Goal: Task Accomplishment & Management: Complete application form

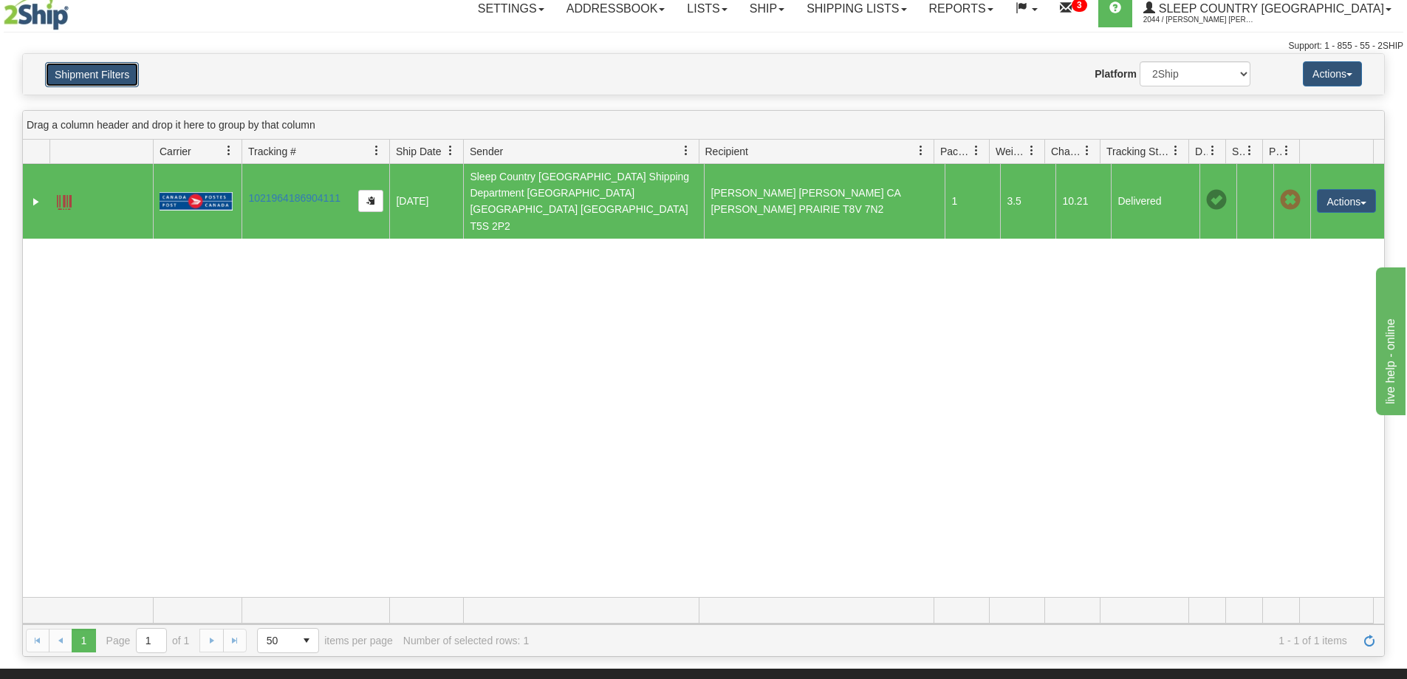
click at [102, 76] on button "Shipment Filters" at bounding box center [92, 74] width 94 height 25
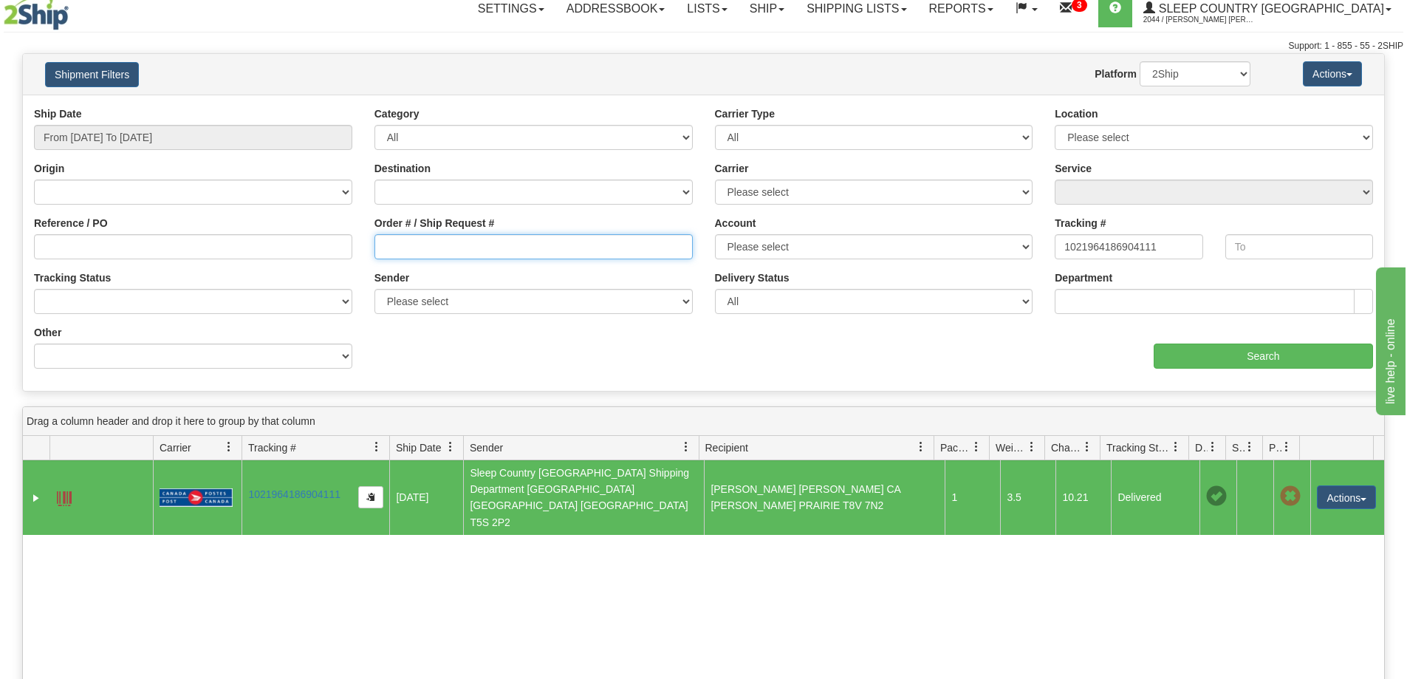
click at [663, 247] on input "Order # / Ship Request #" at bounding box center [533, 246] width 318 height 25
paste input "9002I045411"
click at [157, 133] on input "From 08/07/2025 To 09/05/2025" at bounding box center [193, 137] width 318 height 25
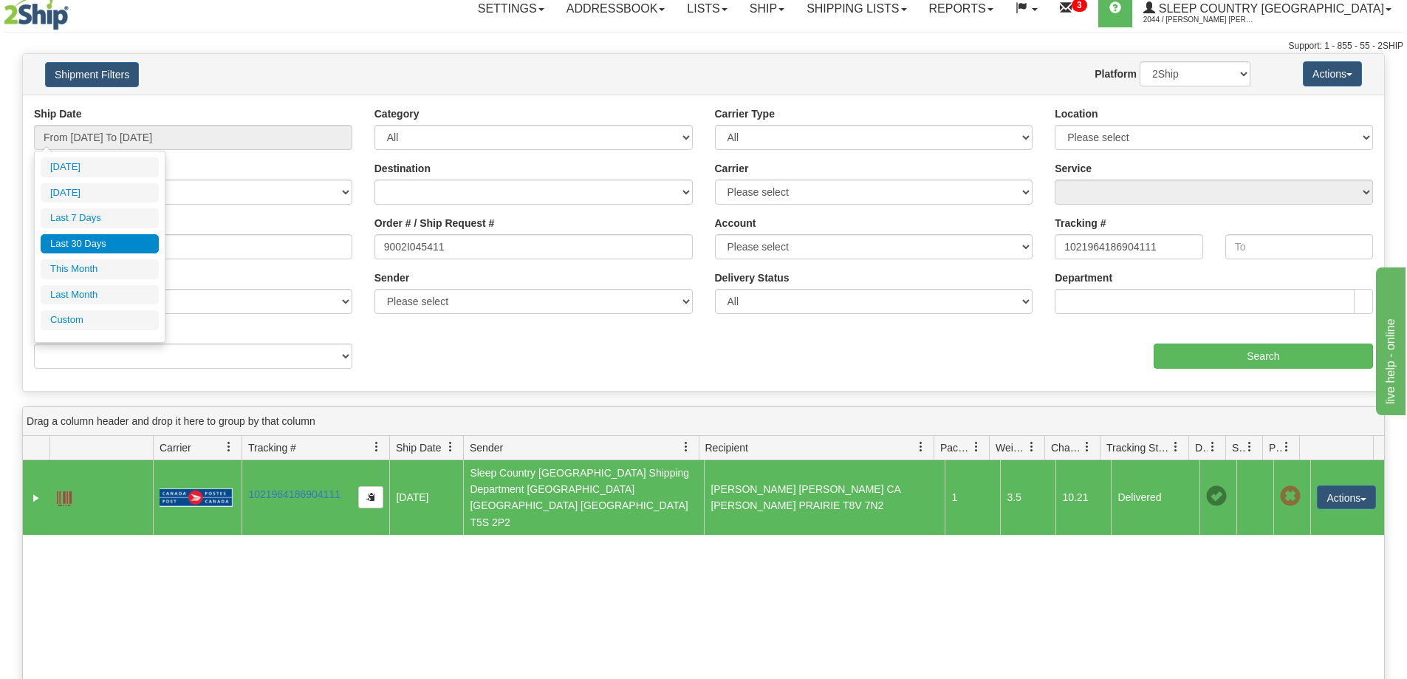
click at [126, 246] on li "Last 30 Days" at bounding box center [100, 244] width 118 height 20
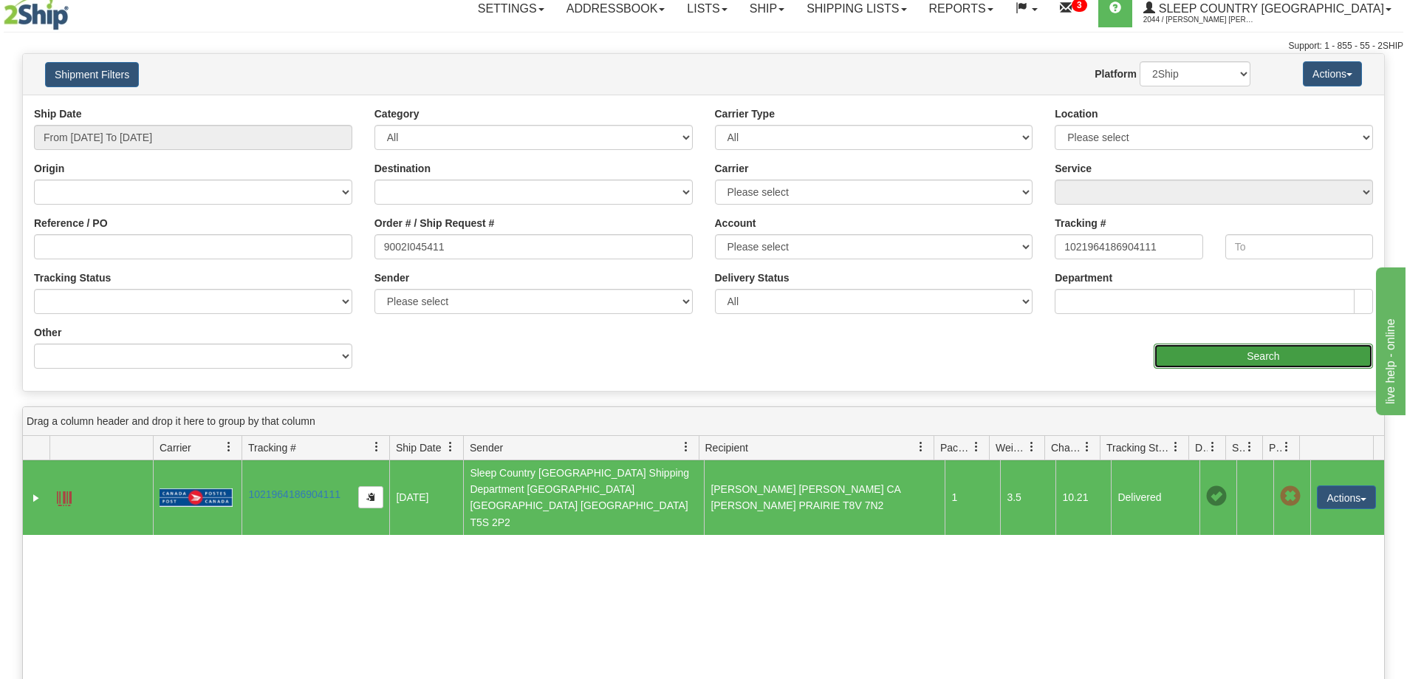
click at [1238, 354] on input "Search" at bounding box center [1263, 355] width 219 height 25
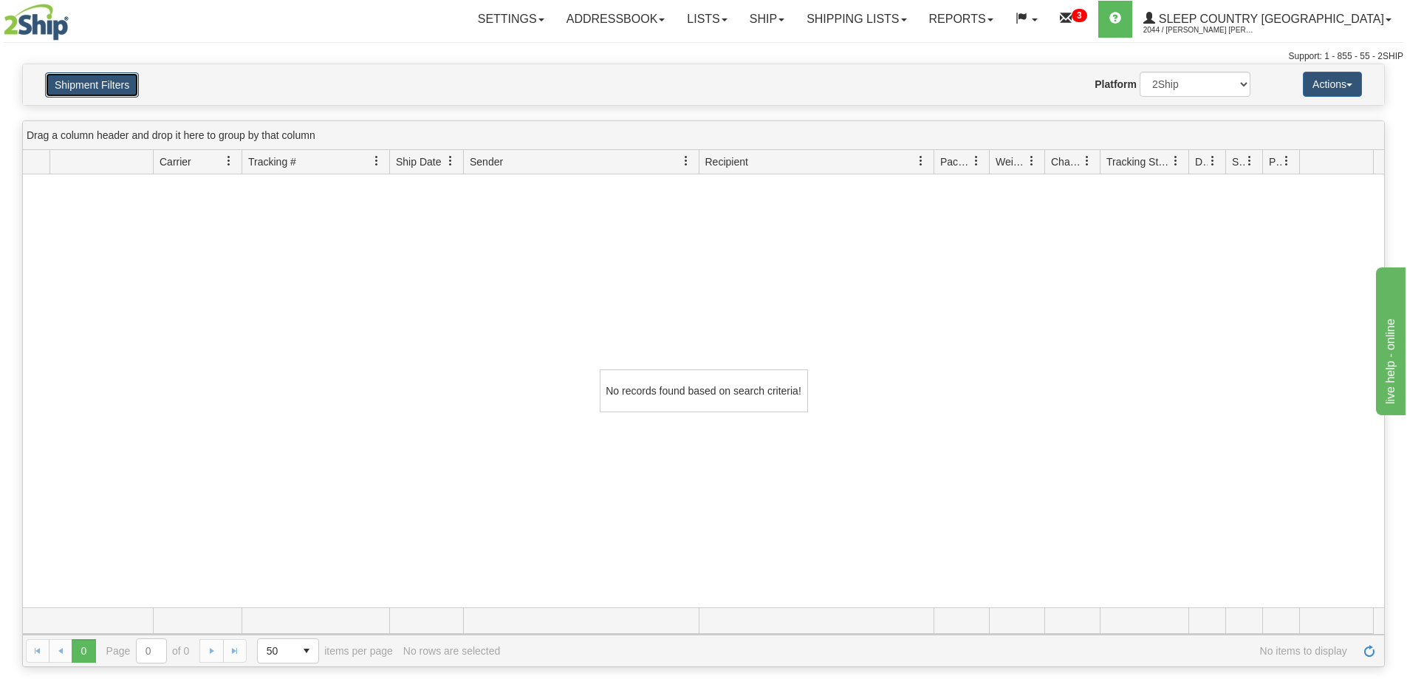
click at [97, 82] on button "Shipment Filters" at bounding box center [92, 84] width 94 height 25
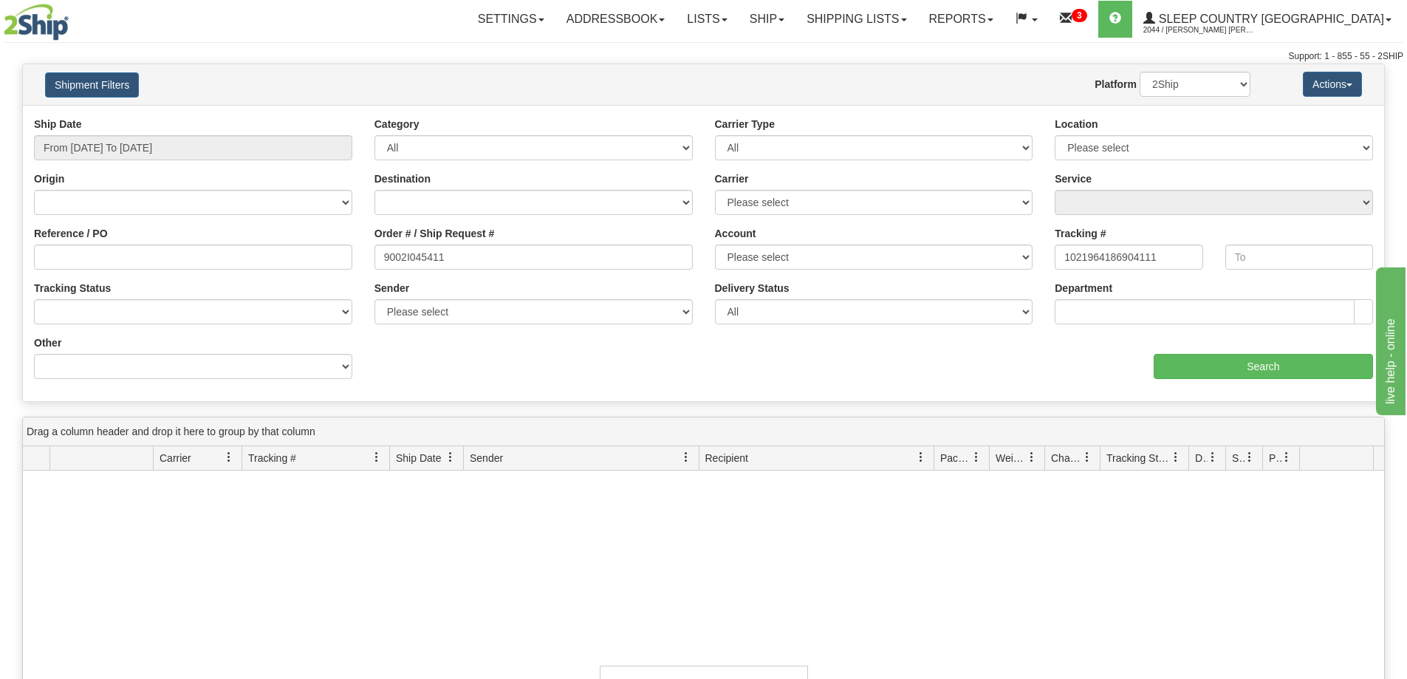
click at [470, 272] on div "Order # / Ship Request # 9002I045411" at bounding box center [533, 253] width 340 height 55
drag, startPoint x: 465, startPoint y: 261, endPoint x: 291, endPoint y: 271, distance: 173.8
click at [291, 117] on div "Reference / PO Order # / Ship Request # 9002I045411 Account Please select Canad…" at bounding box center [703, 117] width 1361 height 0
paste input "125I01509"
click at [1173, 361] on input "Search" at bounding box center [1263, 366] width 219 height 25
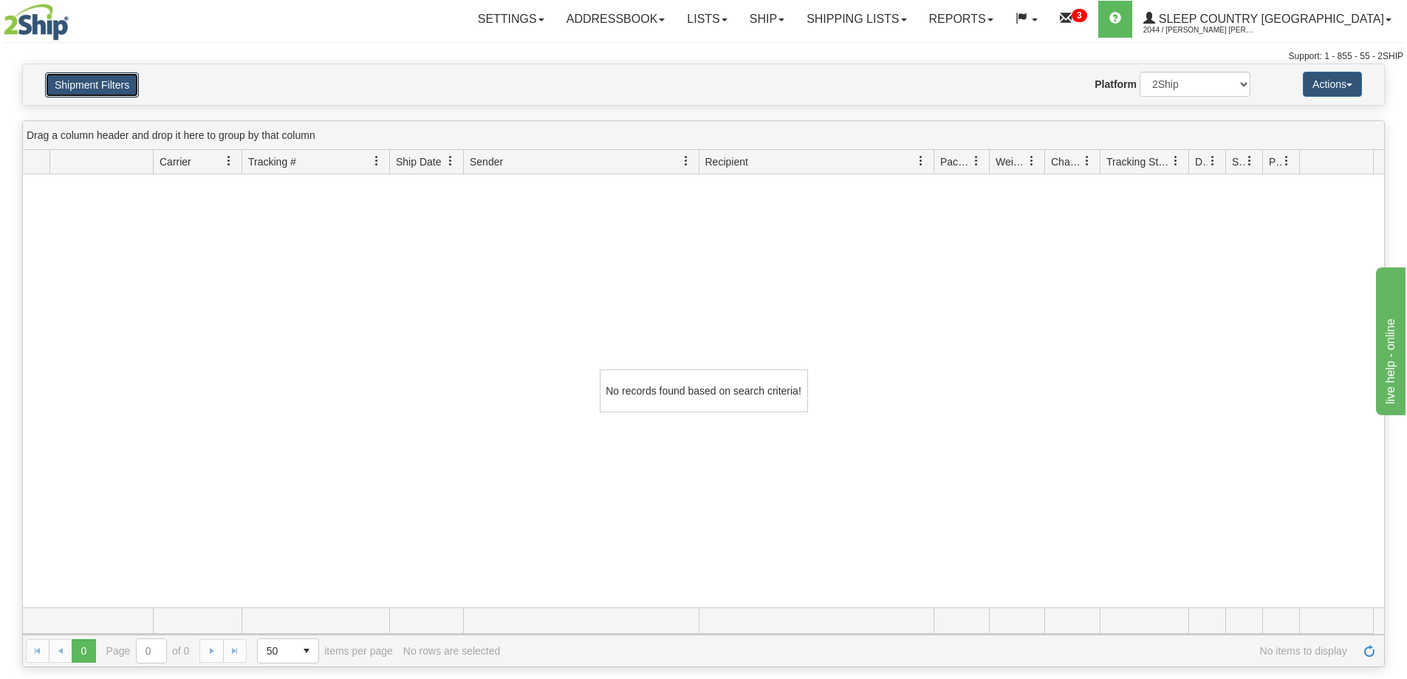
drag, startPoint x: 109, startPoint y: 79, endPoint x: 17, endPoint y: 79, distance: 92.3
click at [109, 79] on button "Shipment Filters" at bounding box center [92, 84] width 94 height 25
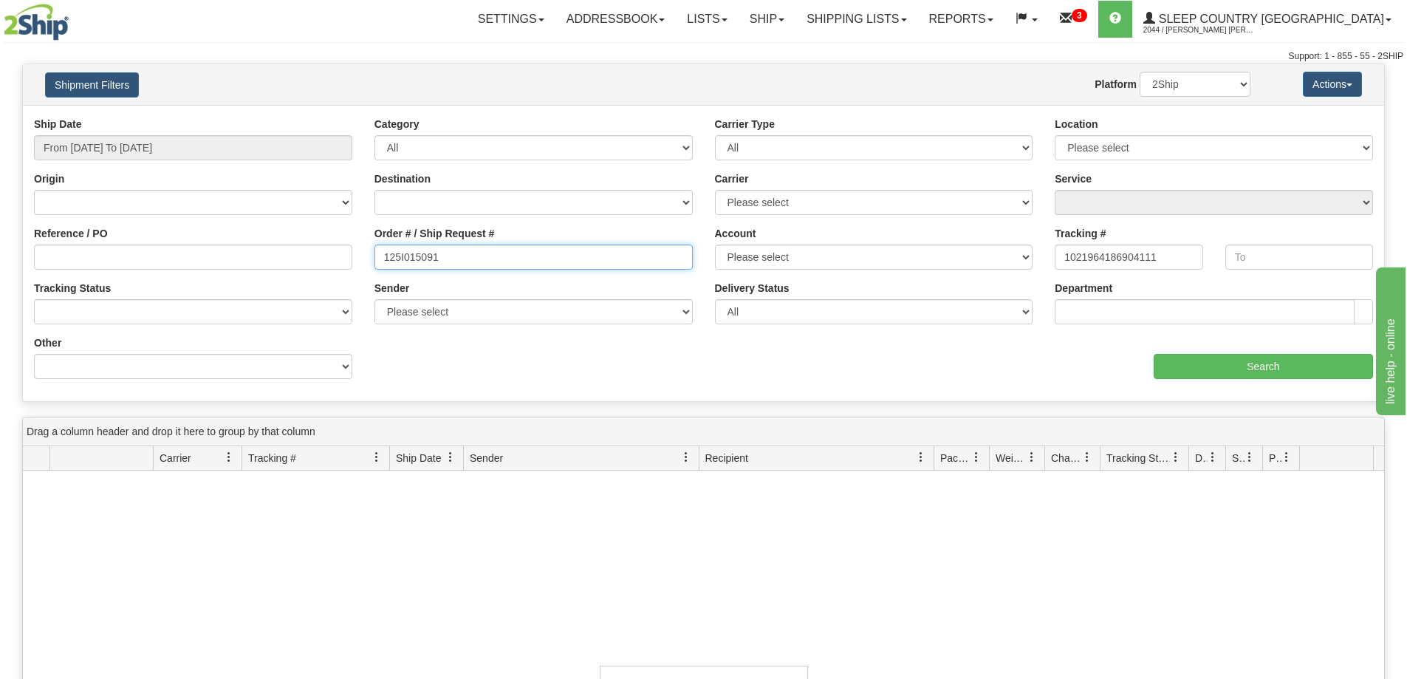
drag, startPoint x: 453, startPoint y: 252, endPoint x: 342, endPoint y: 246, distance: 110.9
click at [332, 117] on div "Reference / PO Order # / Ship Request # 125I015091 Account Please select Canada…" at bounding box center [703, 117] width 1361 height 0
paste input "9000H985139"
type input "9000H985139"
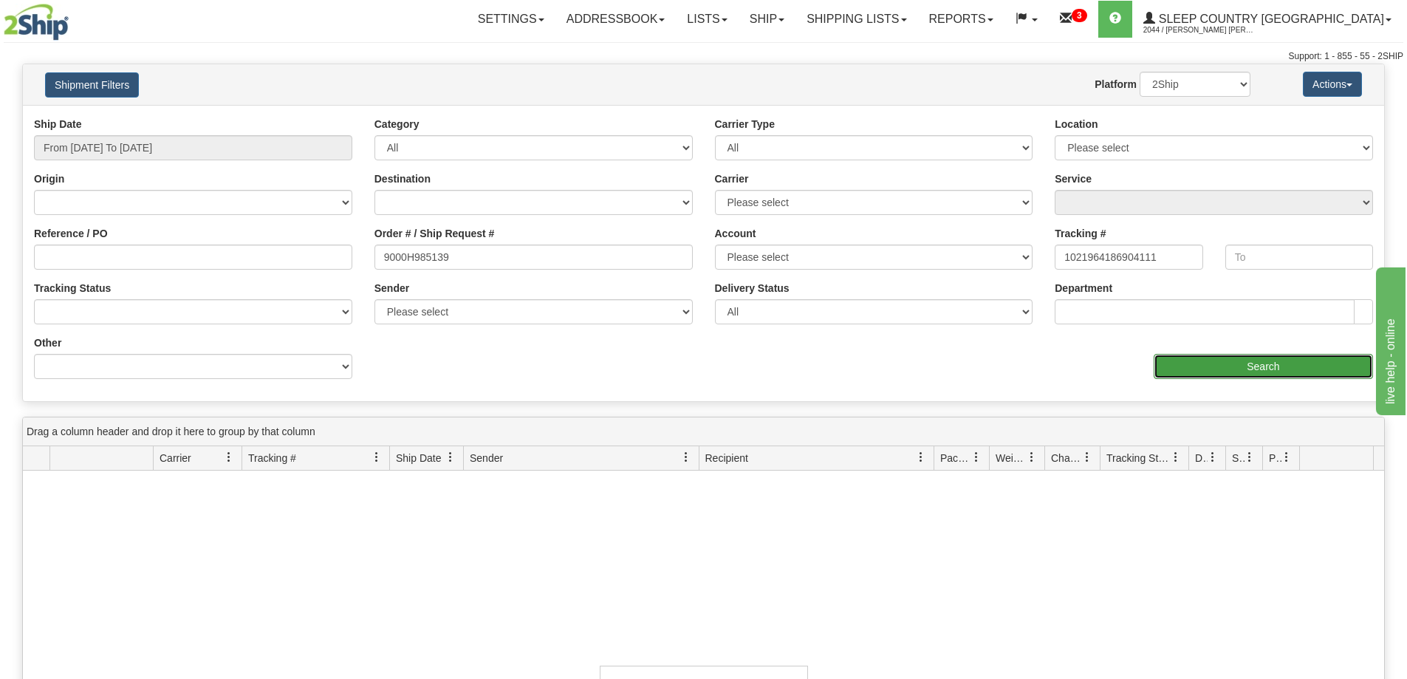
click at [1243, 368] on input "Search" at bounding box center [1263, 366] width 219 height 25
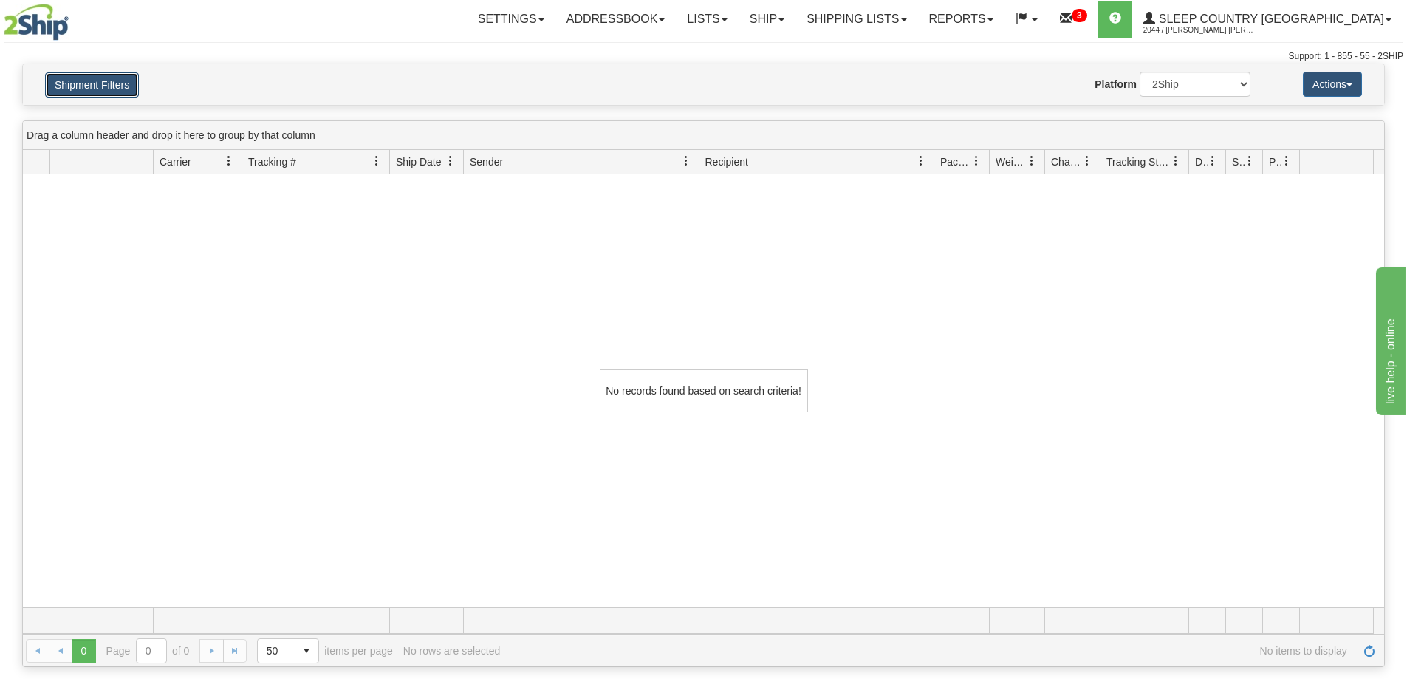
click at [56, 93] on button "Shipment Filters" at bounding box center [92, 84] width 94 height 25
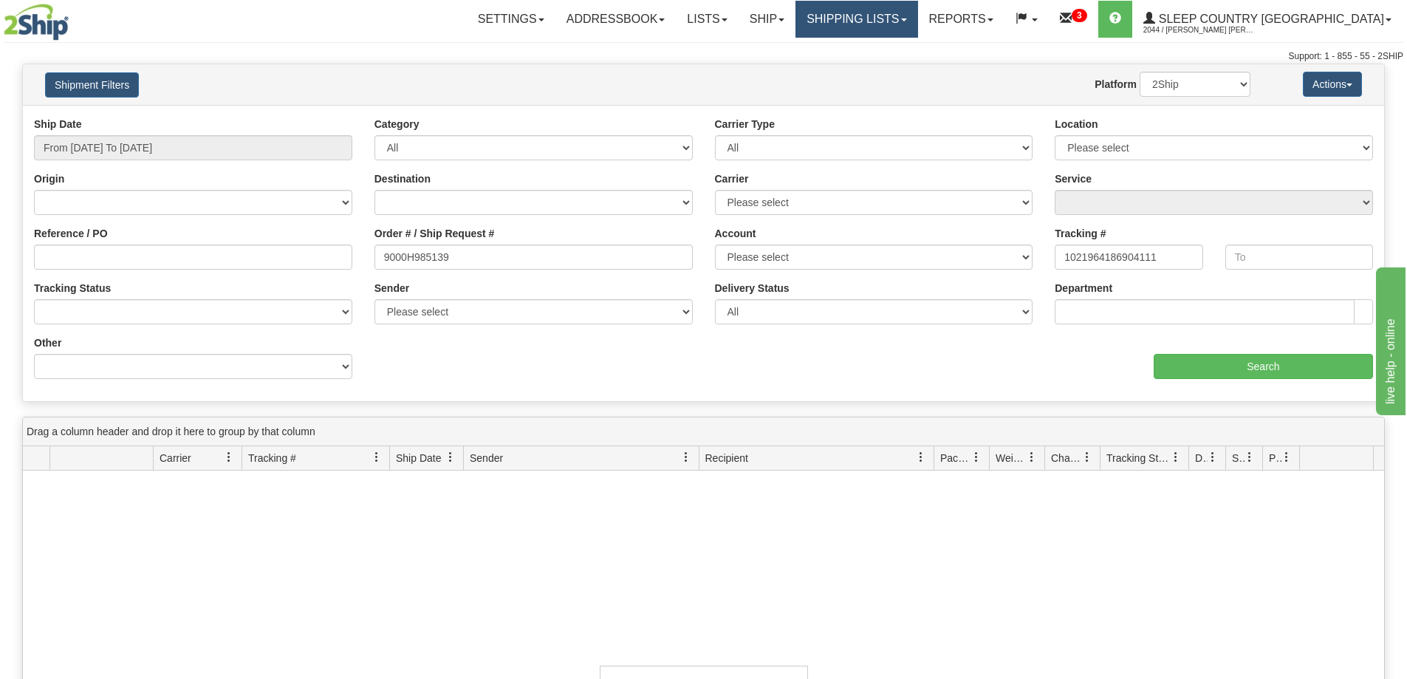
click at [917, 16] on link "Shipping lists" at bounding box center [856, 19] width 122 height 37
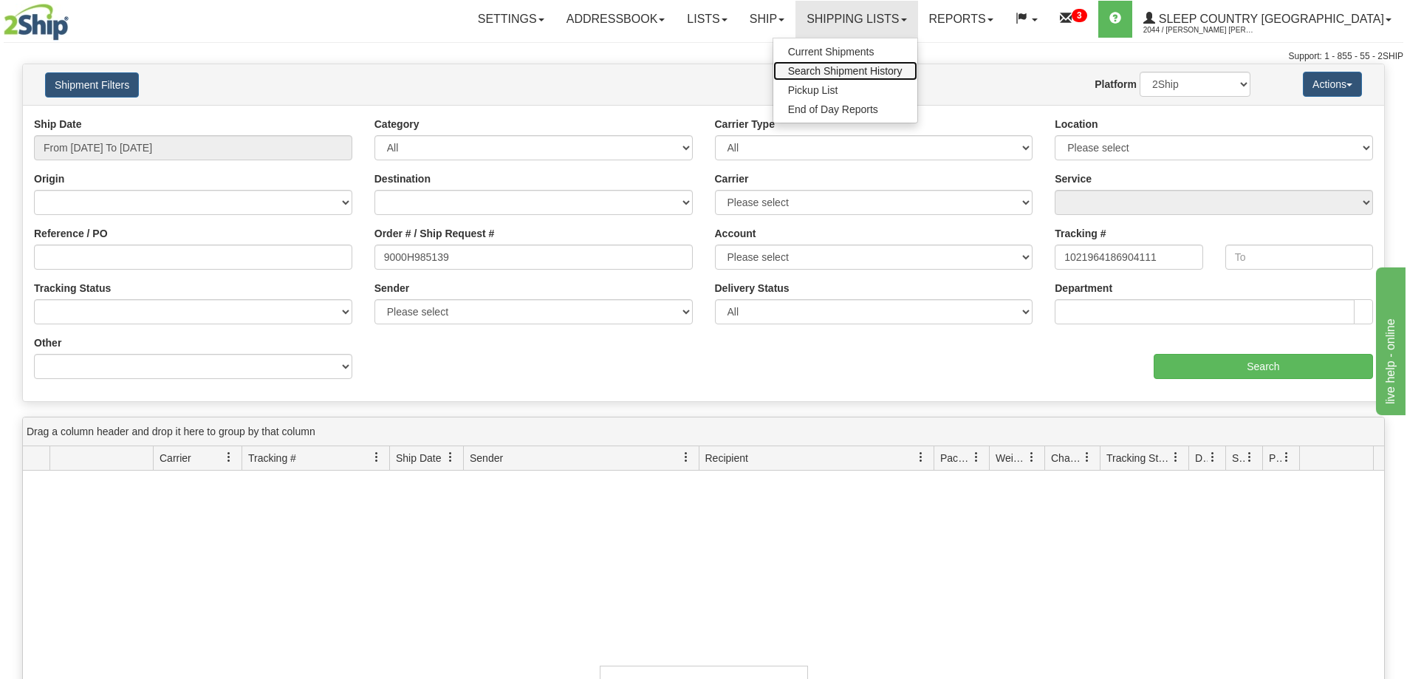
click at [902, 71] on span "Search Shipment History" at bounding box center [845, 71] width 114 height 12
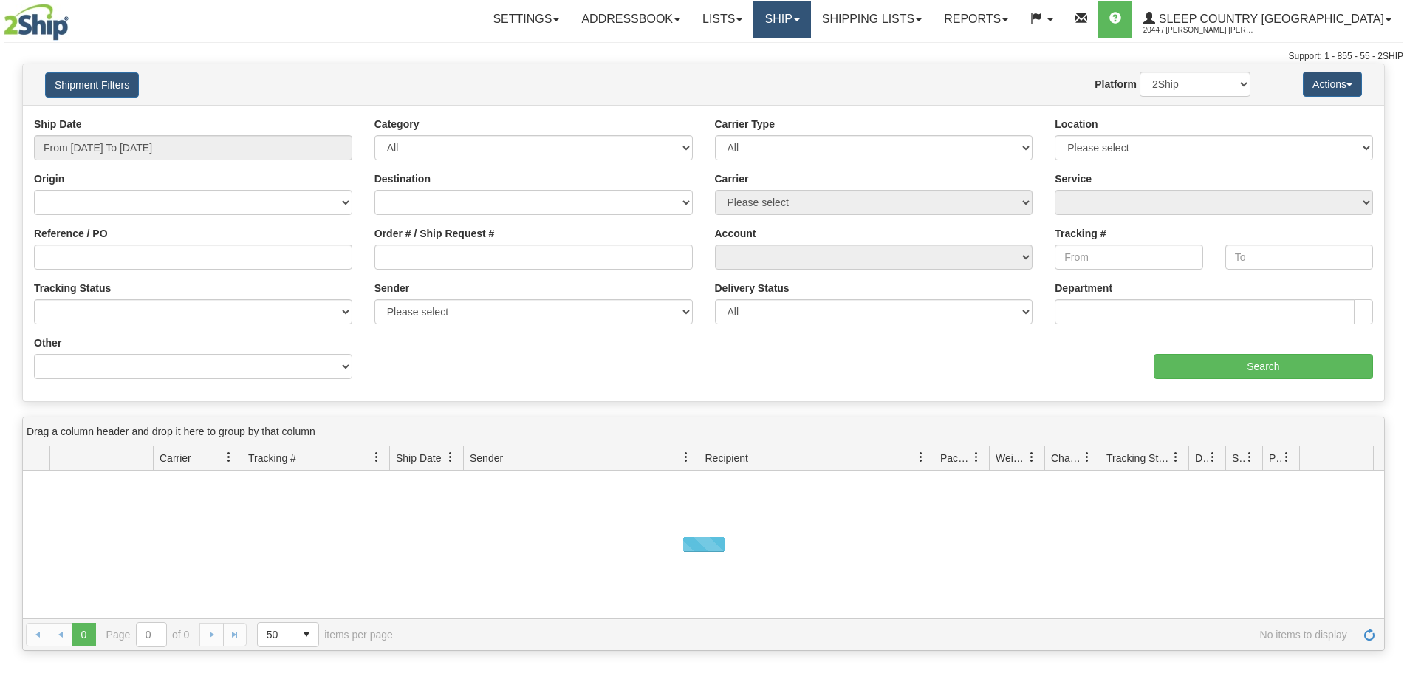
click at [810, 22] on link "Ship" at bounding box center [781, 19] width 57 height 37
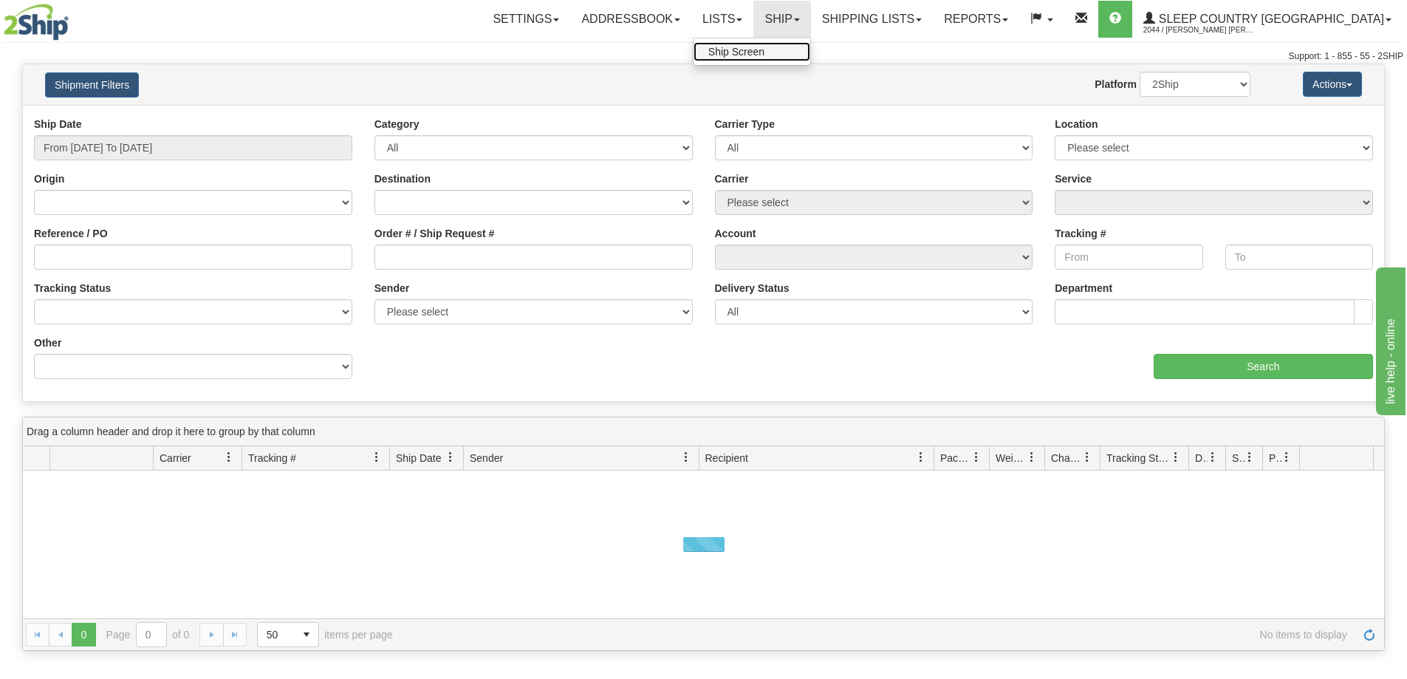
click at [810, 50] on link "Ship Screen" at bounding box center [751, 51] width 117 height 19
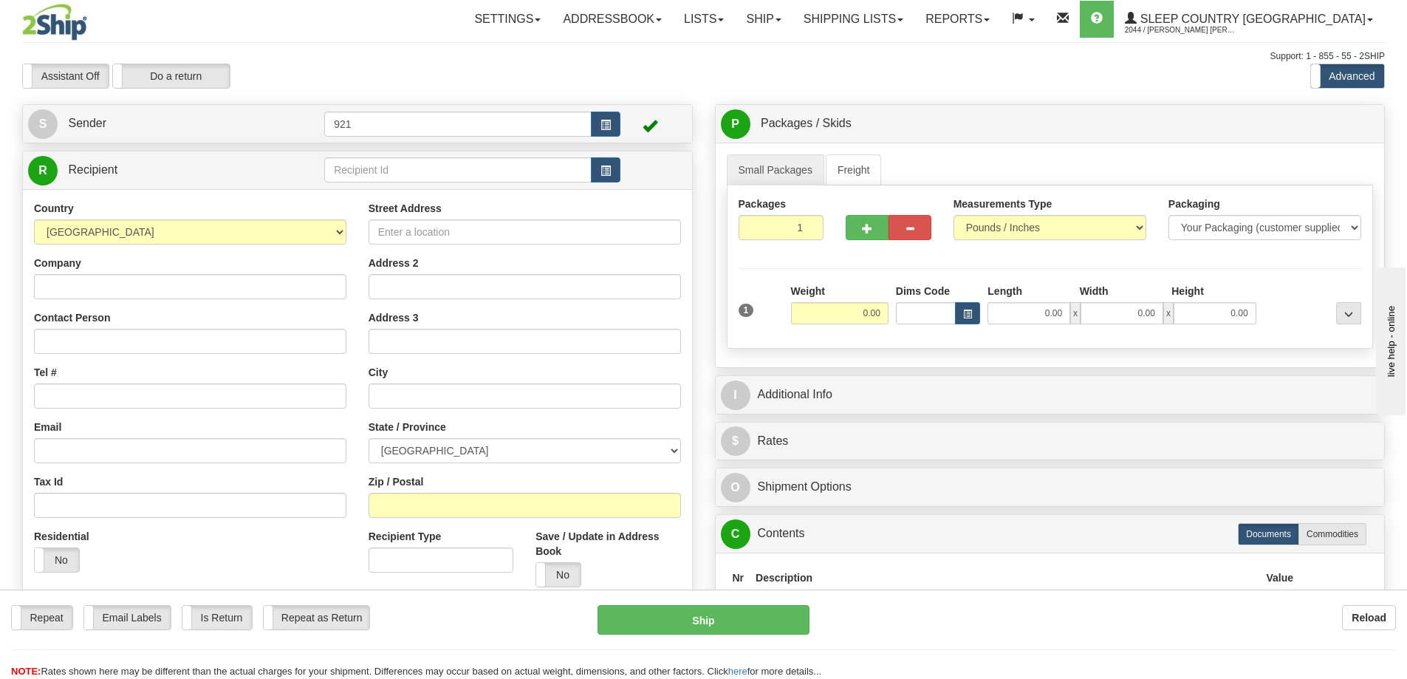
click at [406, 219] on div "Street Address" at bounding box center [525, 223] width 312 height 44
click at [412, 227] on input "Street Address" at bounding box center [525, 231] width 312 height 25
paste input "222 11A ST NW"
type input "222 11A ST NW"
click at [391, 503] on input "Zip / Postal" at bounding box center [525, 505] width 312 height 25
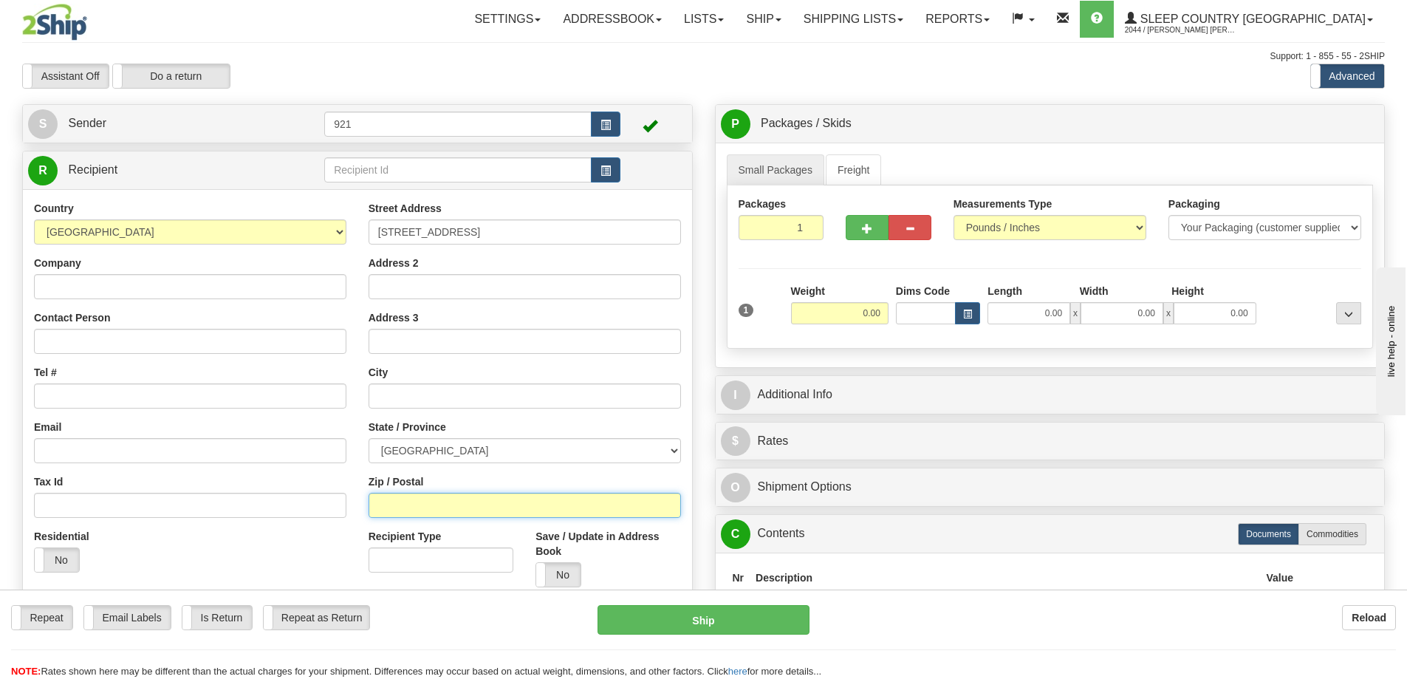
paste input "T2N 1X8"
type input "T2N 1X8"
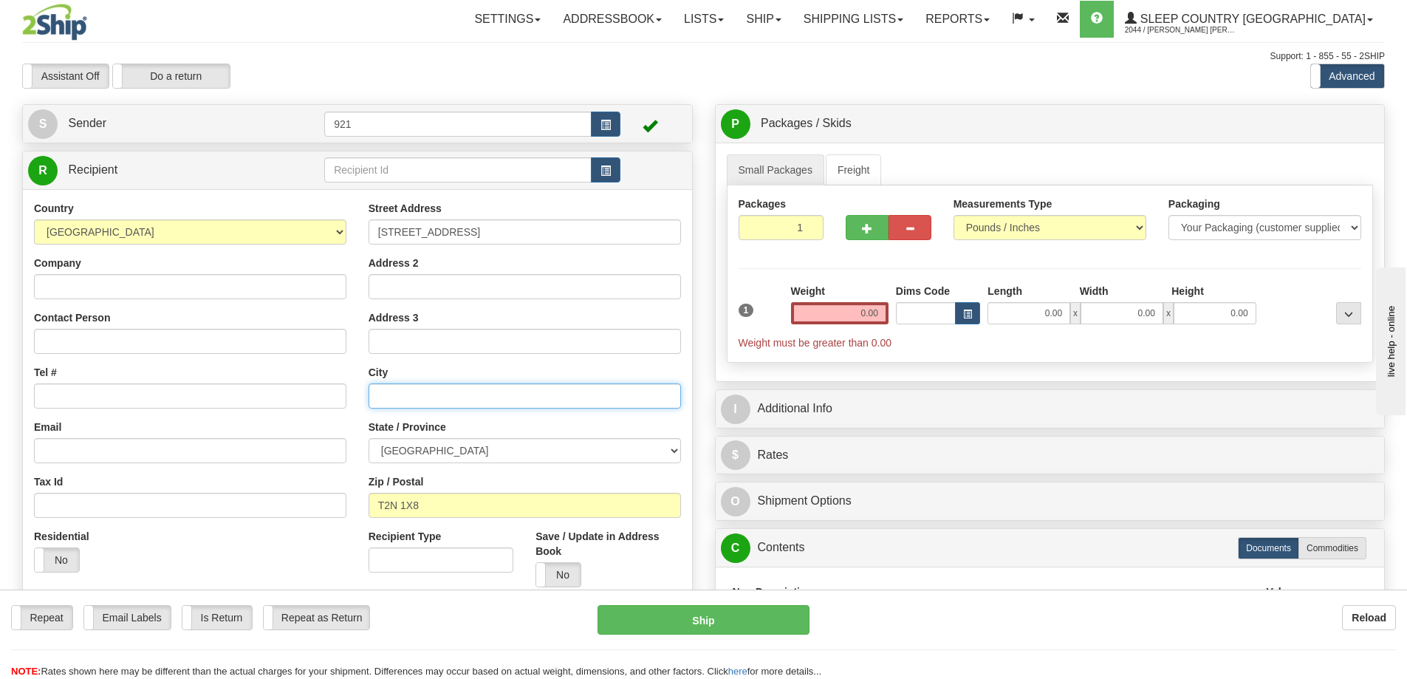
click at [397, 389] on input "text" at bounding box center [525, 395] width 312 height 25
paste input "CALGARY"
type input "CALGARY"
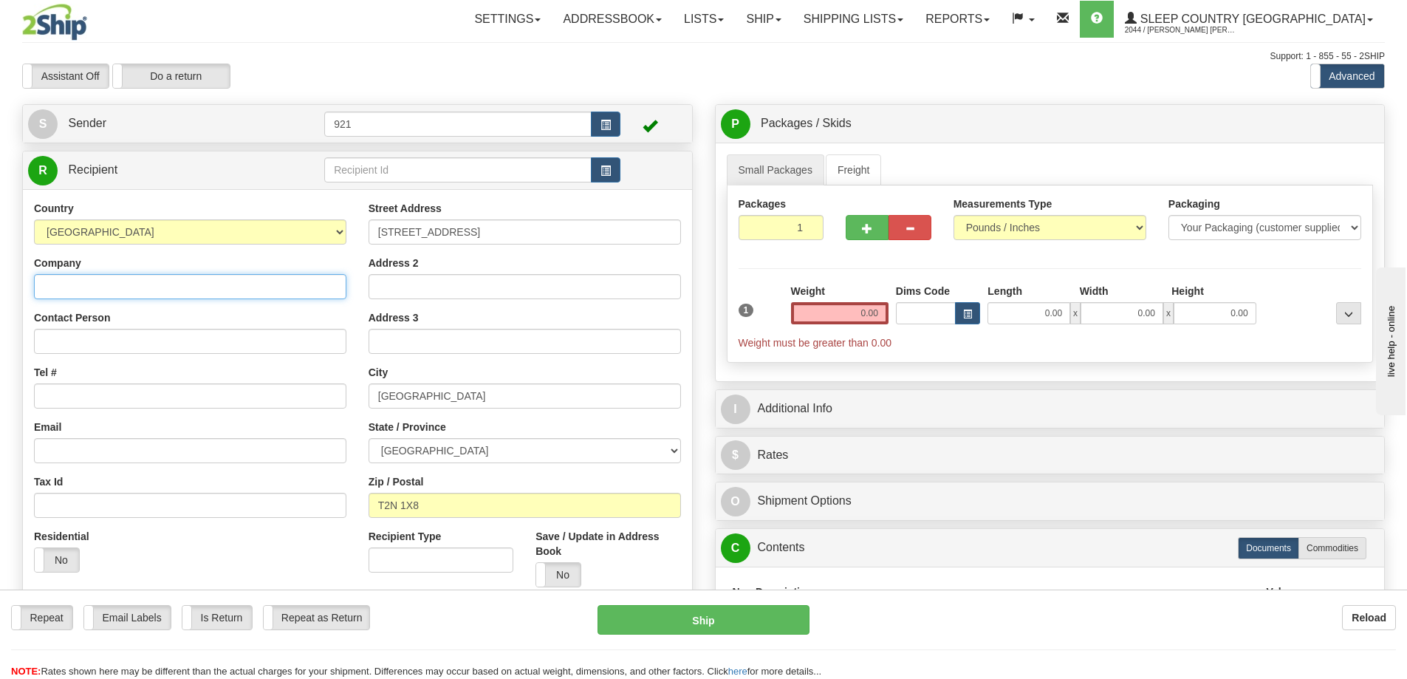
click at [96, 279] on input "Company" at bounding box center [190, 286] width 312 height 25
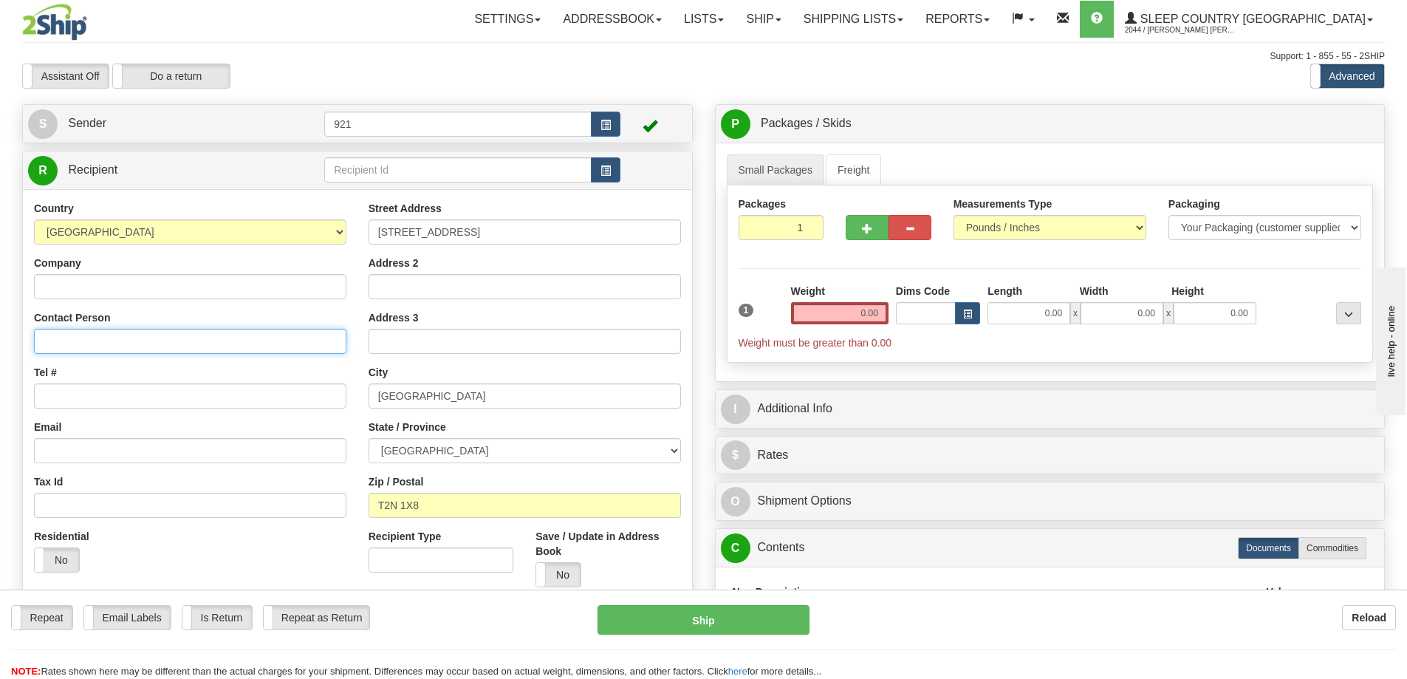
click at [72, 345] on input "Contact Person" at bounding box center [190, 341] width 312 height 25
paste input "JOANNE MCCAIG"
type input "JOANNE MCCAIG"
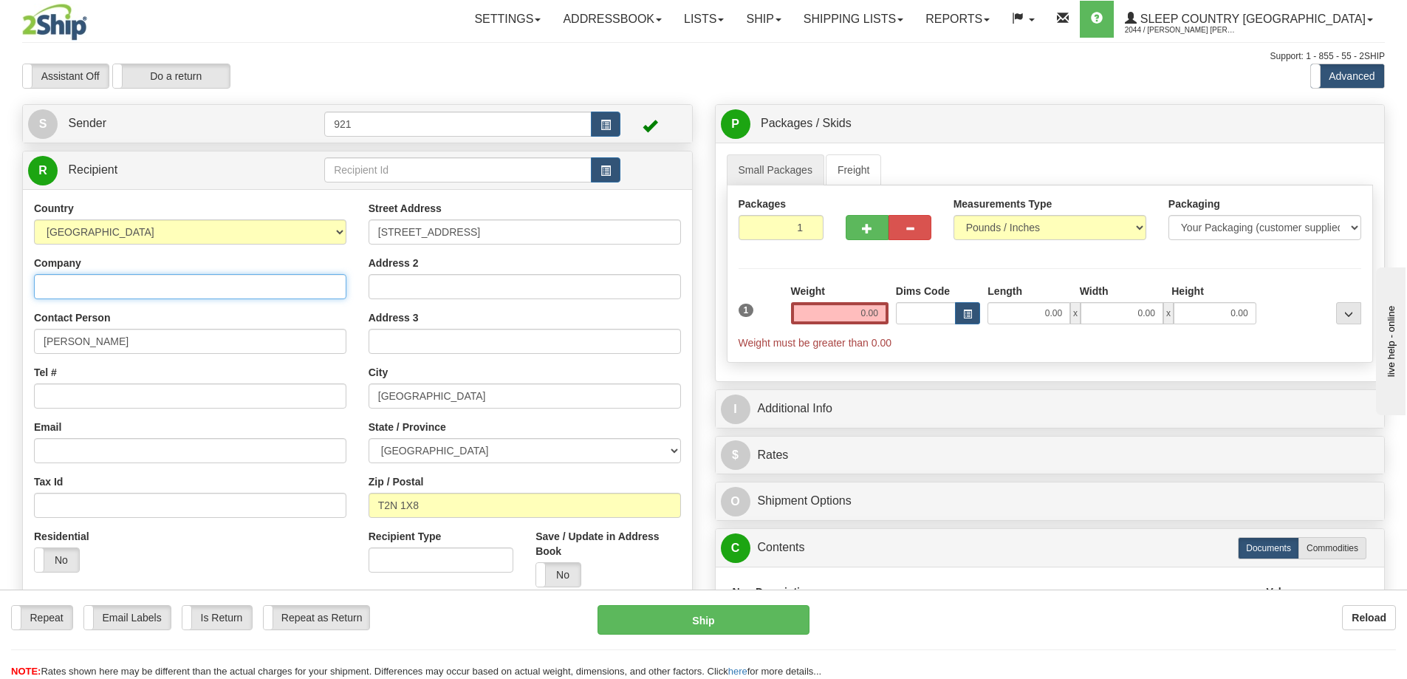
click at [77, 274] on input "Company" at bounding box center [190, 286] width 312 height 25
paste input "JOANNE MCCAIG"
type input "JOANNE MCCAIG"
click at [98, 390] on input "Tel #" at bounding box center [190, 395] width 312 height 25
paste input "403 700-6554"
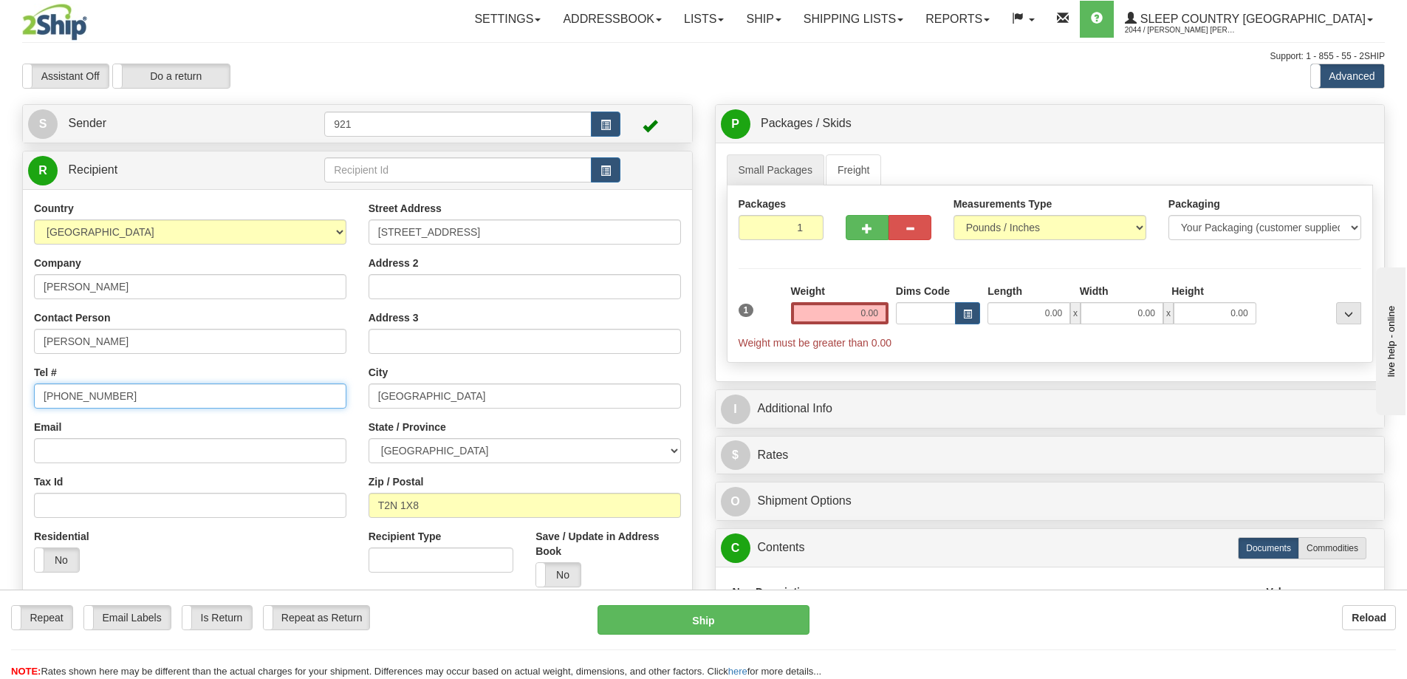
type input "403 700-6554"
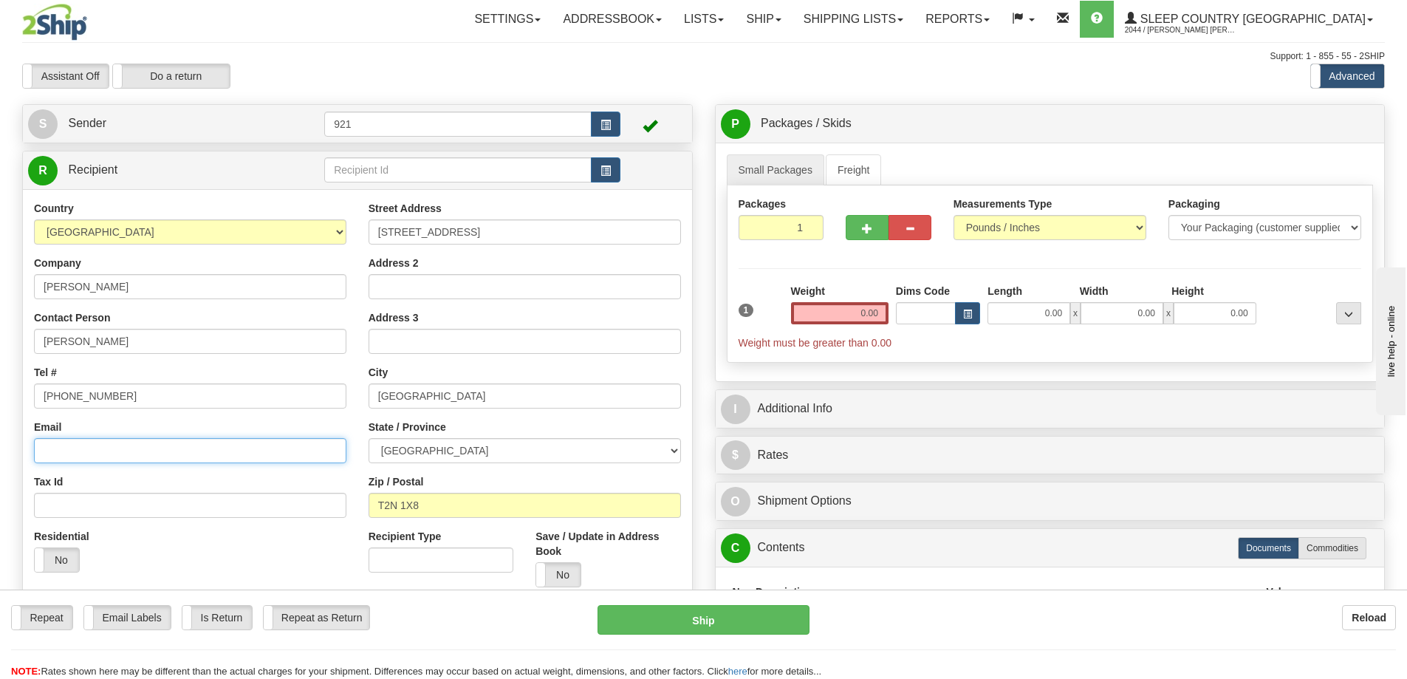
click at [93, 450] on input "Email" at bounding box center [190, 450] width 312 height 25
paste input "mccaigj@shaw.ca"
type input "mccaigj@shaw.ca"
click at [148, 614] on label "Email Labels" at bounding box center [127, 618] width 86 height 24
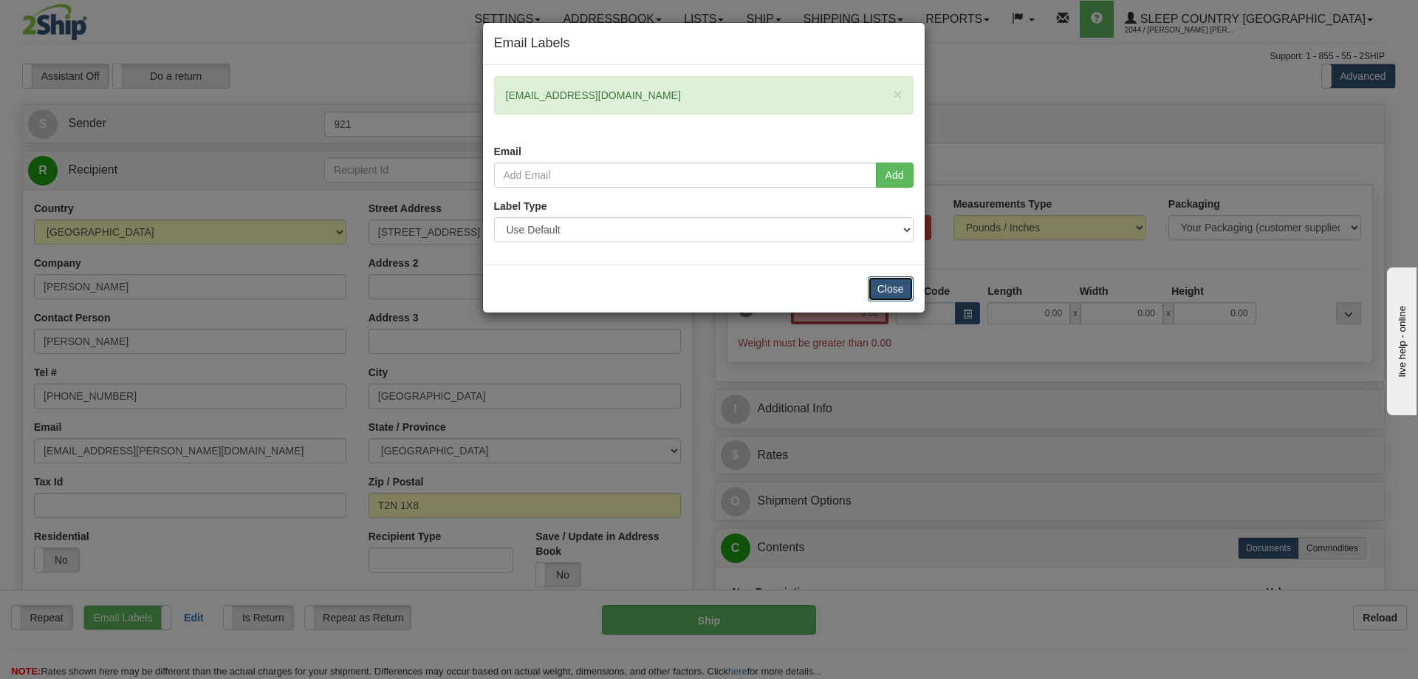
click at [889, 283] on button "Close" at bounding box center [891, 288] width 46 height 25
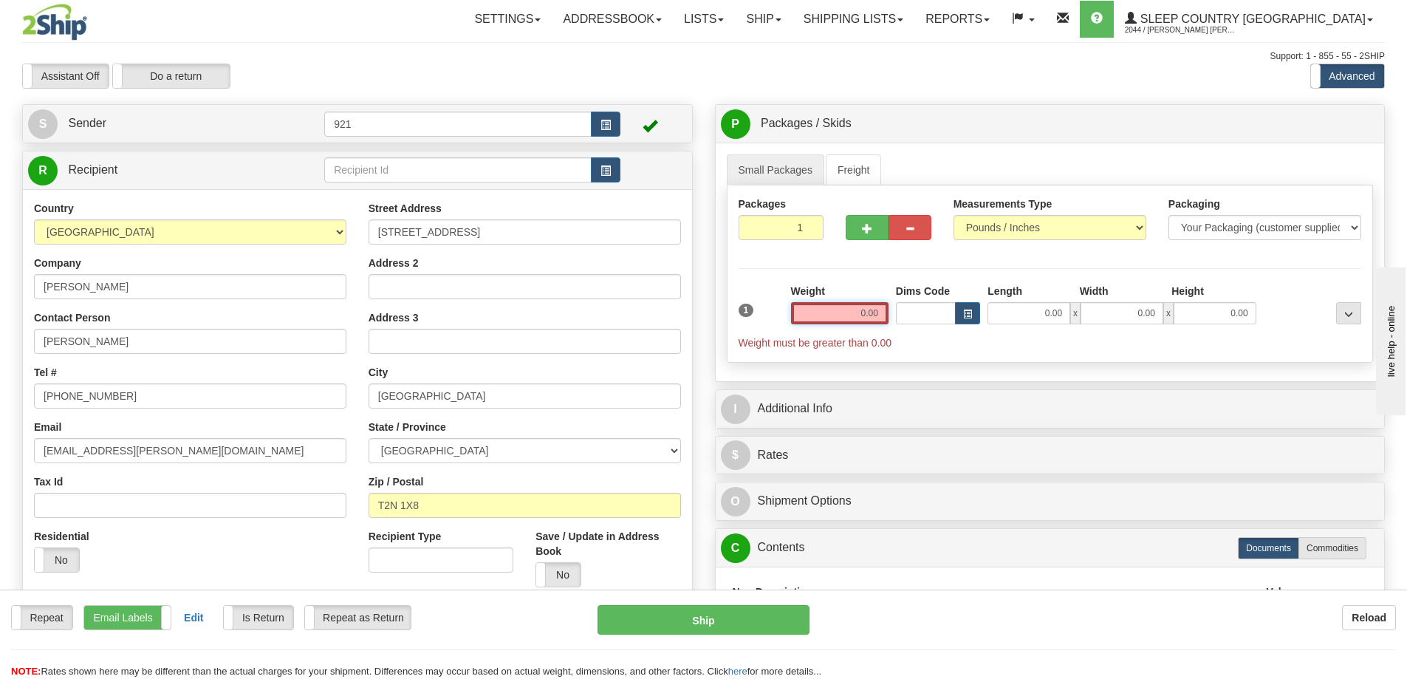
click at [857, 318] on input "0.00" at bounding box center [839, 313] width 97 height 22
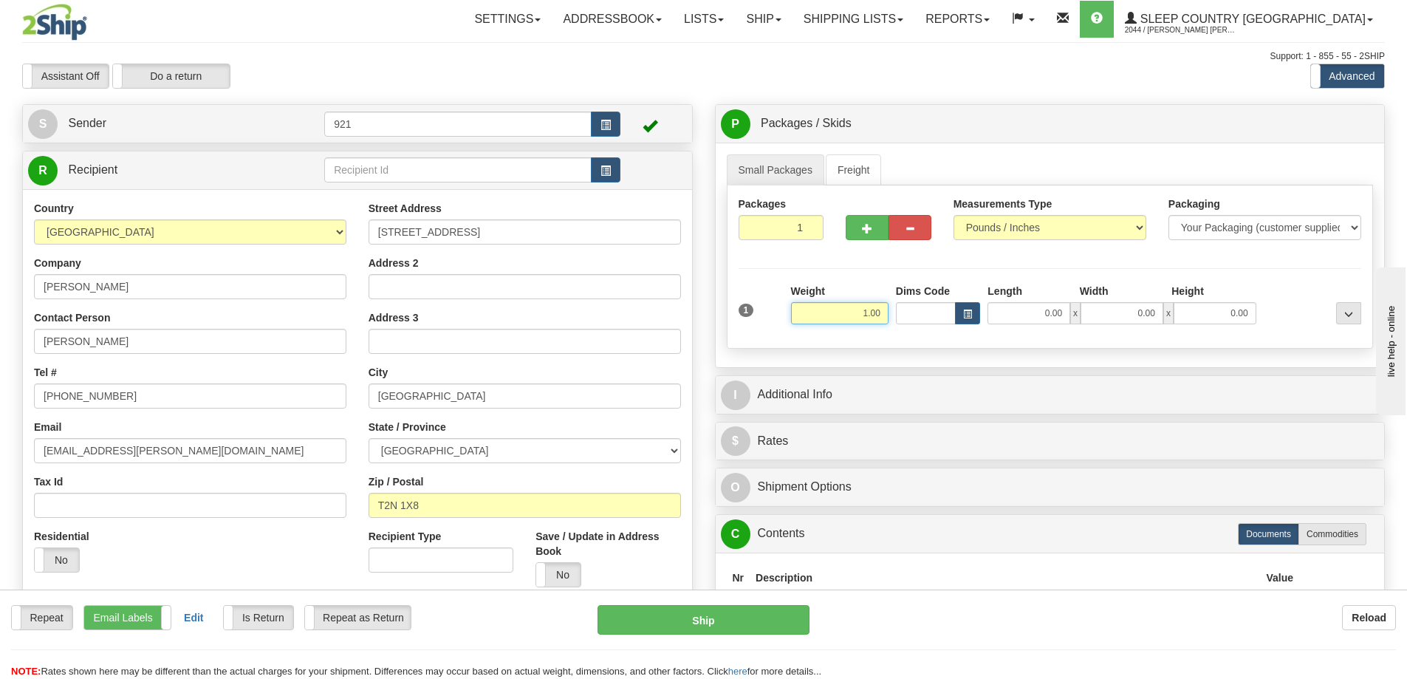
type input "1.00"
click at [706, 270] on div "P Packages / Skids 1 Packages - Weight: 0.00 Lbs 1 Skids - Weight: NaN Lbs Ship…" at bounding box center [1050, 407] width 693 height 606
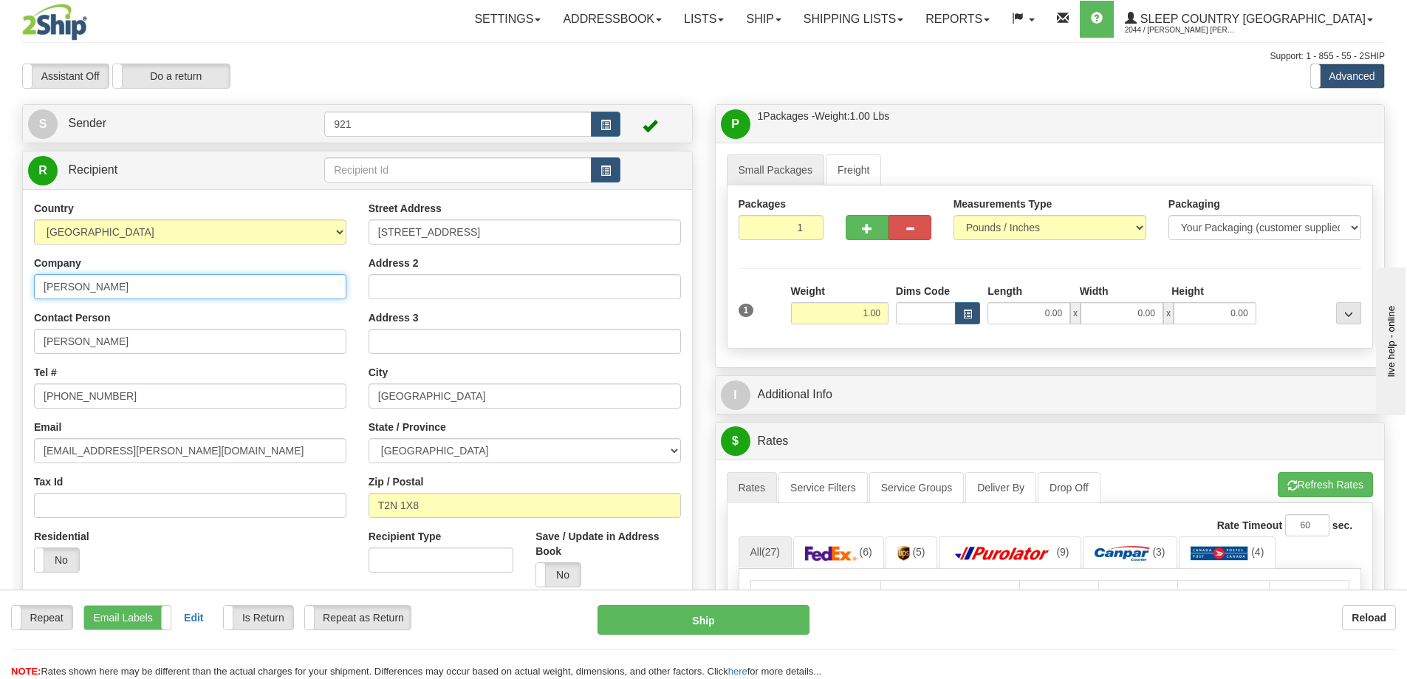
drag, startPoint x: 143, startPoint y: 287, endPoint x: -4, endPoint y: 294, distance: 146.4
click at [0, 294] on html "Training Course Close Toggle navigation Settings Shipping Preferences New Sende…" at bounding box center [703, 339] width 1407 height 679
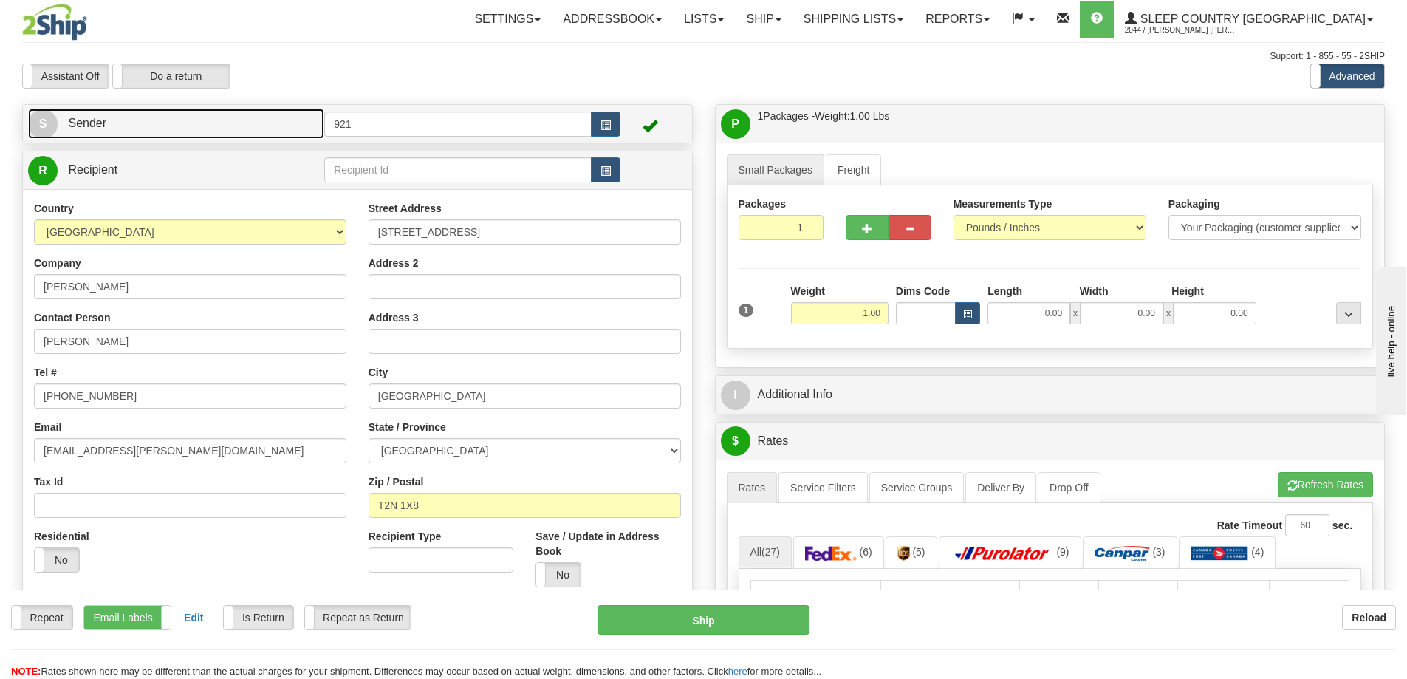
click at [193, 120] on link "S Sender" at bounding box center [176, 124] width 296 height 30
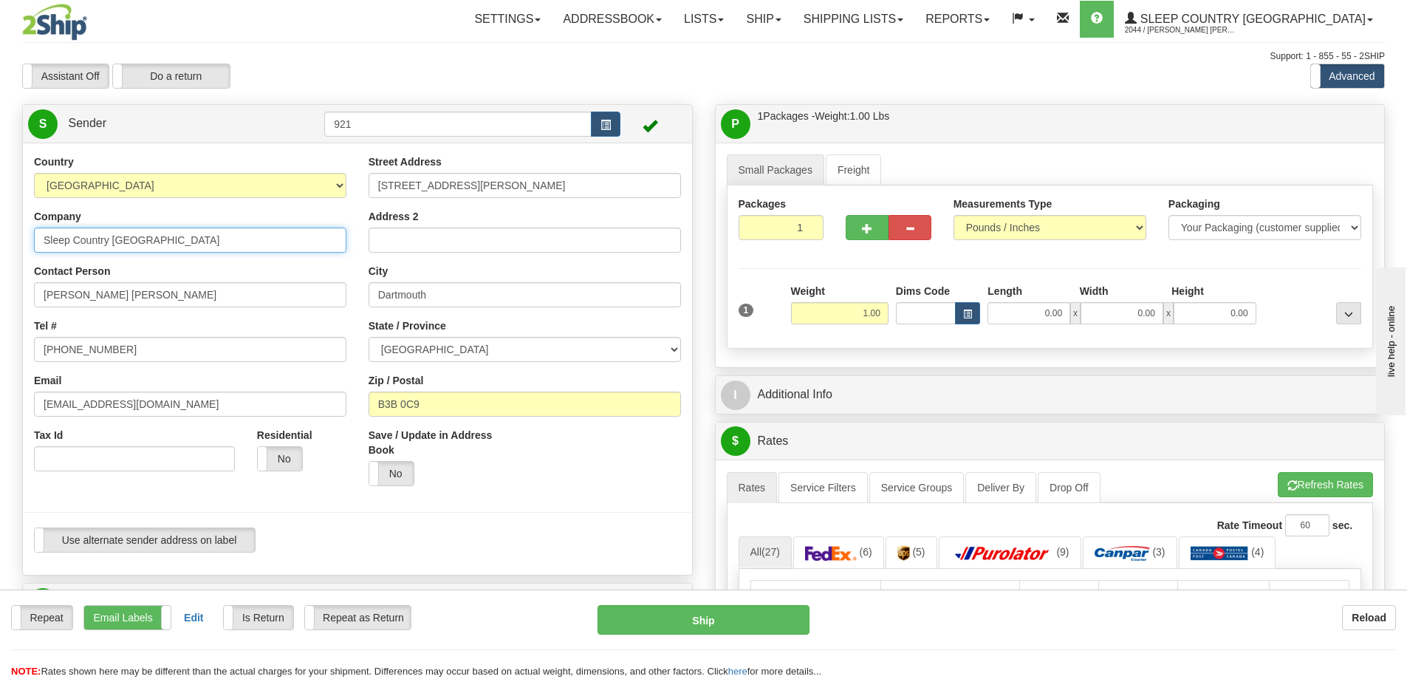
drag, startPoint x: 168, startPoint y: 237, endPoint x: -72, endPoint y: 249, distance: 239.6
click at [0, 249] on html "Training Course Close Toggle navigation Settings Shipping Preferences New Sende…" at bounding box center [703, 339] width 1407 height 679
paste input "JOANNE MCCAIG"
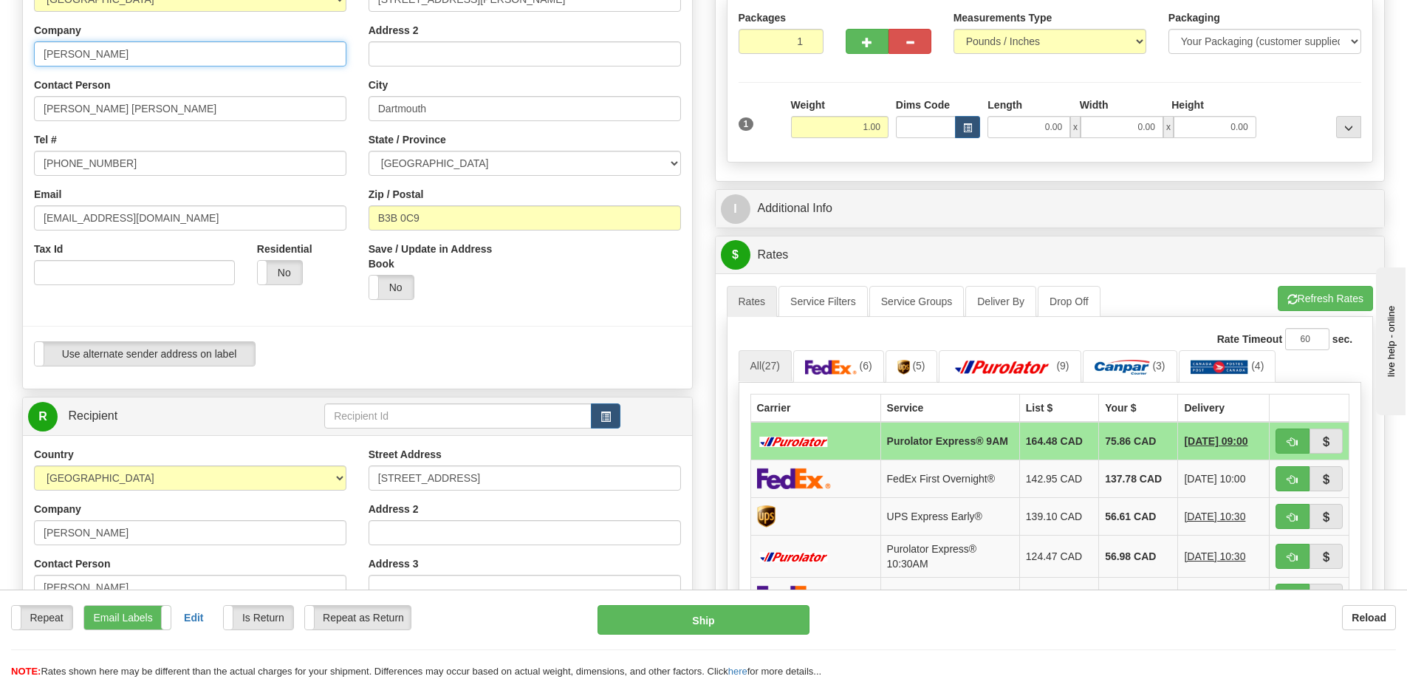
scroll to position [222, 0]
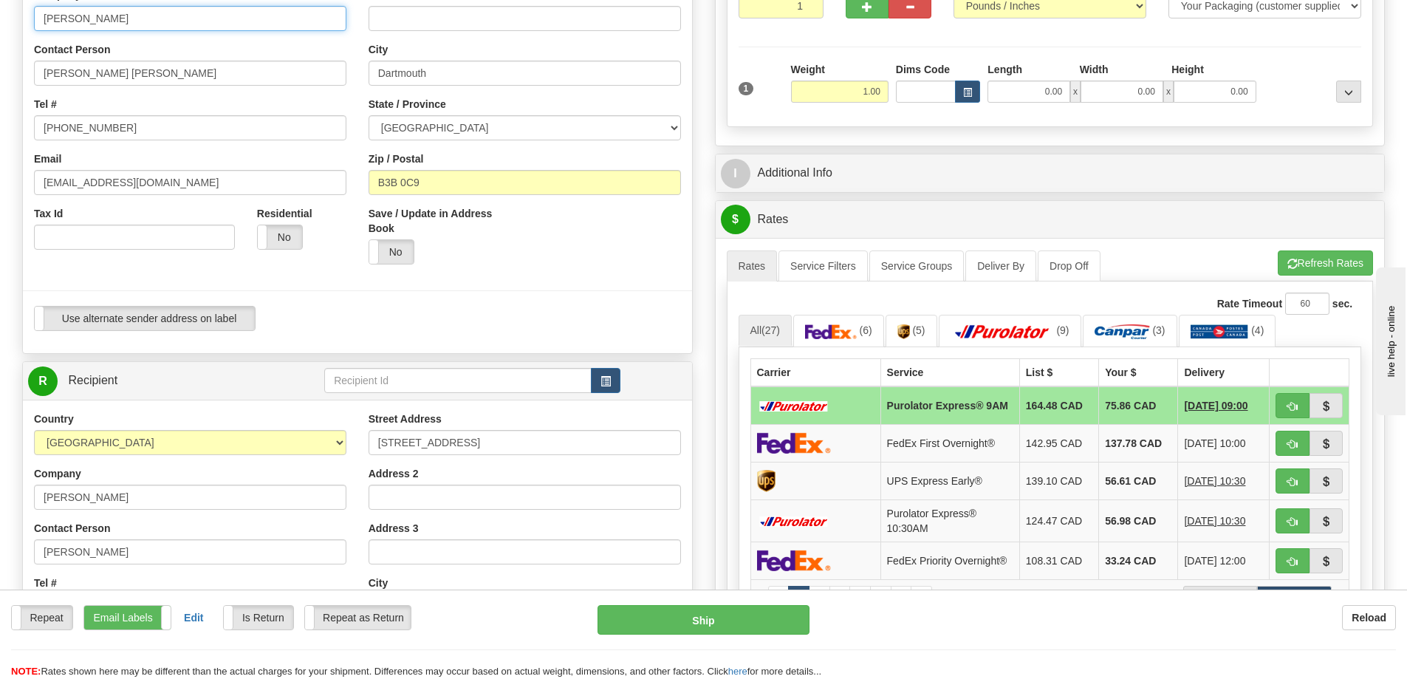
type input "JOANNE MCCAIG"
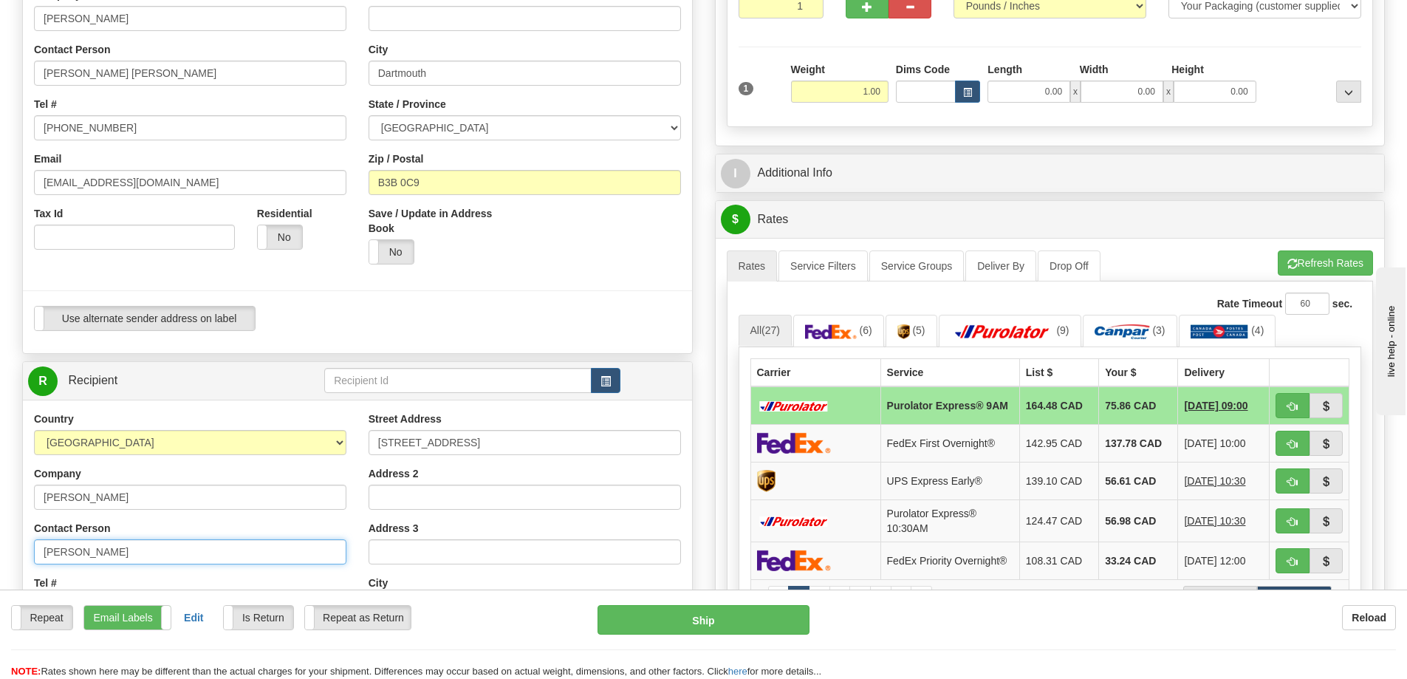
drag, startPoint x: 145, startPoint y: 558, endPoint x: -10, endPoint y: 550, distance: 155.3
click at [0, 457] on html "Training Course Close Toggle navigation Settings Shipping Preferences New Sende…" at bounding box center [703, 117] width 1407 height 679
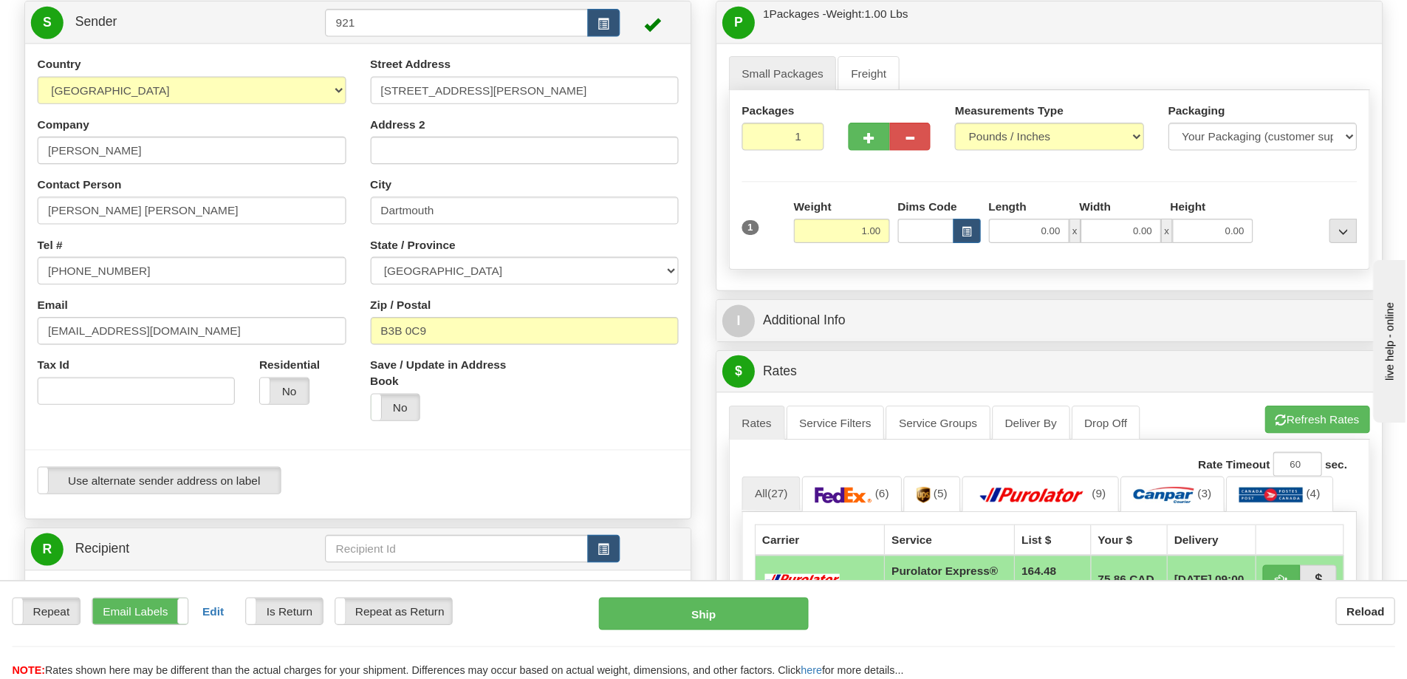
scroll to position [104, 0]
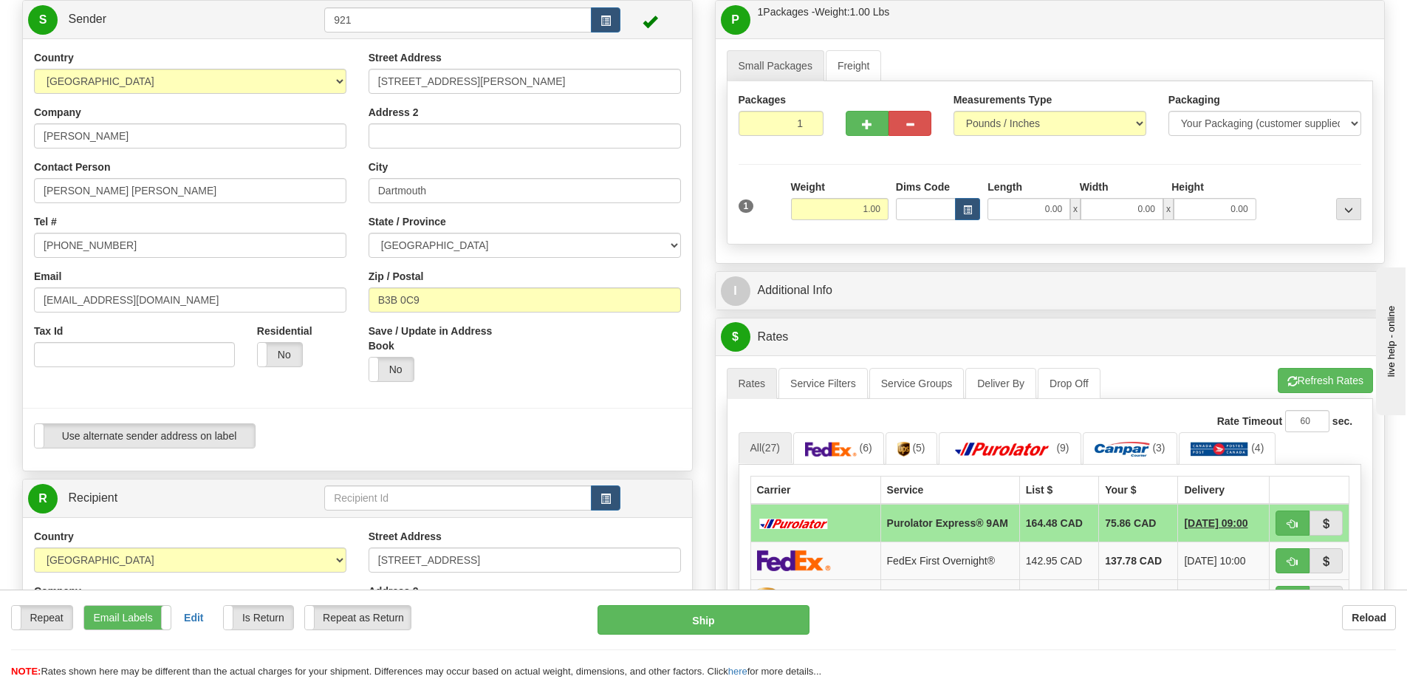
drag, startPoint x: 268, startPoint y: 275, endPoint x: 232, endPoint y: 262, distance: 38.3
click at [268, 275] on div "Email cassiemarie.wilcocks@sleepcountry.ca" at bounding box center [190, 291] width 312 height 44
click at [179, 250] on input "(902) 468-9332" at bounding box center [190, 245] width 312 height 25
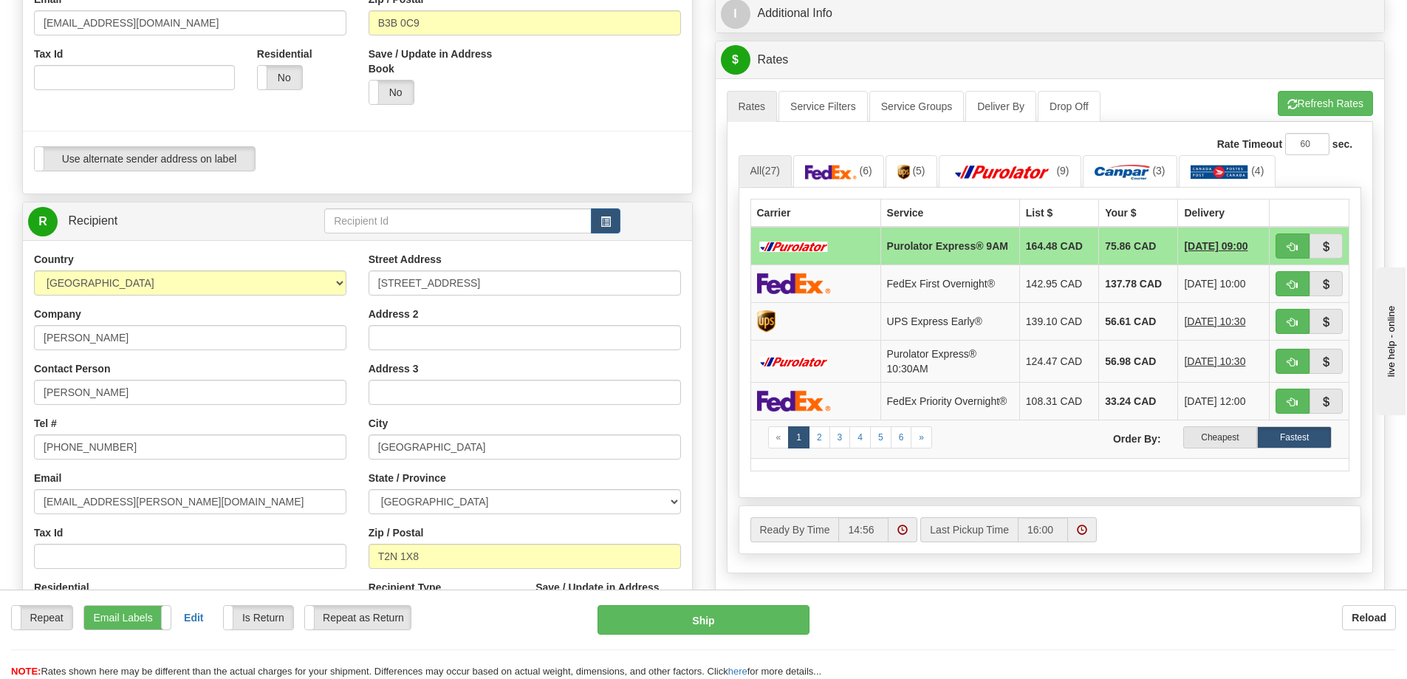
scroll to position [473, 0]
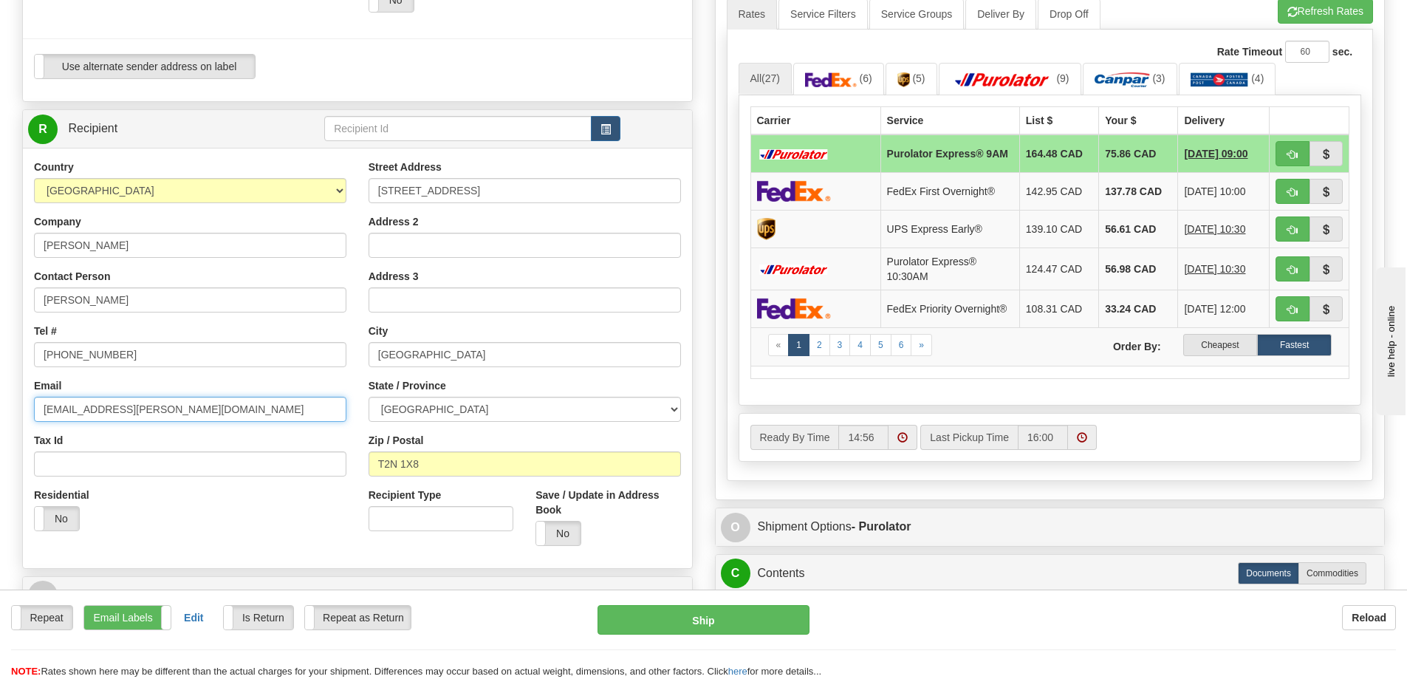
drag, startPoint x: 168, startPoint y: 409, endPoint x: 8, endPoint y: 396, distance: 160.1
click at [8, 396] on div "Toggle navigation Settings Shipping Preferences Fields Preferences New" at bounding box center [703, 183] width 1407 height 1312
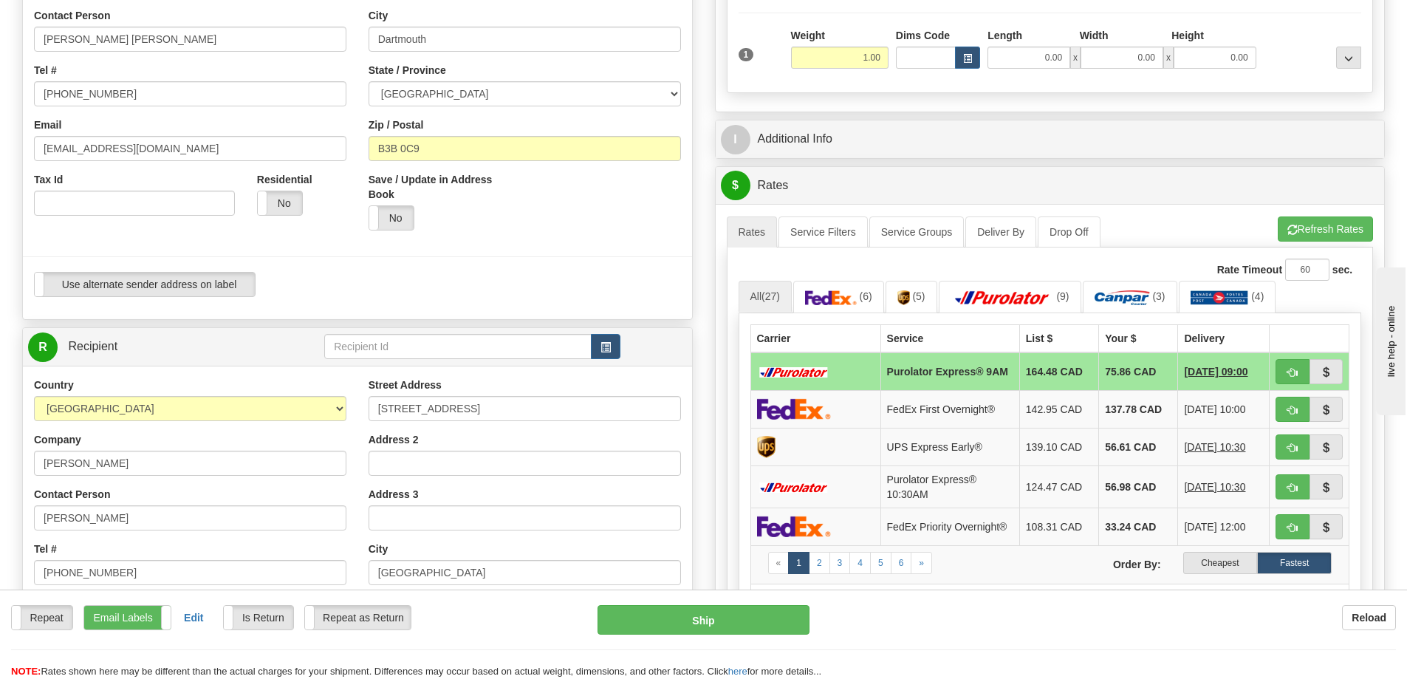
scroll to position [104, 0]
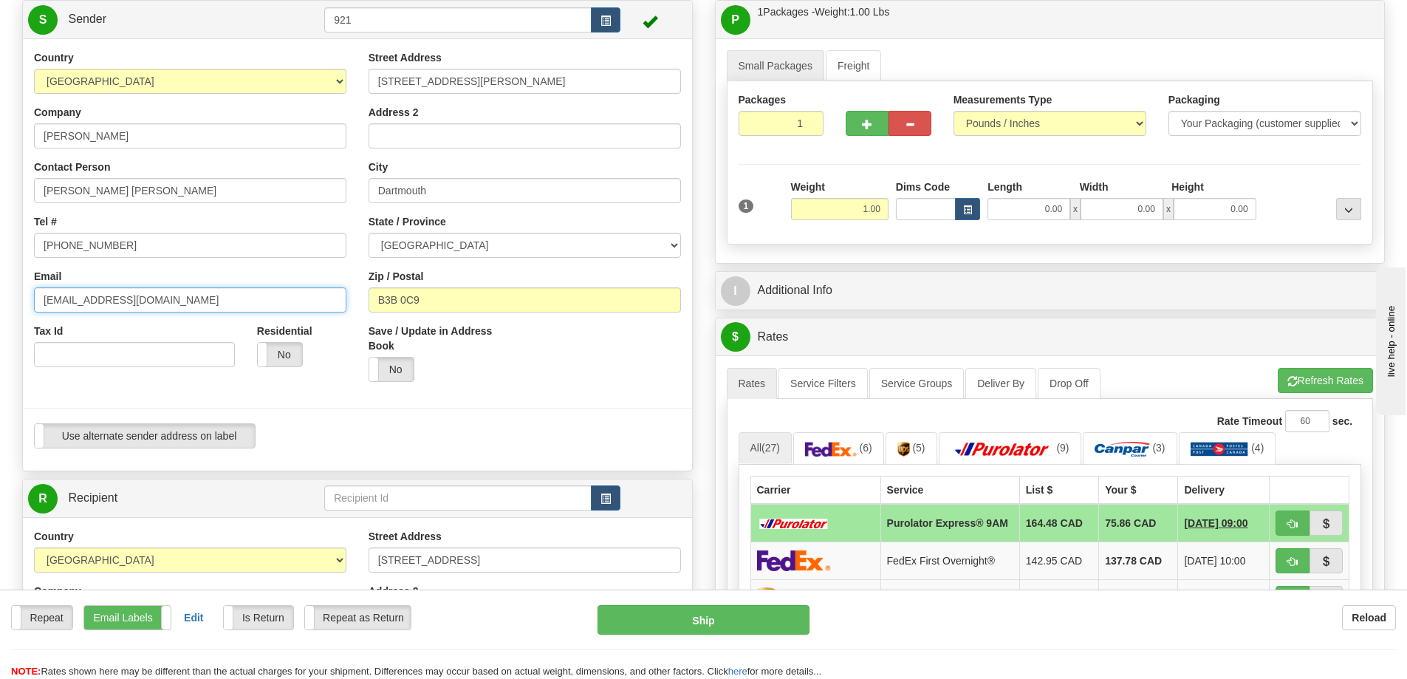
drag, startPoint x: 213, startPoint y: 298, endPoint x: -92, endPoint y: 306, distance: 304.4
click at [0, 306] on html "Training Course Close Toggle navigation Settings Shipping Preferences New Sende…" at bounding box center [703, 235] width 1407 height 679
paste input "mccaigj@shaw"
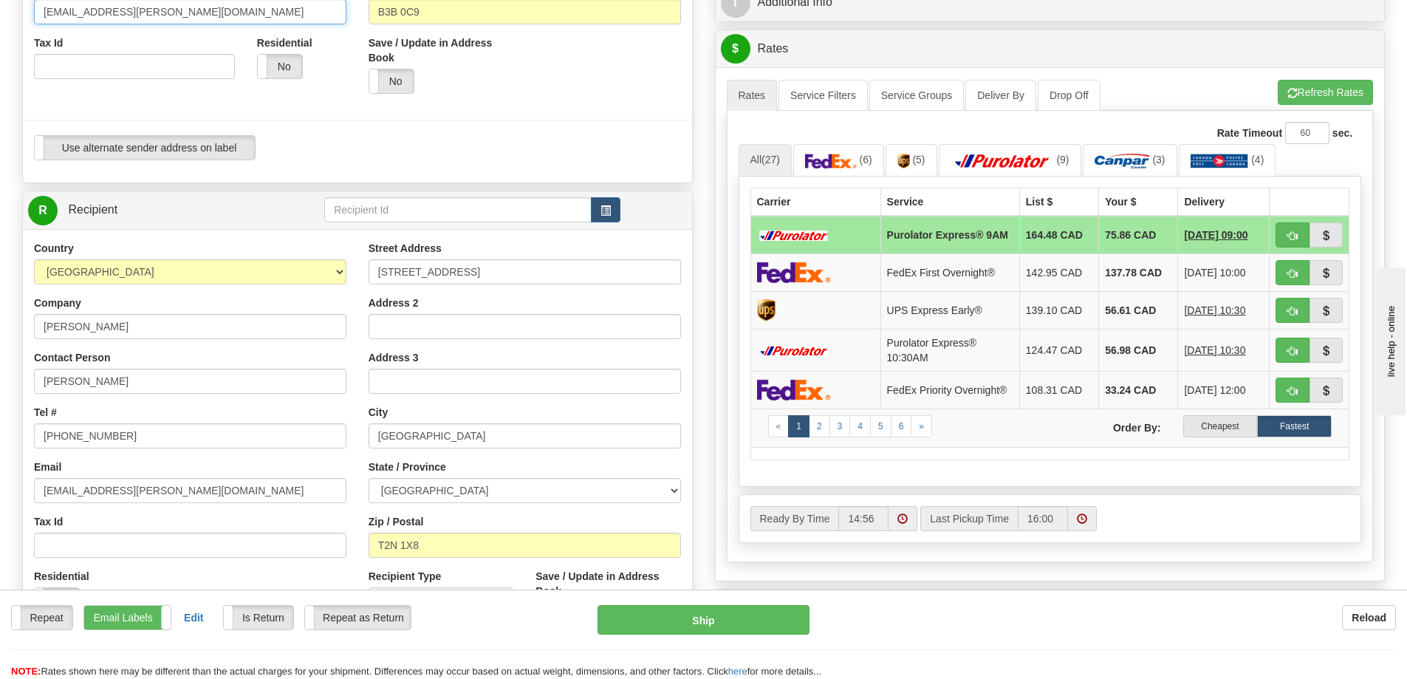
scroll to position [400, 0]
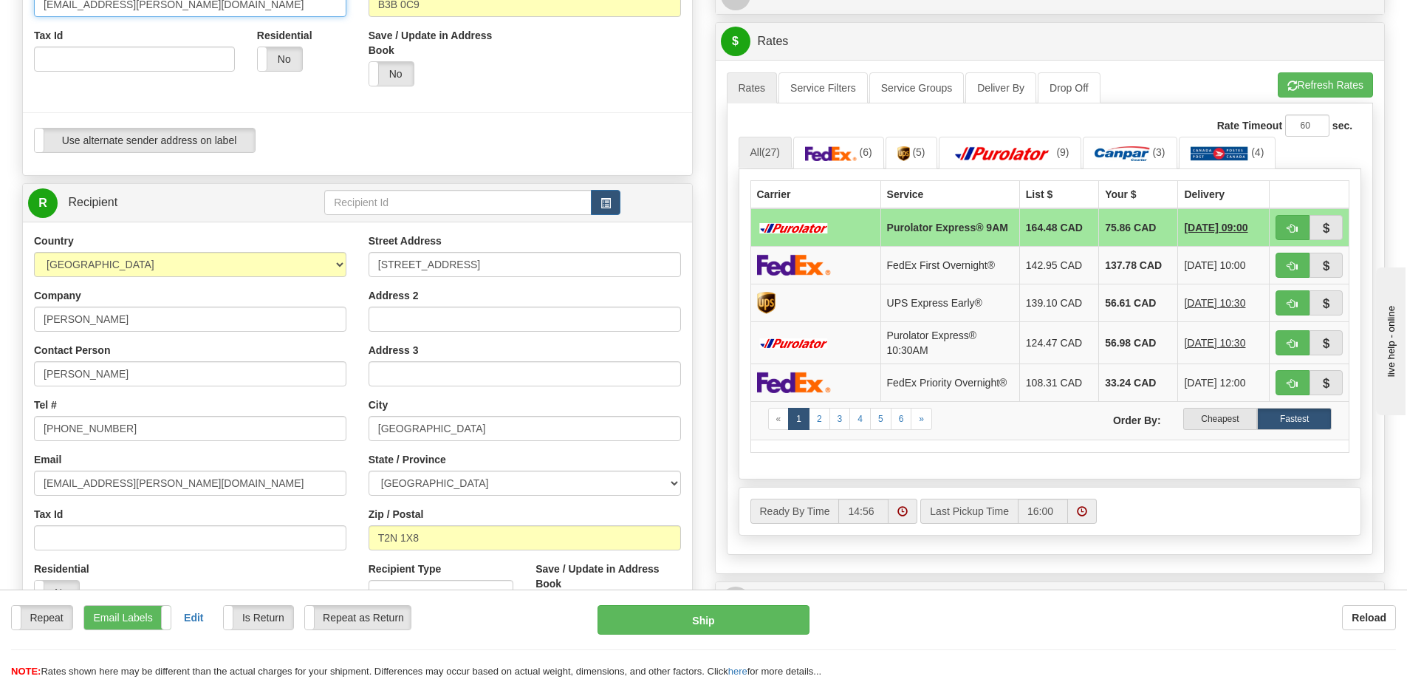
type input "mccaigj@shaw.ca"
drag, startPoint x: 117, startPoint y: 434, endPoint x: 6, endPoint y: 425, distance: 111.9
click at [6, 425] on div "Toggle navigation Settings Shipping Preferences Fields Preferences New" at bounding box center [703, 256] width 1407 height 1312
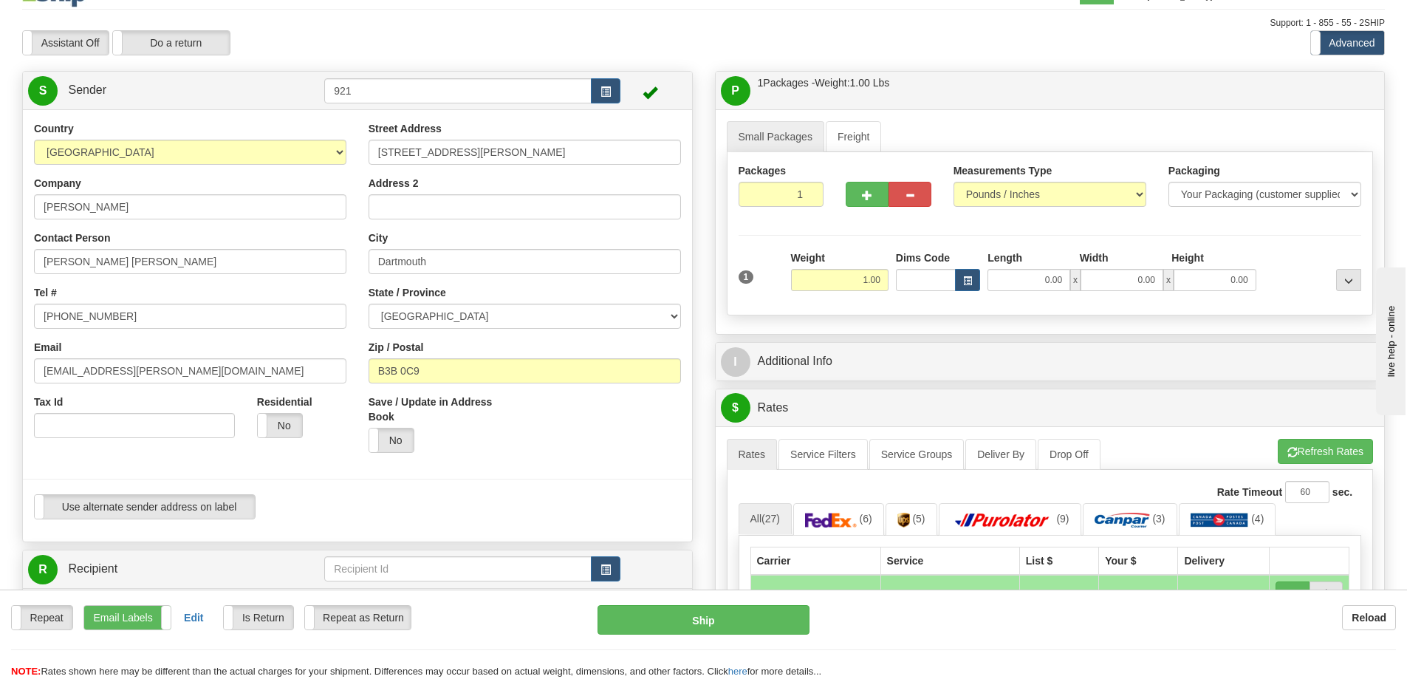
scroll to position [30, 0]
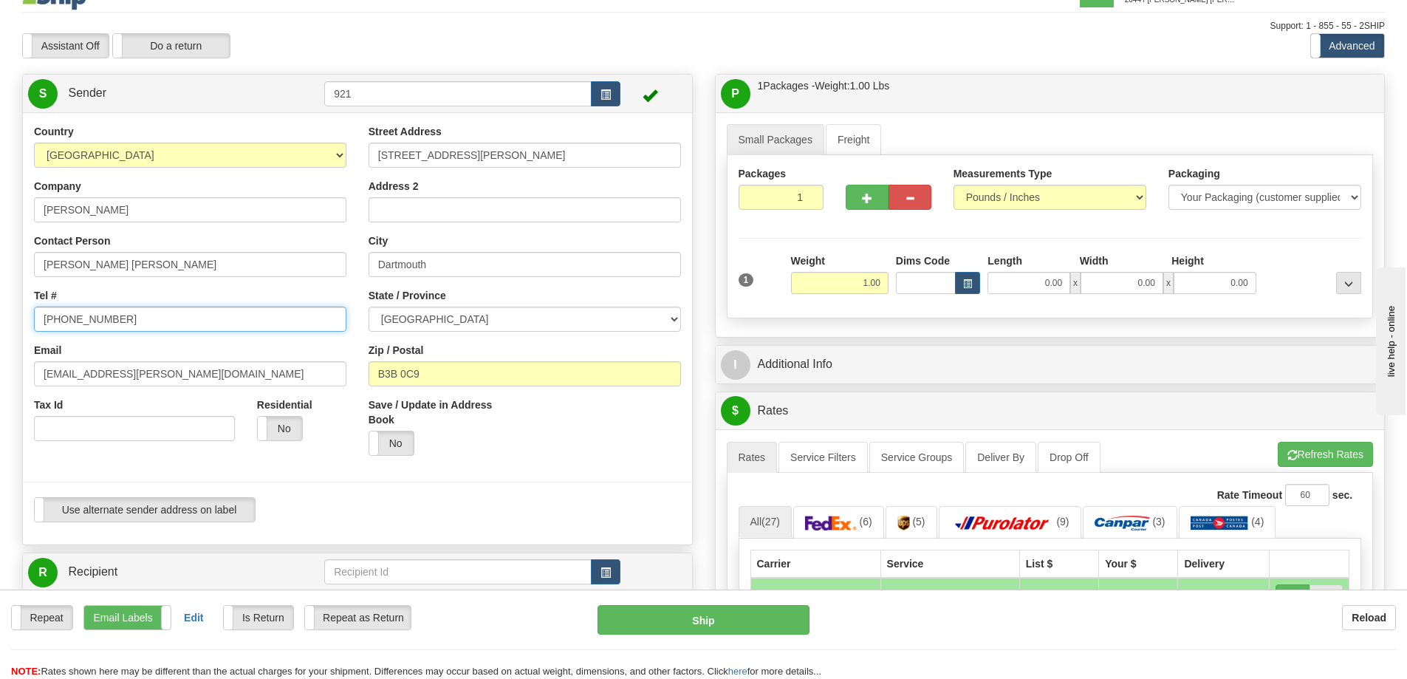
drag, startPoint x: 112, startPoint y: 324, endPoint x: -35, endPoint y: 327, distance: 147.0
click at [0, 327] on html "Training Course Close Toggle navigation Settings Shipping Preferences New Sende…" at bounding box center [703, 309] width 1407 height 679
paste input "403 700-6554"
type input "403 700-6554"
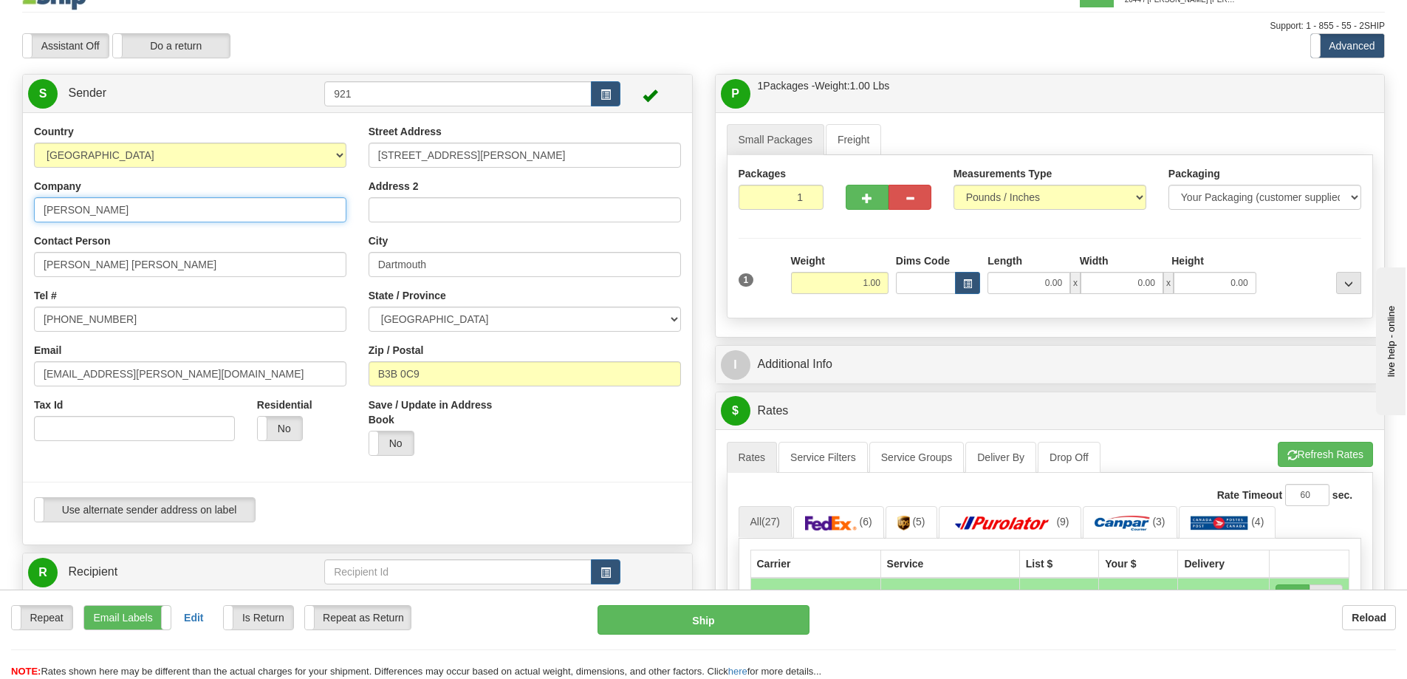
drag, startPoint x: 172, startPoint y: 205, endPoint x: 5, endPoint y: 228, distance: 168.6
click at [5, 228] on div "Toggle navigation Settings Shipping Preferences Fields Preferences New" at bounding box center [703, 626] width 1407 height 1312
drag, startPoint x: 152, startPoint y: 270, endPoint x: -86, endPoint y: 289, distance: 239.3
click at [0, 289] on html "Training Course Close Toggle navigation Settings Shipping Preferences New Sende…" at bounding box center [703, 309] width 1407 height 679
paste input "JOANNE MCCAIG"
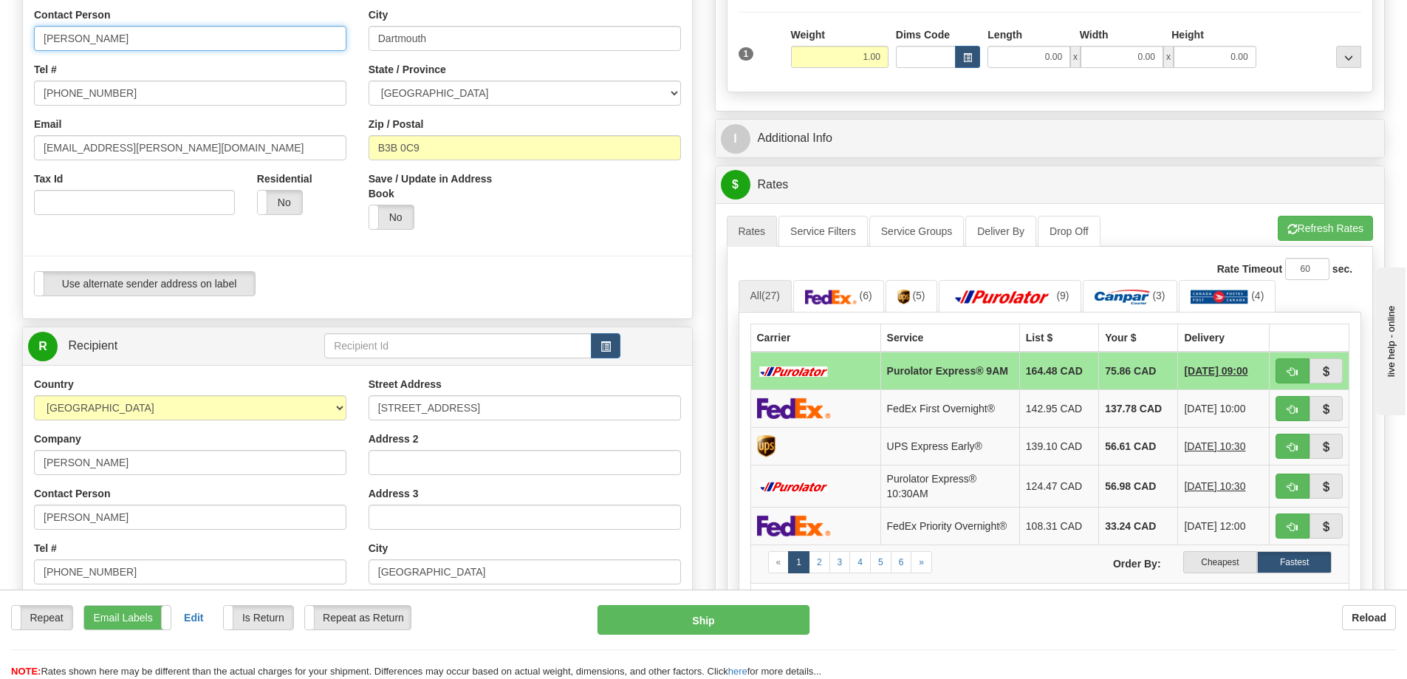
scroll to position [326, 0]
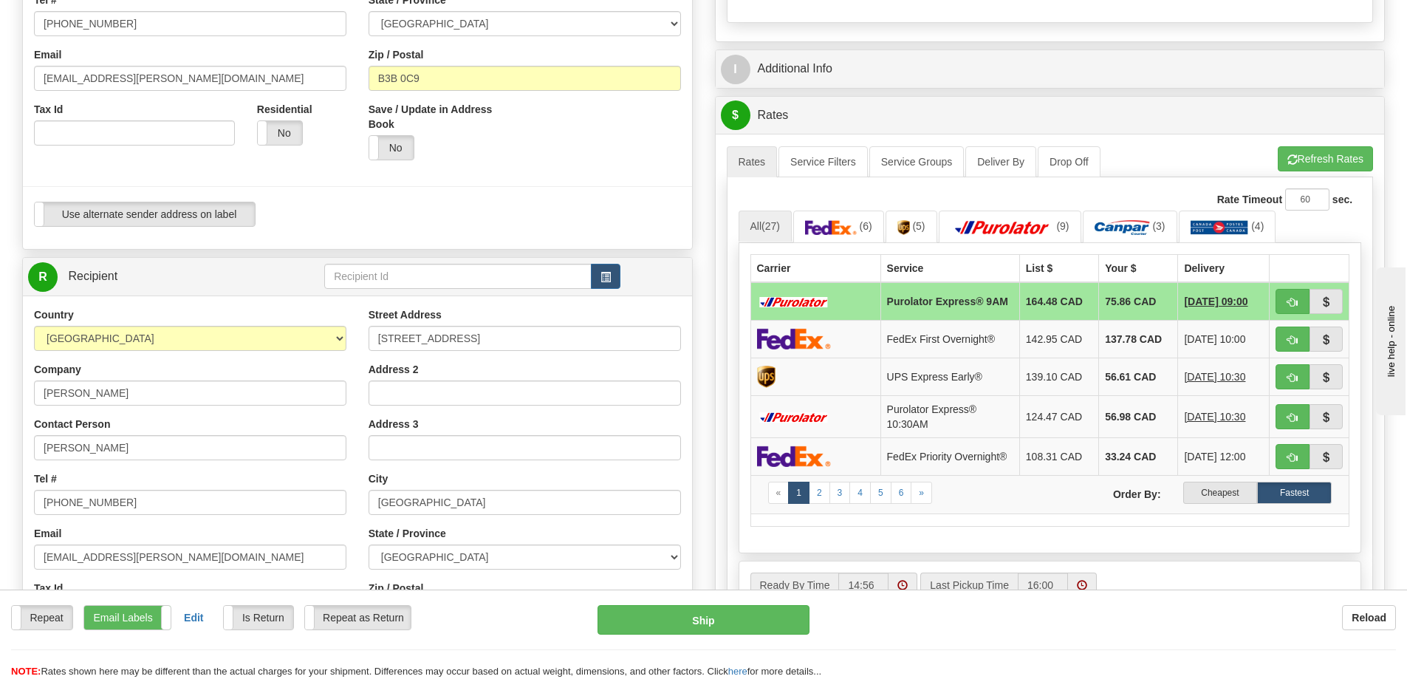
type input "JOANNE MCCAIG"
drag, startPoint x: 456, startPoint y: 349, endPoint x: 326, endPoint y: 346, distance: 130.0
click at [327, 347] on div "Country AFGHANISTAN ALAND ISLANDS ALBANIA ALGERIA AMERICAN SAMOA ANDORRA ANGOLA…" at bounding box center [357, 505] width 669 height 397
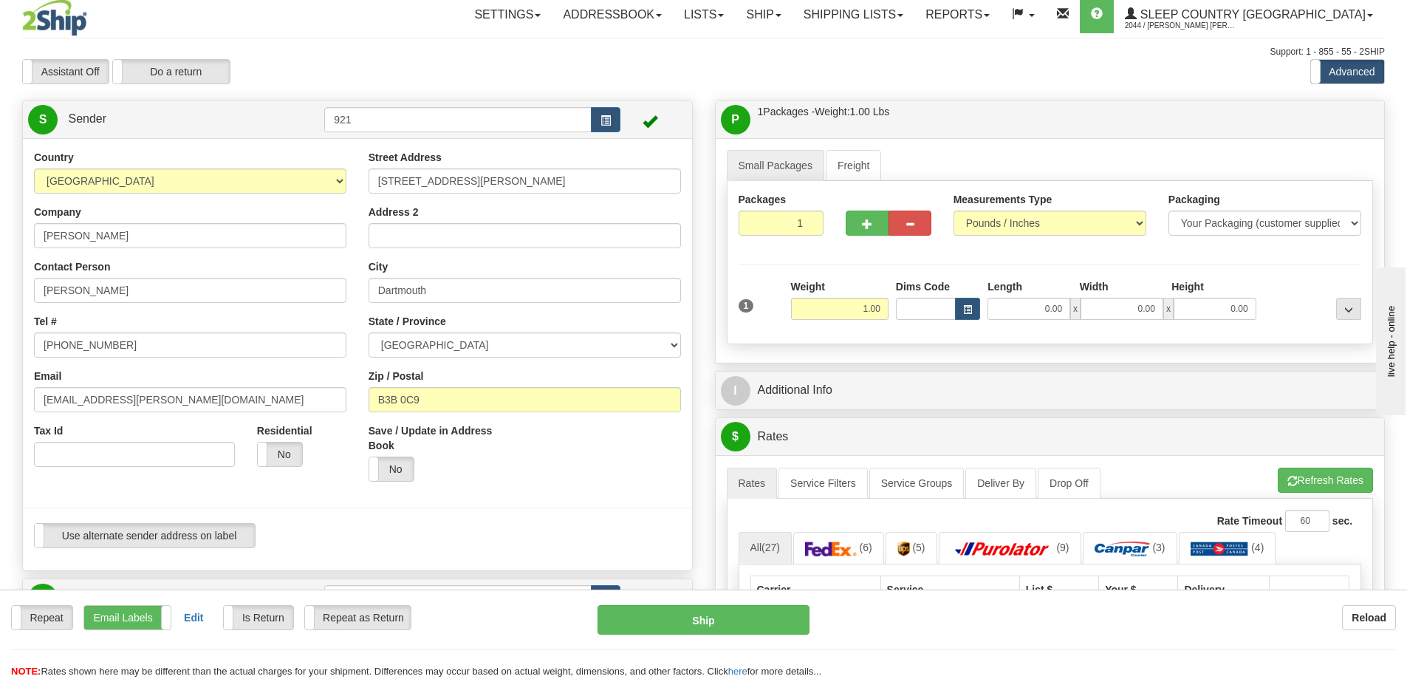
scroll to position [0, 0]
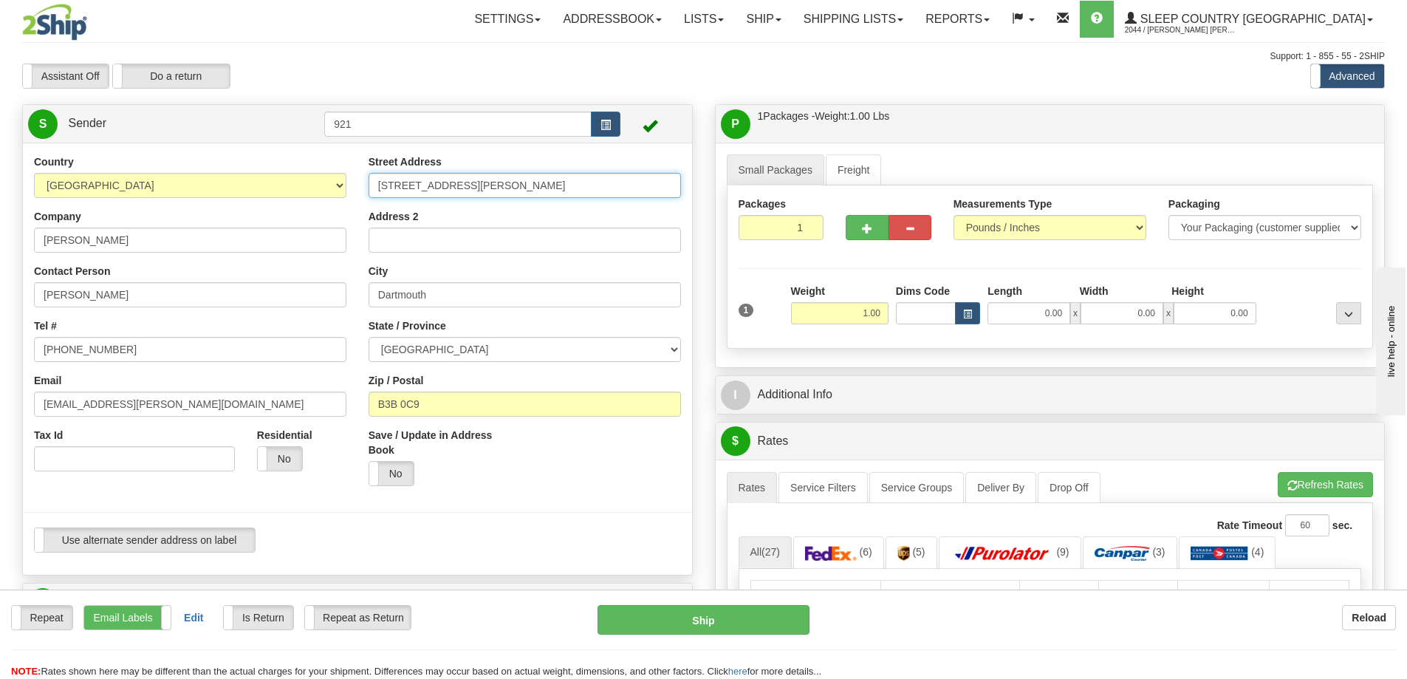
drag, startPoint x: 481, startPoint y: 187, endPoint x: 296, endPoint y: 185, distance: 184.6
click at [296, 185] on div "Country AFGHANISTAN ALAND ISLANDS ALBANIA ALGERIA AMERICAN SAMOA ANDORRA ANGOLA…" at bounding box center [357, 358] width 669 height 409
paste input "222 11A ST NW"
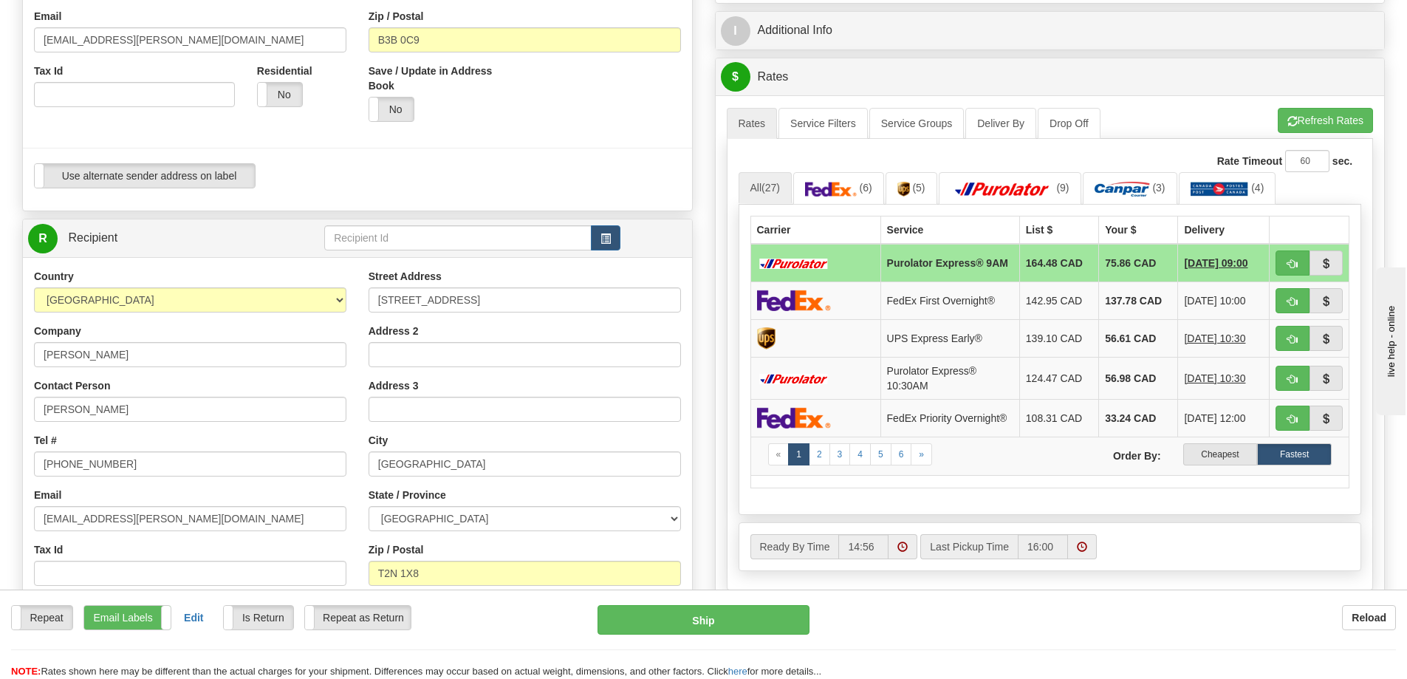
scroll to position [369, 0]
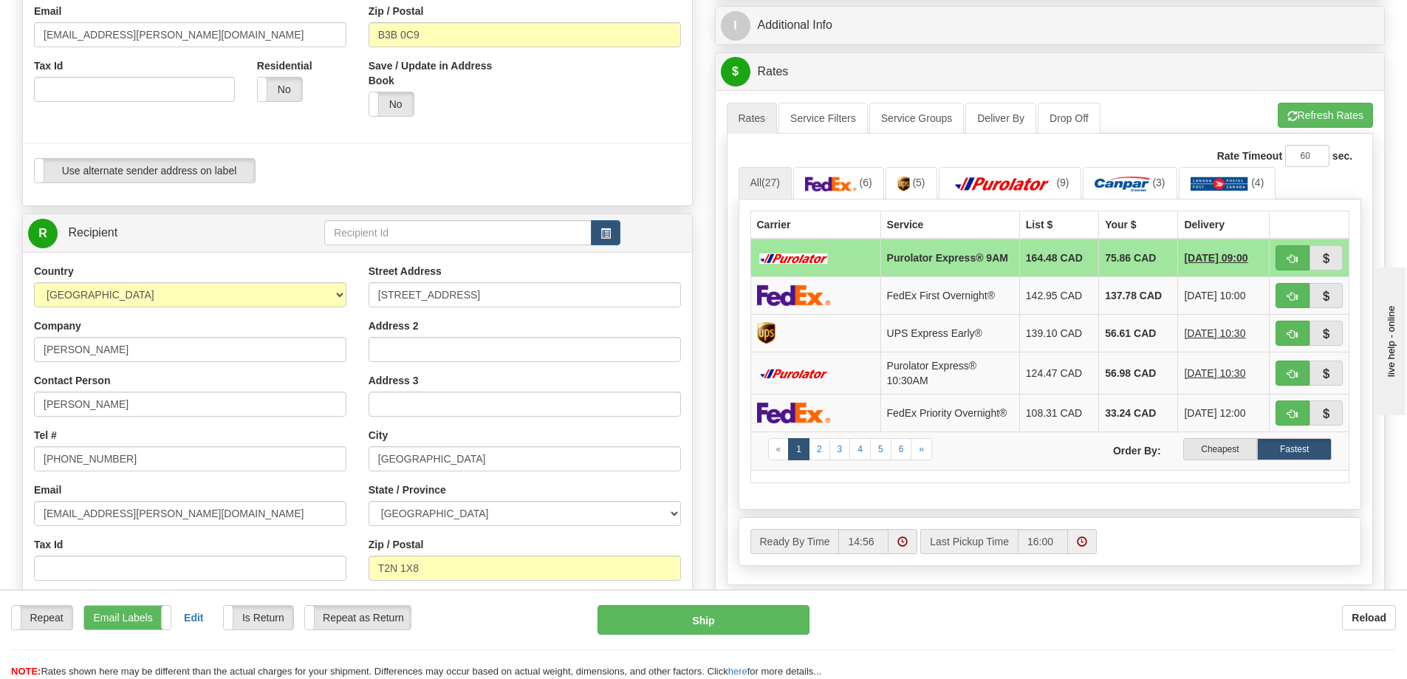
type input "222 11A ST NW"
drag, startPoint x: 439, startPoint y: 458, endPoint x: 337, endPoint y: 461, distance: 102.7
click at [337, 461] on div "Country AFGHANISTAN ALAND ISLANDS ALBANIA ALGERIA AMERICAN SAMOA ANDORRA ANGOLA…" at bounding box center [357, 462] width 669 height 397
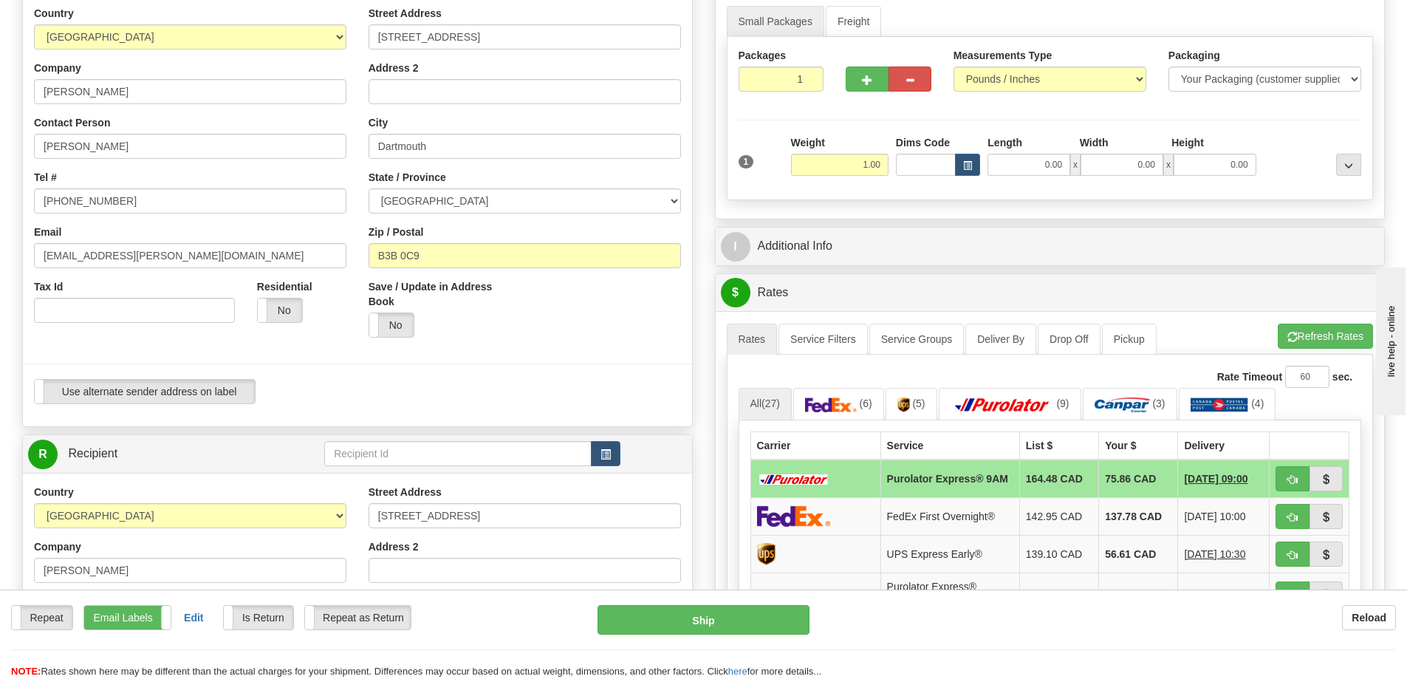
scroll to position [148, 0]
drag, startPoint x: 436, startPoint y: 143, endPoint x: 283, endPoint y: 156, distance: 153.4
click at [283, 156] on div "Country AFGHANISTAN ALAND ISLANDS ALBANIA ALGERIA AMERICAN SAMOA ANDORRA ANGOLA…" at bounding box center [357, 211] width 669 height 409
paste input "CALGARY"
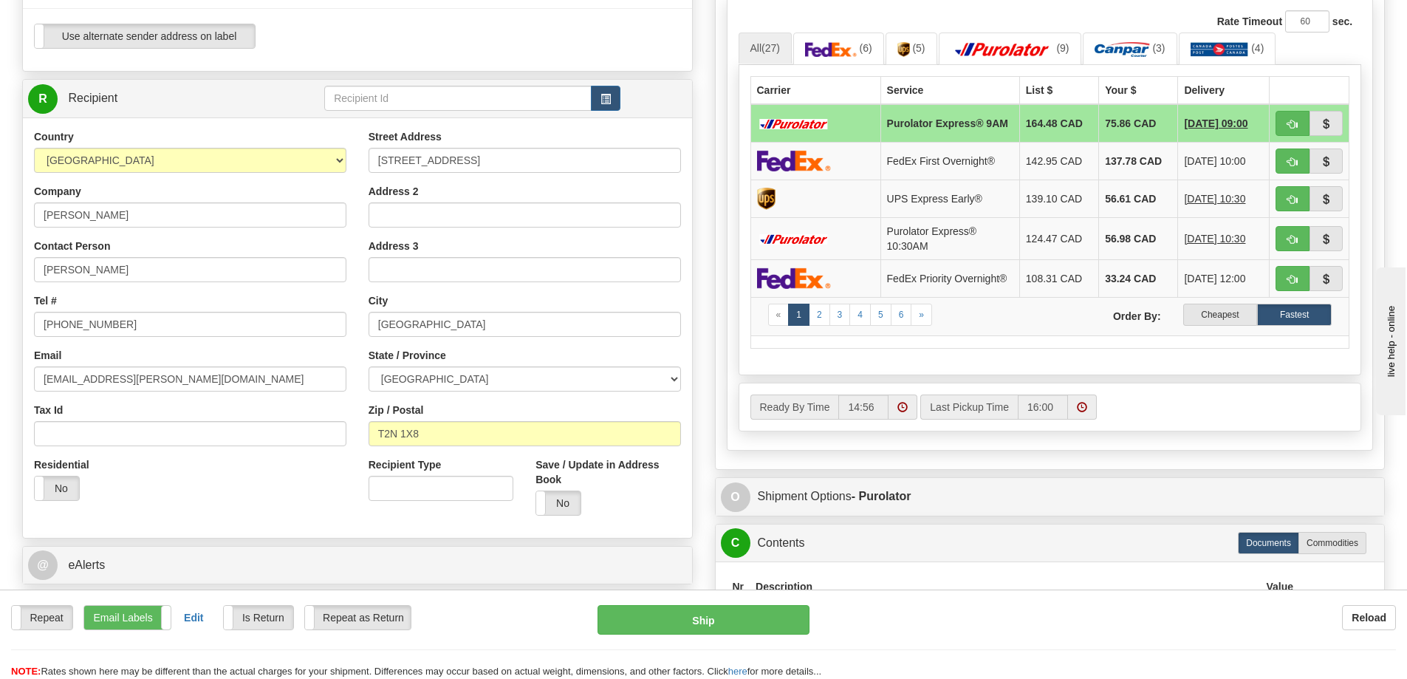
scroll to position [517, 0]
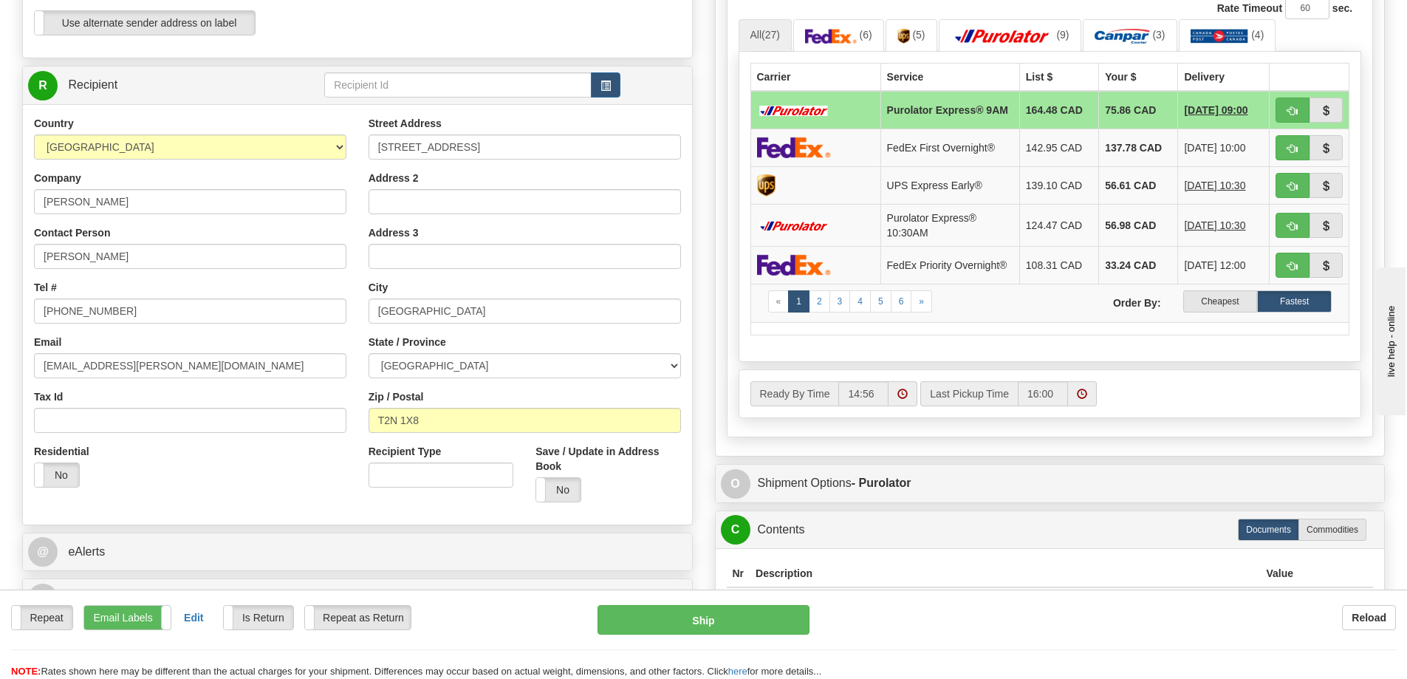
type input "CALGARY"
drag, startPoint x: 439, startPoint y: 426, endPoint x: 318, endPoint y: 431, distance: 121.2
click at [318, 431] on div "Country AFGHANISTAN ALAND ISLANDS ALBANIA ALGERIA AMERICAN SAMOA ANDORRA ANGOLA…" at bounding box center [357, 314] width 669 height 397
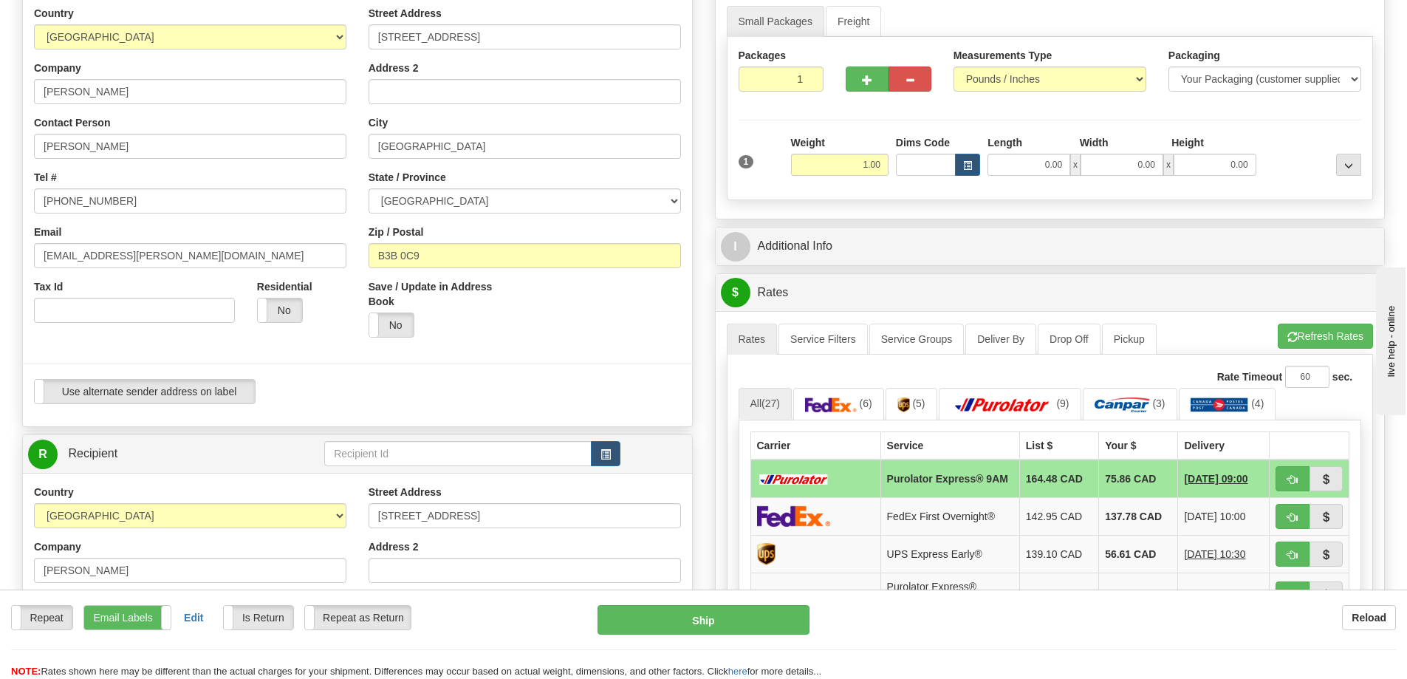
scroll to position [148, 0]
drag, startPoint x: 442, startPoint y: 250, endPoint x: 328, endPoint y: 245, distance: 114.6
click at [292, 254] on div "Country AFGHANISTAN ALAND ISLANDS ALBANIA ALGERIA AMERICAN SAMOA ANDORRA ANGOLA…" at bounding box center [357, 211] width 669 height 409
paste input "T2N 1X8"
type input "T2N 1X8"
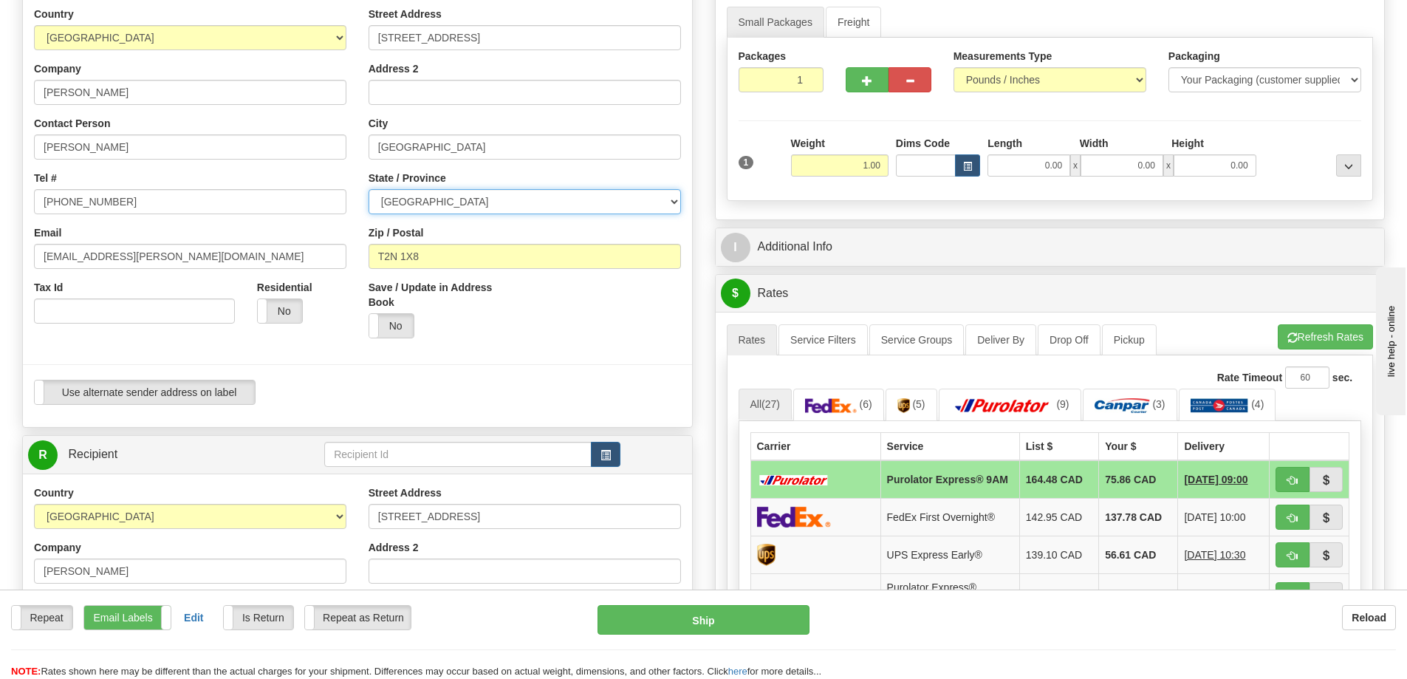
click at [448, 208] on select "ALBERTA BRITISH COLUMBIA MANITOBA NEW BRUNSWICK NEWFOUNDLAND NOVA SCOTIA NUNAVU…" at bounding box center [525, 201] width 312 height 25
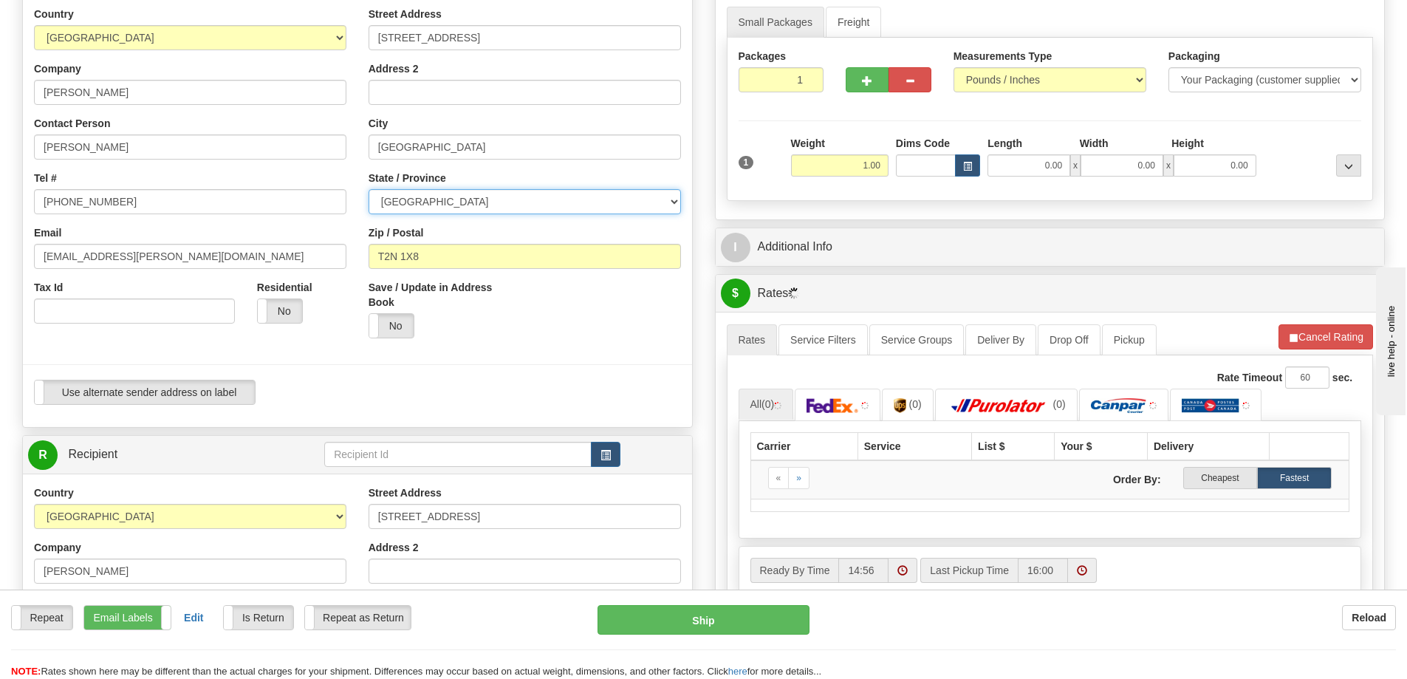
select select "AB"
click at [369, 189] on select "ALBERTA BRITISH COLUMBIA MANITOBA NEW BRUNSWICK NEWFOUNDLAND NOVA SCOTIA NUNAVU…" at bounding box center [525, 201] width 312 height 25
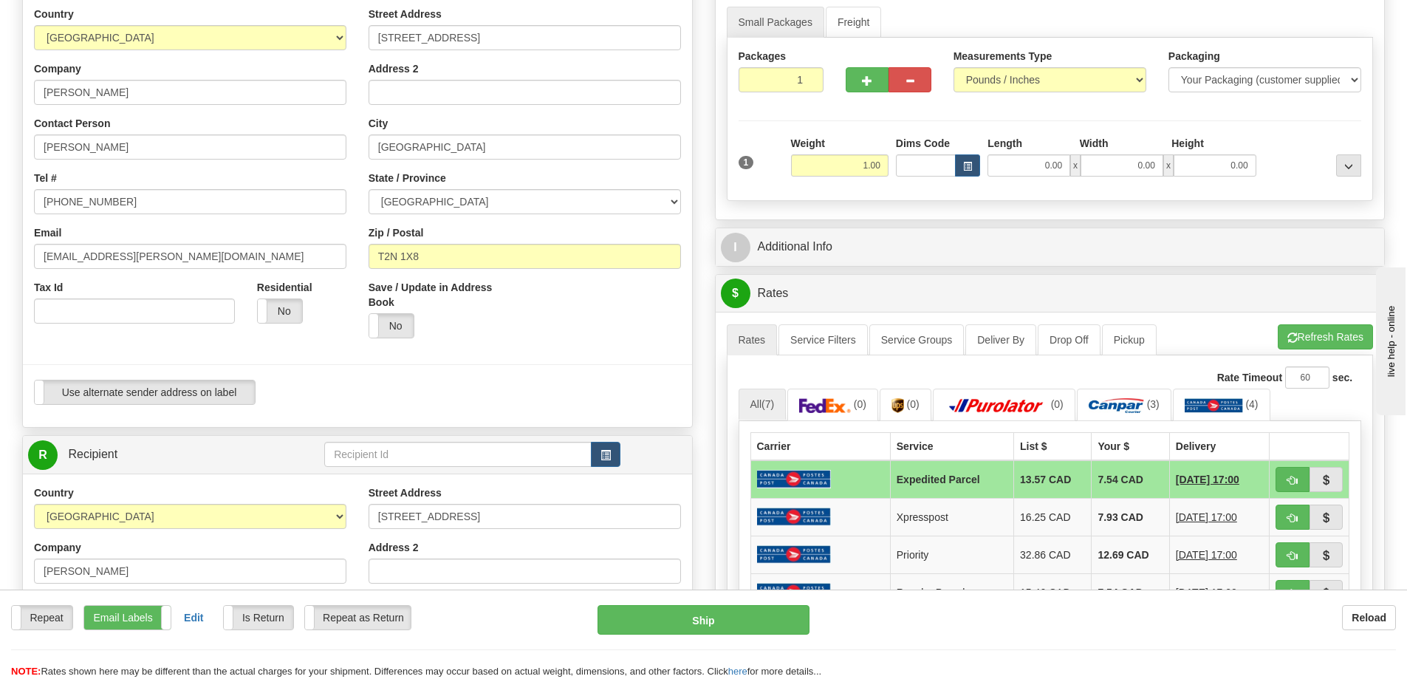
click at [507, 328] on div "Yes No" at bounding box center [441, 325] width 145 height 25
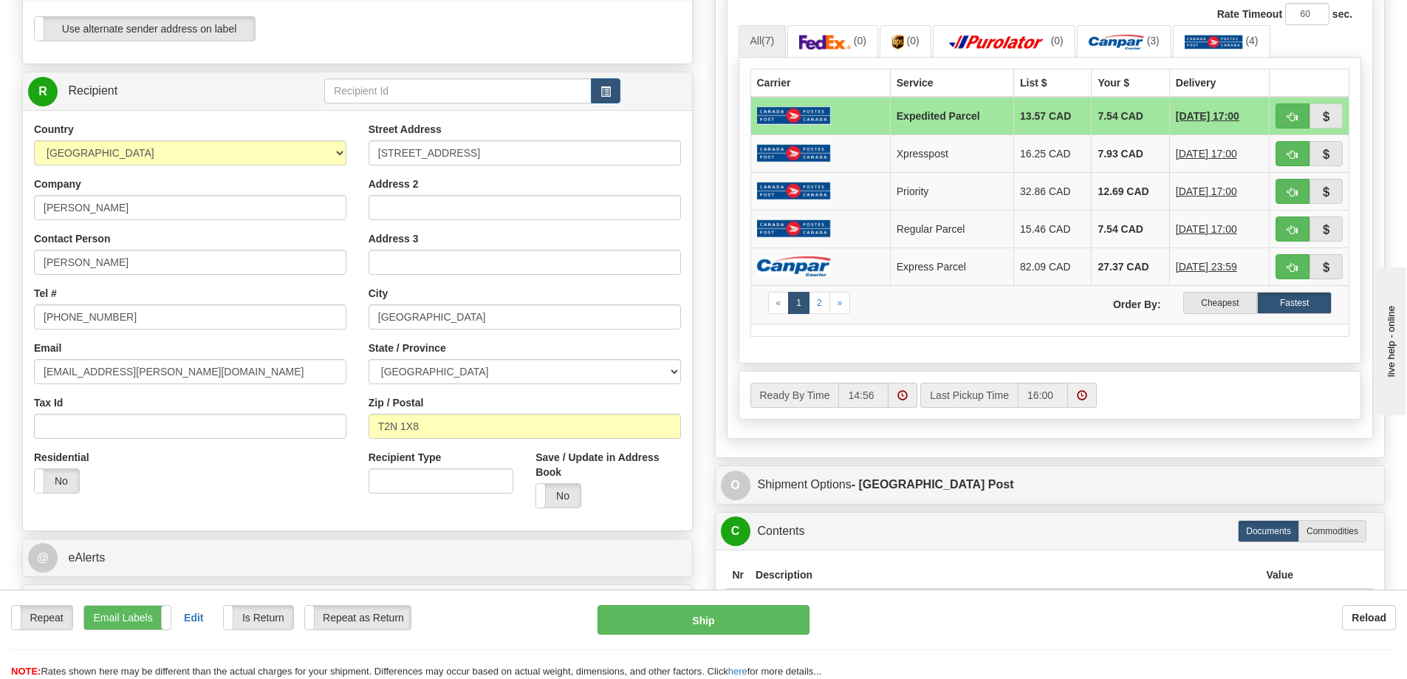
scroll to position [517, 0]
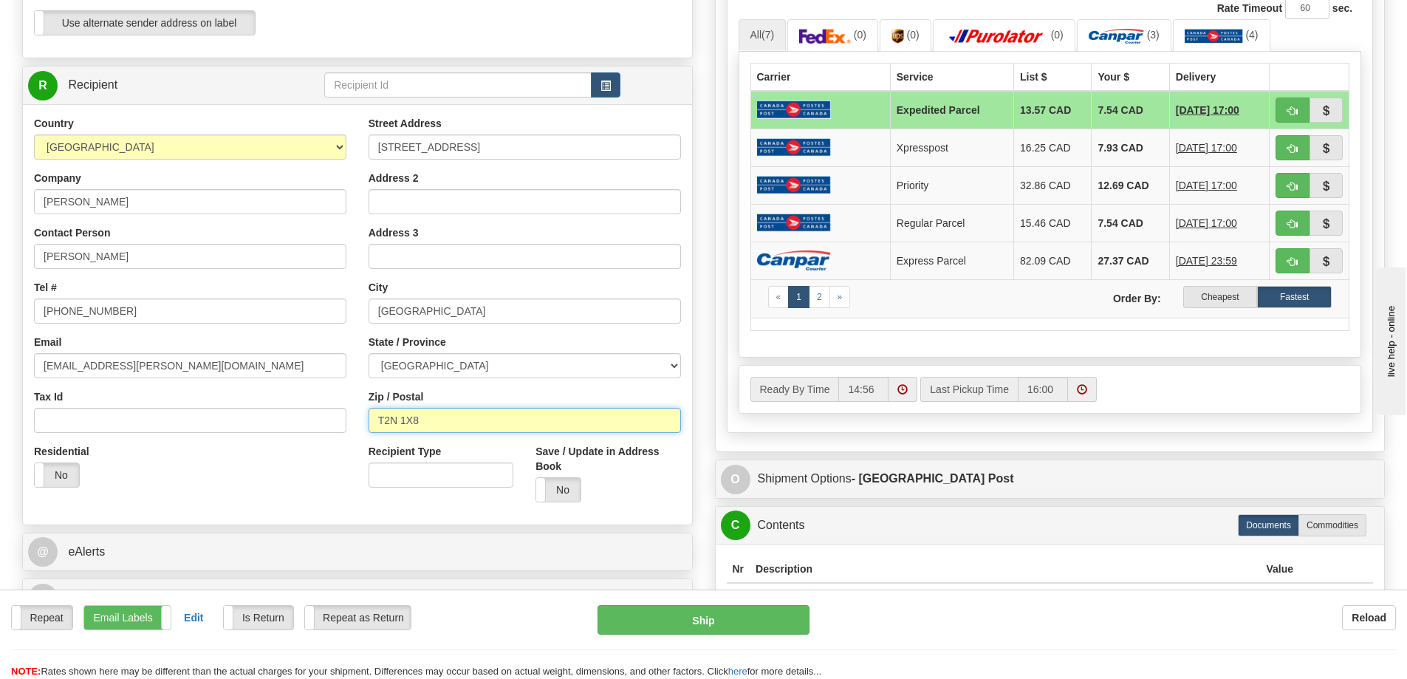
drag, startPoint x: 430, startPoint y: 422, endPoint x: 351, endPoint y: 419, distance: 79.1
click at [351, 419] on div "Country AFGHANISTAN ALAND ISLANDS ALBANIA ALGERIA AMERICAN SAMOA ANDORRA ANGOLA…" at bounding box center [357, 314] width 669 height 397
type input "T2C 4W3"
drag, startPoint x: 516, startPoint y: 148, endPoint x: 307, endPoint y: 162, distance: 209.5
click at [307, 162] on div "Country AFGHANISTAN ALAND ISLANDS ALBANIA ALGERIA AMERICAN SAMOA ANDORRA ANGOLA…" at bounding box center [357, 314] width 669 height 397
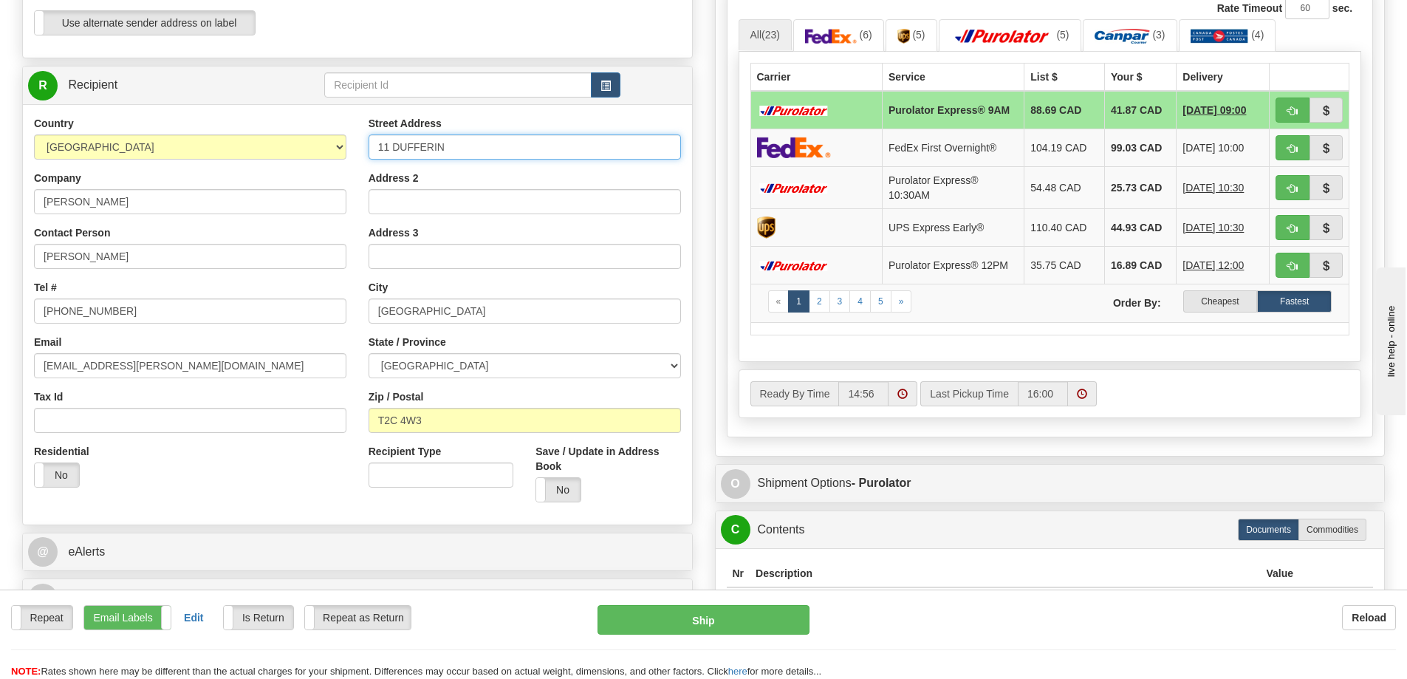
type input "11 DUFFERIN PL SE"
drag, startPoint x: 171, startPoint y: 203, endPoint x: 23, endPoint y: 197, distance: 148.6
click at [25, 197] on div "Country AFGHANISTAN ALAND ISLANDS ALBANIA ALGERIA AMERICAN SAMOA ANDORRA ANGOLA…" at bounding box center [190, 307] width 335 height 383
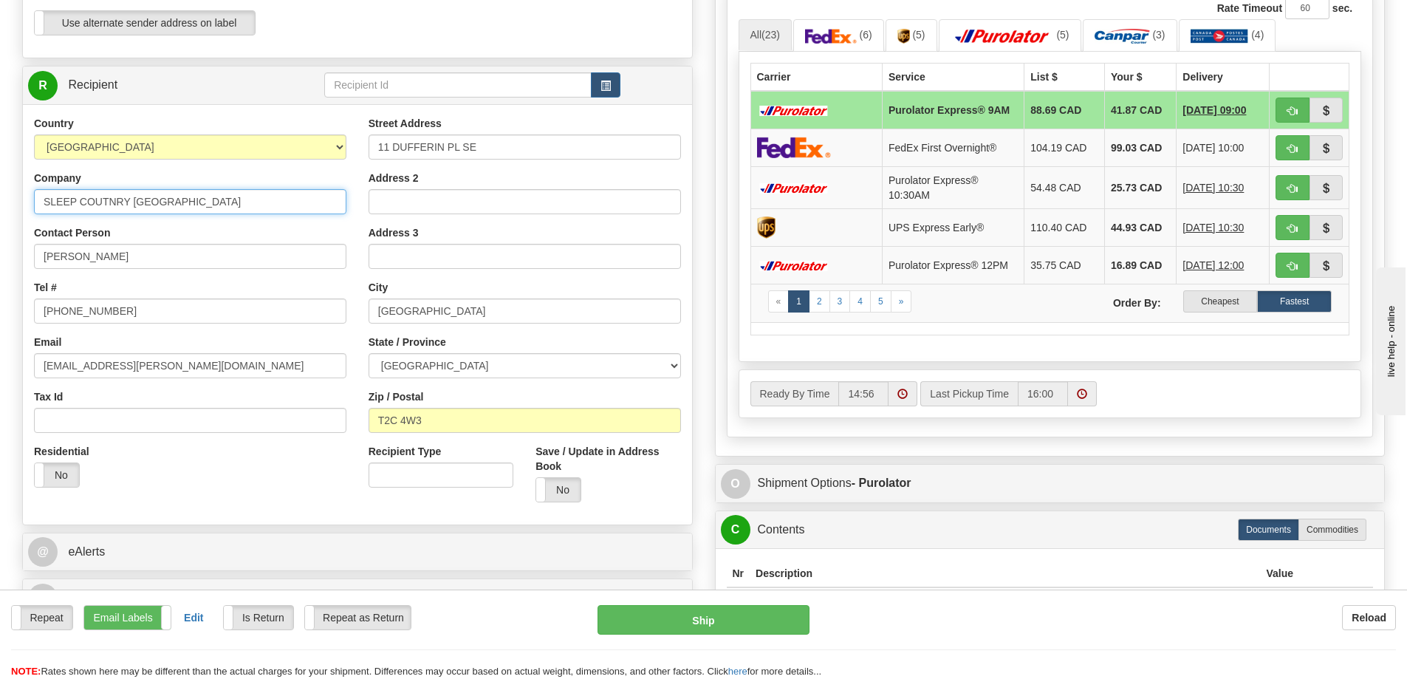
type input "SLEEP COUTNRY CANADA"
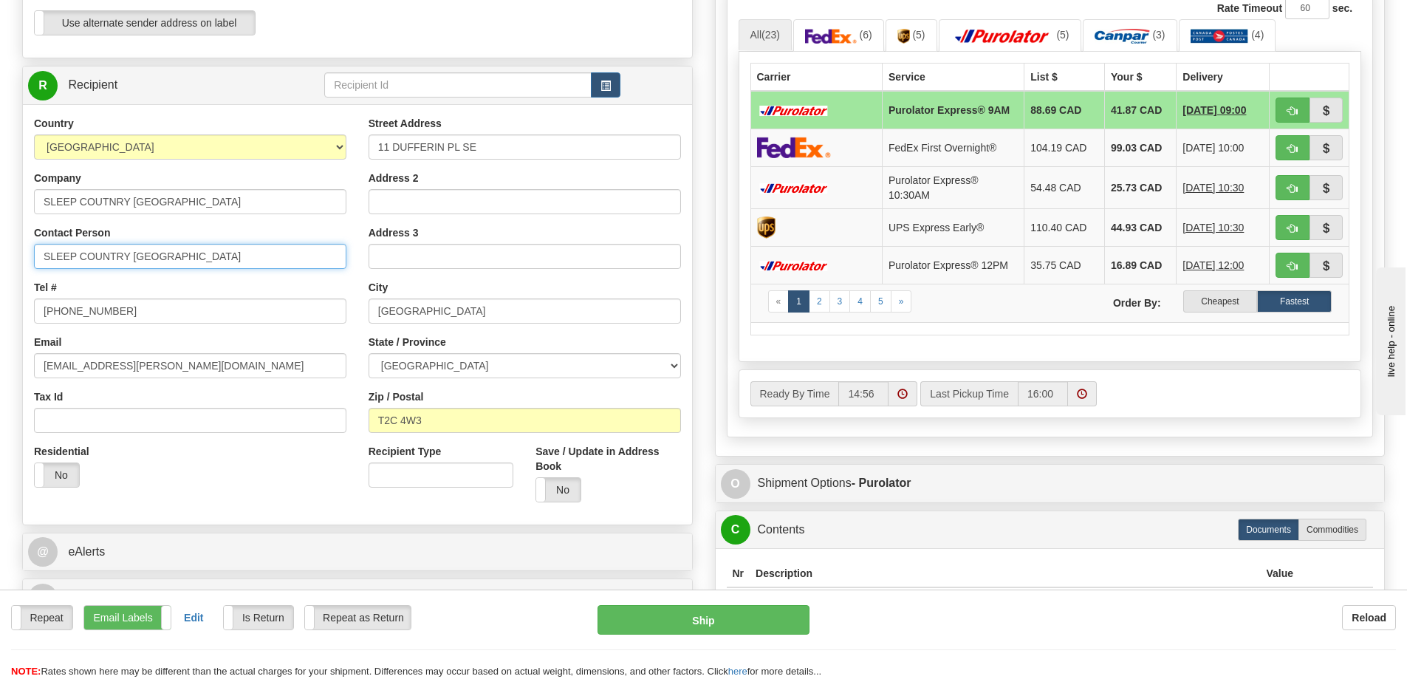
type input "SLEEP COUNTRY CANADA"
type input "1-888-753-3788"
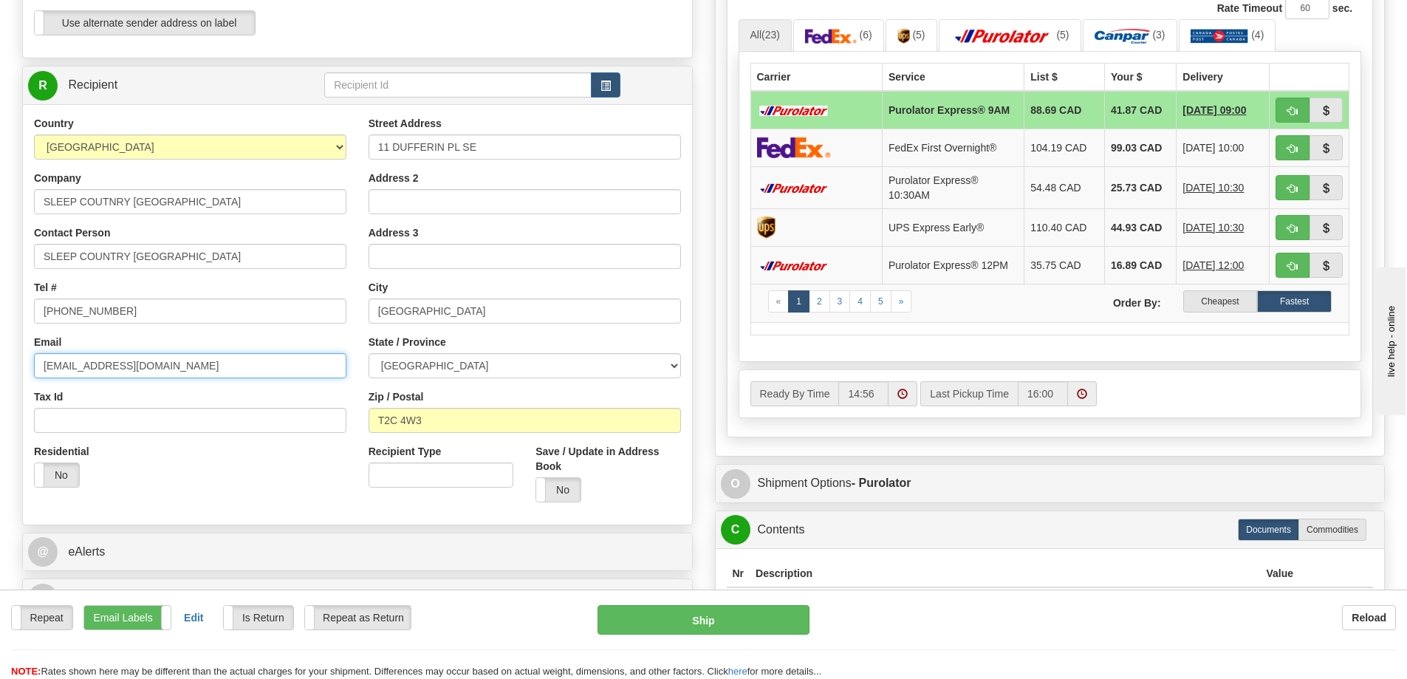
type input "CS@SUPPORT.SLEEPCOUNTRY.CA"
click at [705, 289] on div "P Packages / Skids 1 Packages - Weight: 1.00 Lbs 1 Skids - Weight: NaN Lbs Ship…" at bounding box center [1050, 146] width 693 height 1118
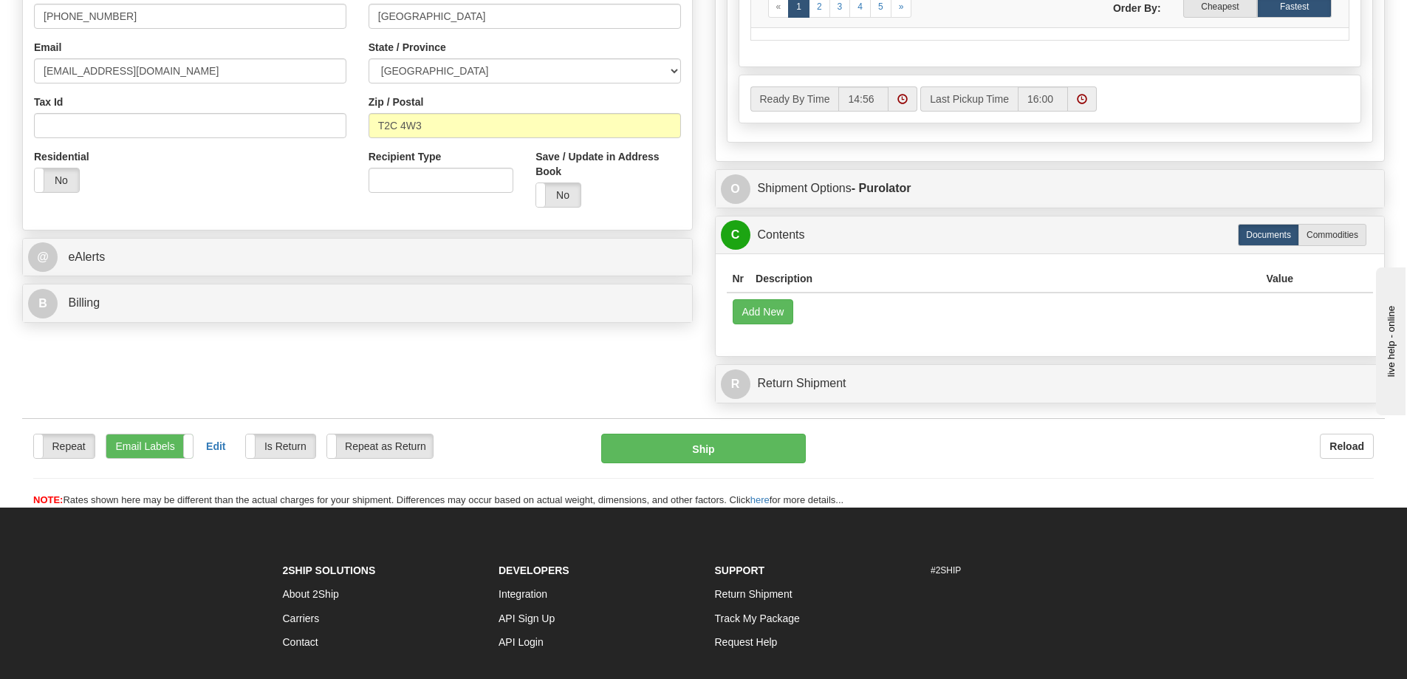
scroll to position [812, 0]
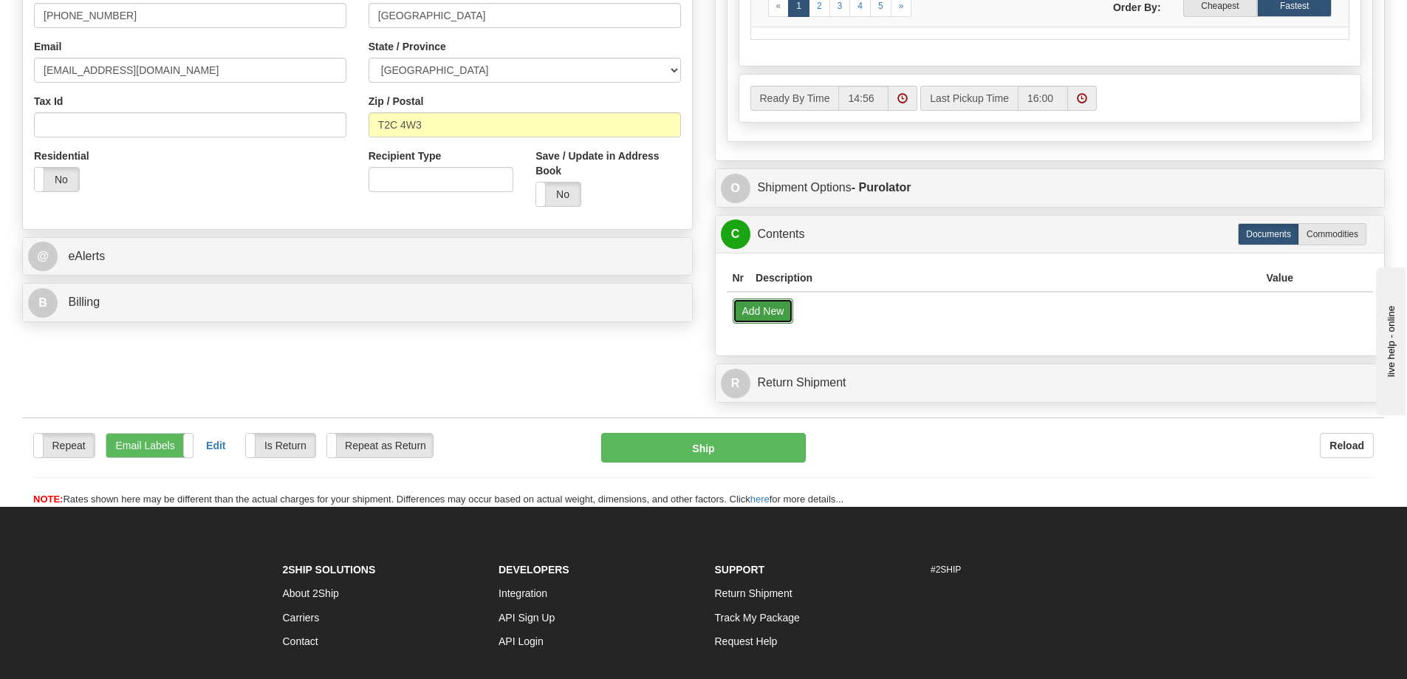
click at [775, 319] on button "Add New" at bounding box center [763, 310] width 61 height 25
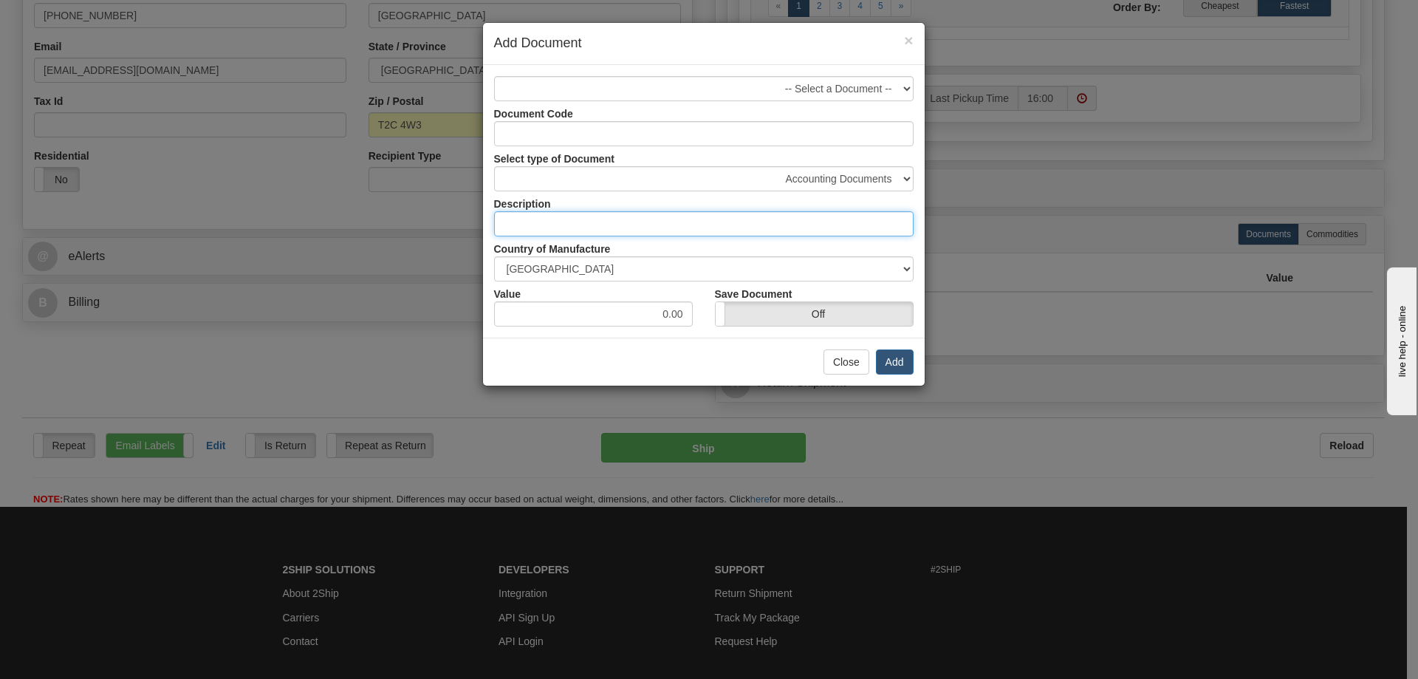
click at [535, 230] on input "text" at bounding box center [703, 223] width 419 height 25
paste input "22CRWCB-GR"
type input "22CRWCB-GR"
click at [885, 361] on button "Add" at bounding box center [895, 361] width 38 height 25
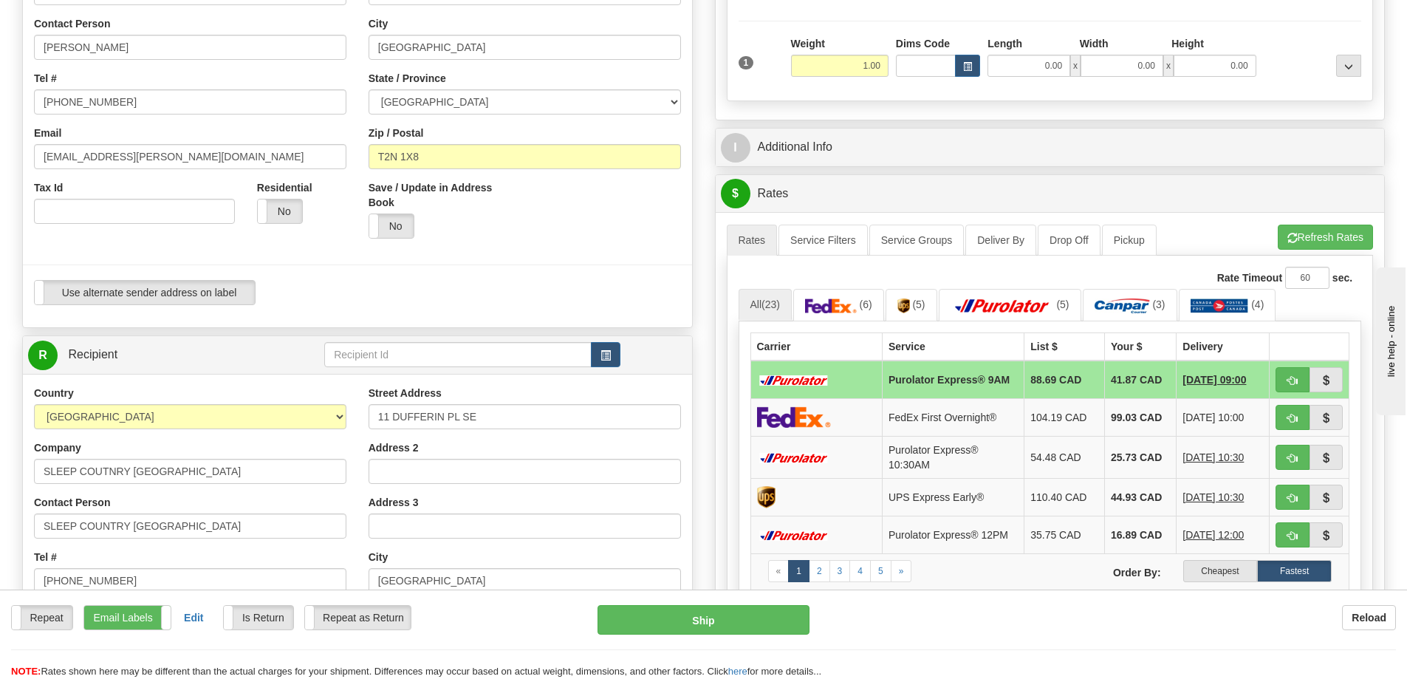
scroll to position [295, 0]
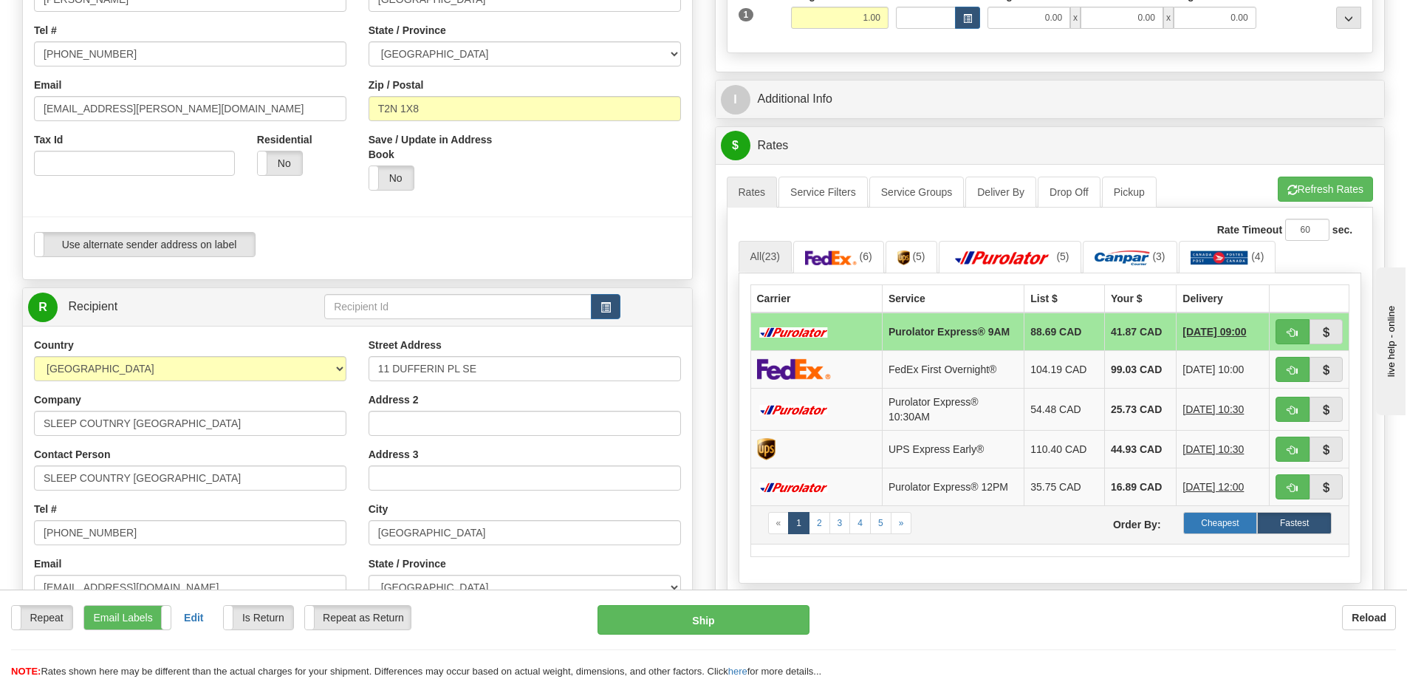
click at [1216, 518] on label "Cheapest" at bounding box center [1220, 523] width 75 height 22
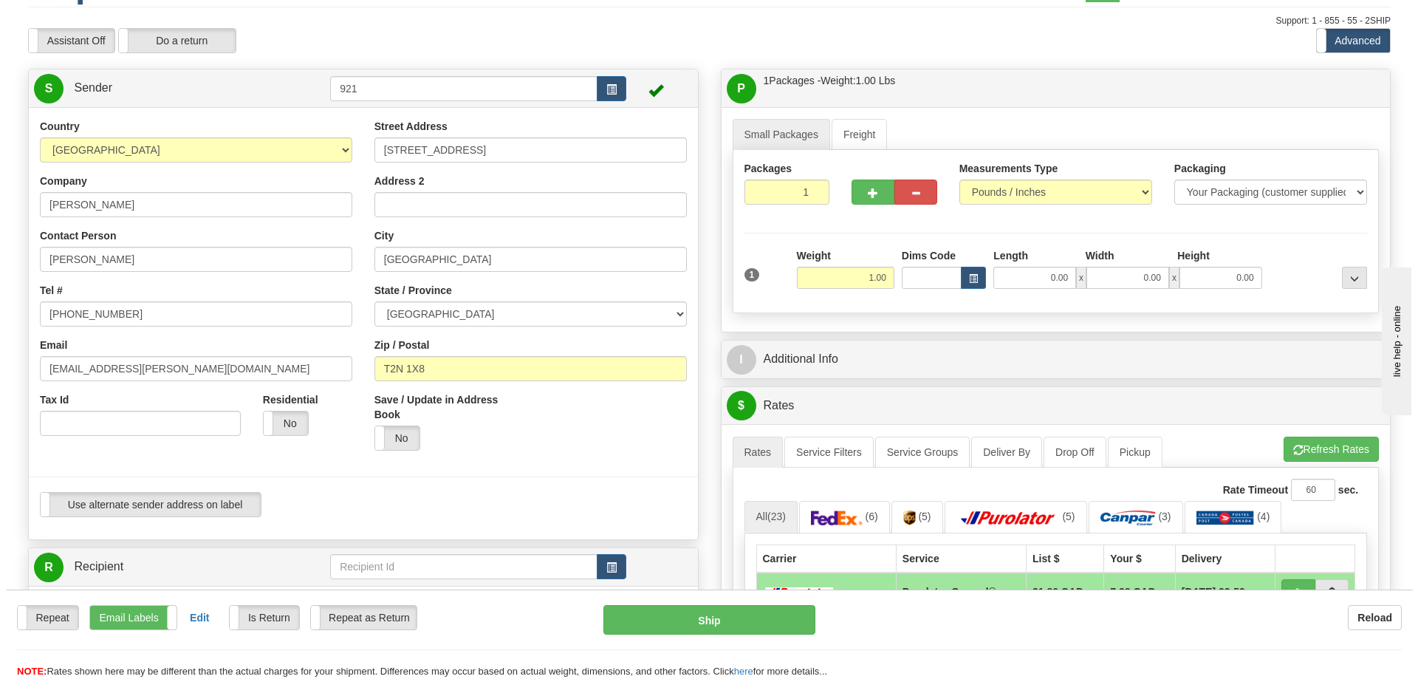
scroll to position [0, 0]
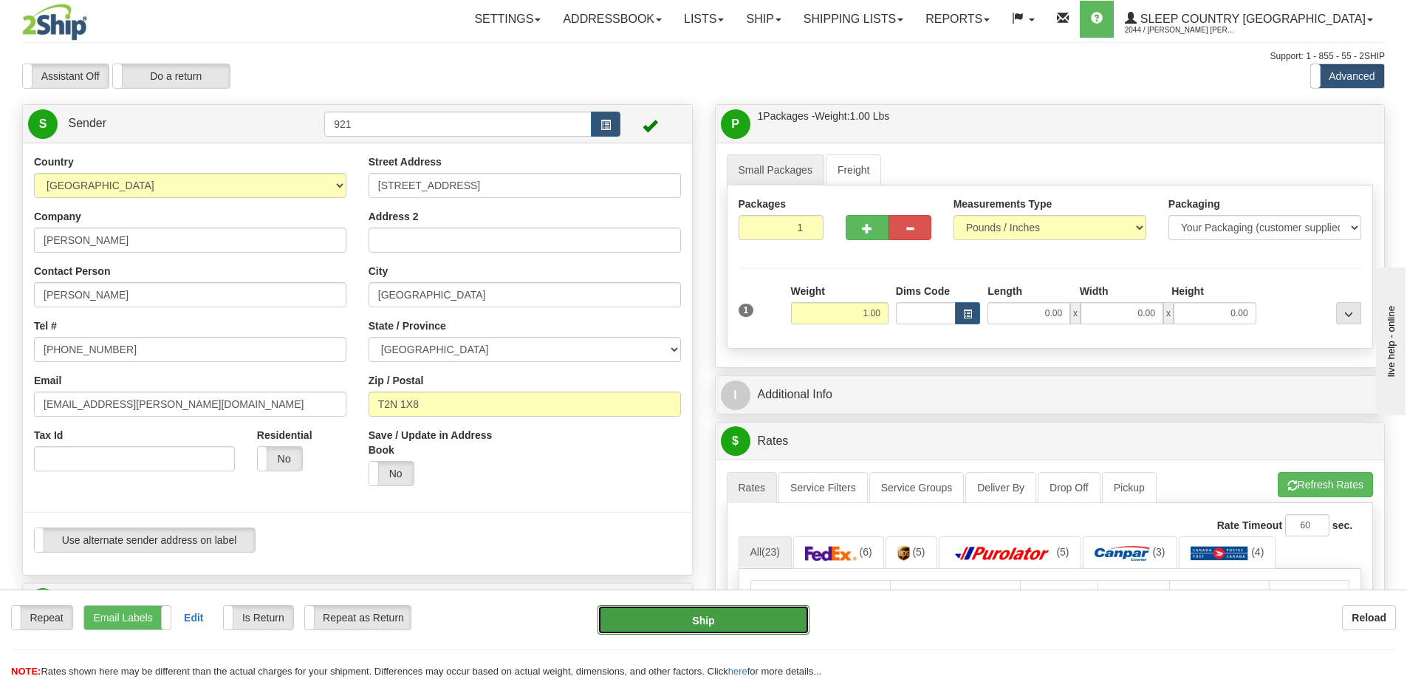
click at [654, 617] on button "Ship" at bounding box center [703, 620] width 212 height 30
type input "260"
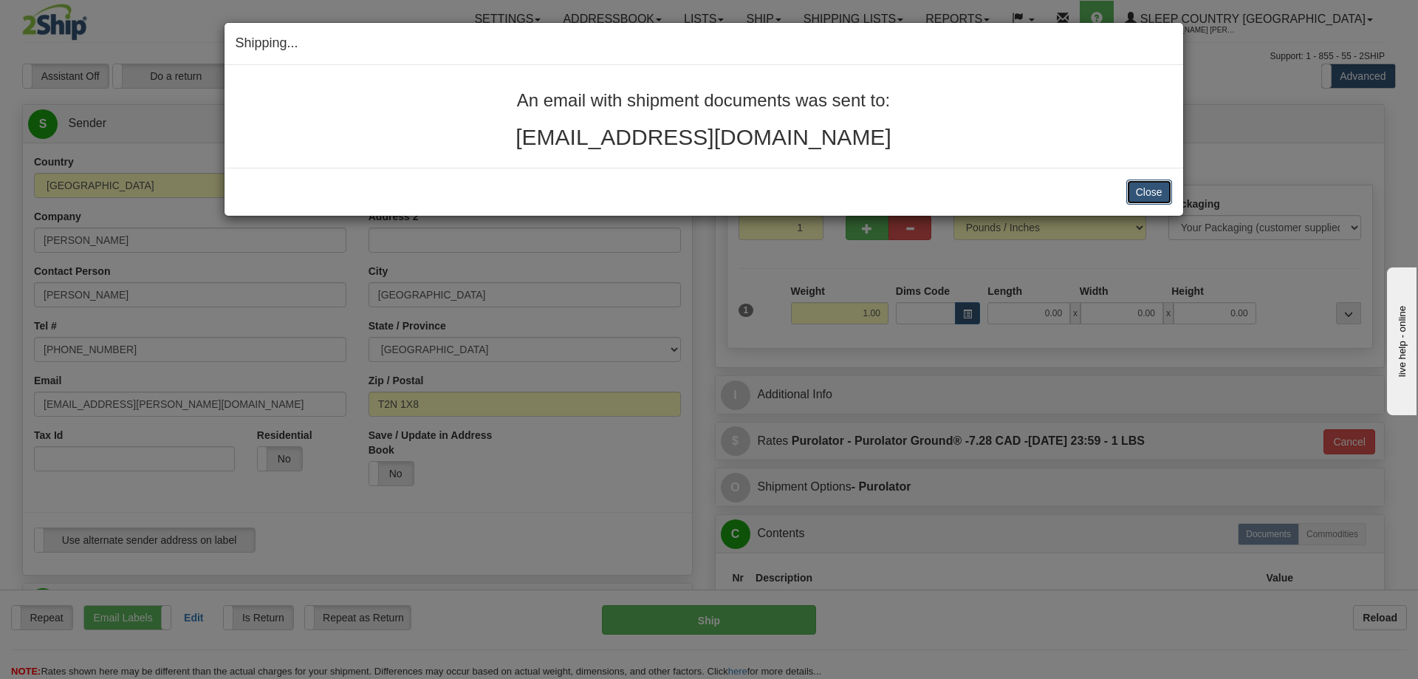
click at [1135, 184] on button "Close" at bounding box center [1149, 191] width 46 height 25
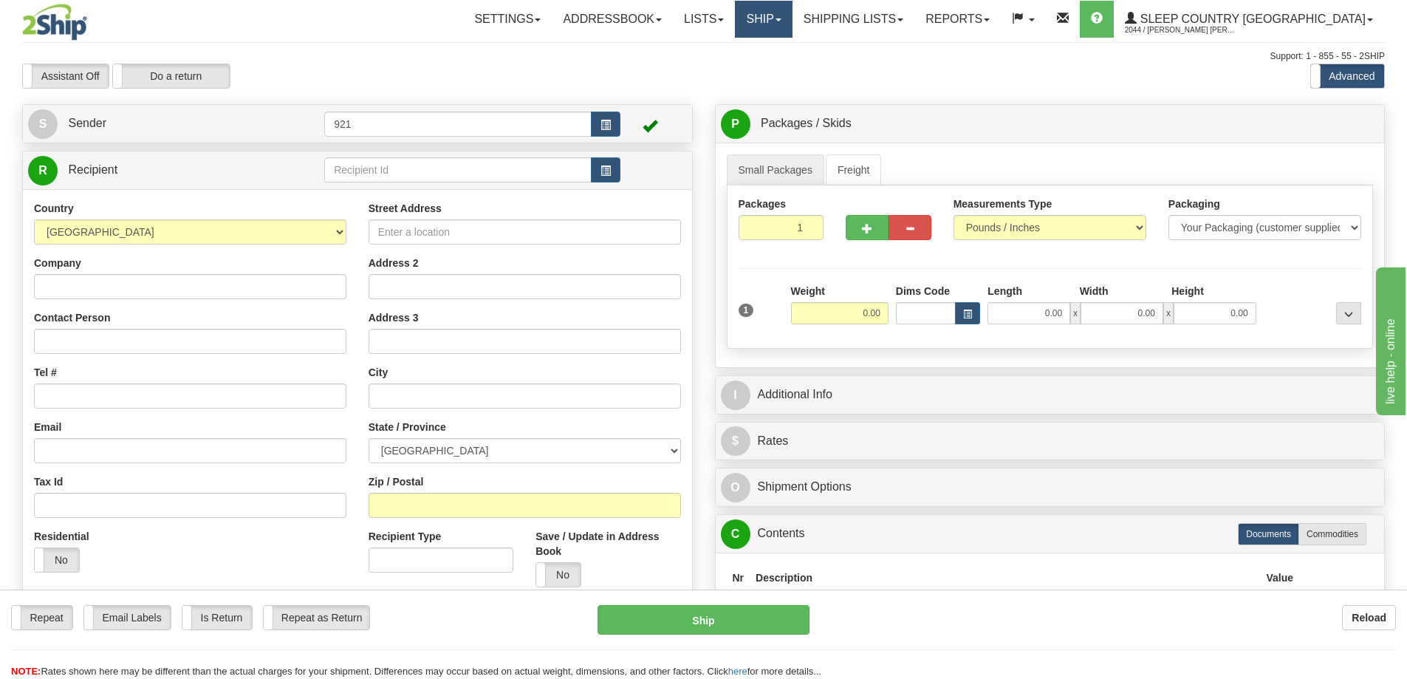
click at [792, 13] on link "Ship" at bounding box center [763, 19] width 57 height 37
click at [914, 8] on link "Shipping lists" at bounding box center [853, 19] width 122 height 37
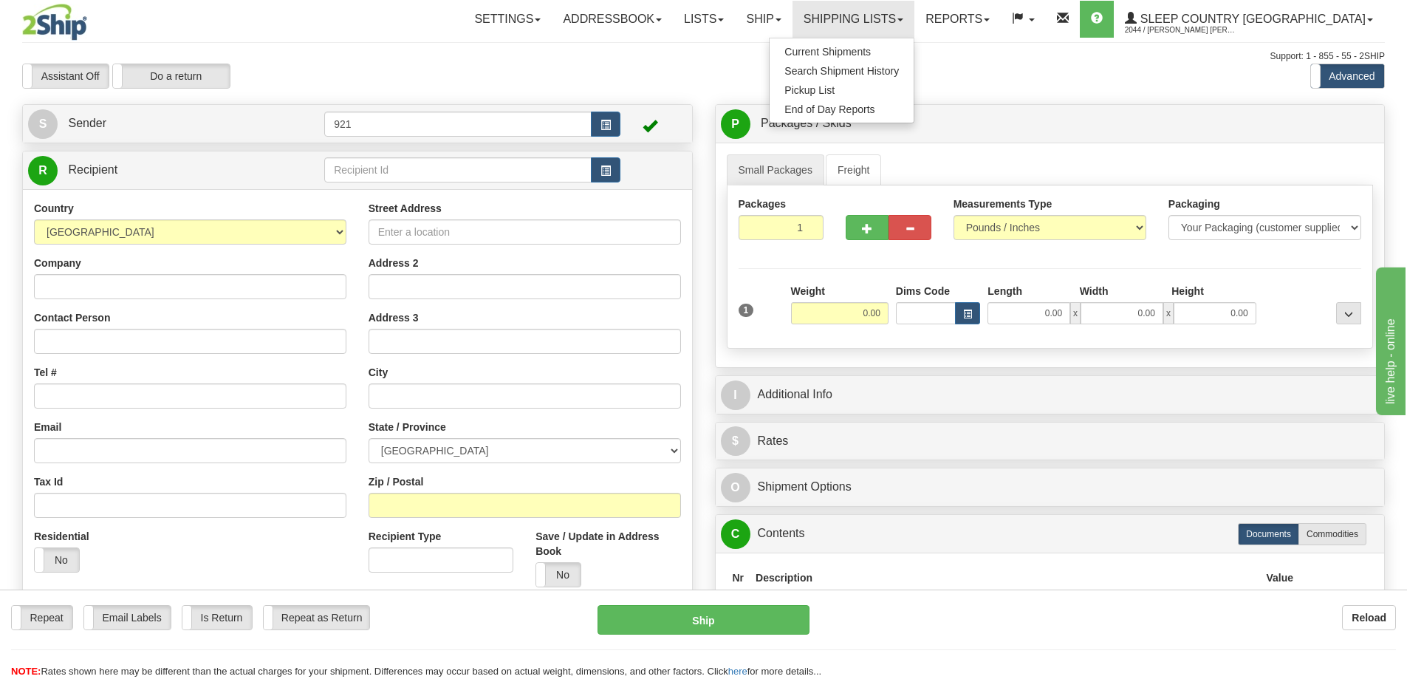
click at [666, 83] on div "Assistant On Assistant Off Do a return Do a return Previous Next Standard Advan…" at bounding box center [703, 76] width 1385 height 25
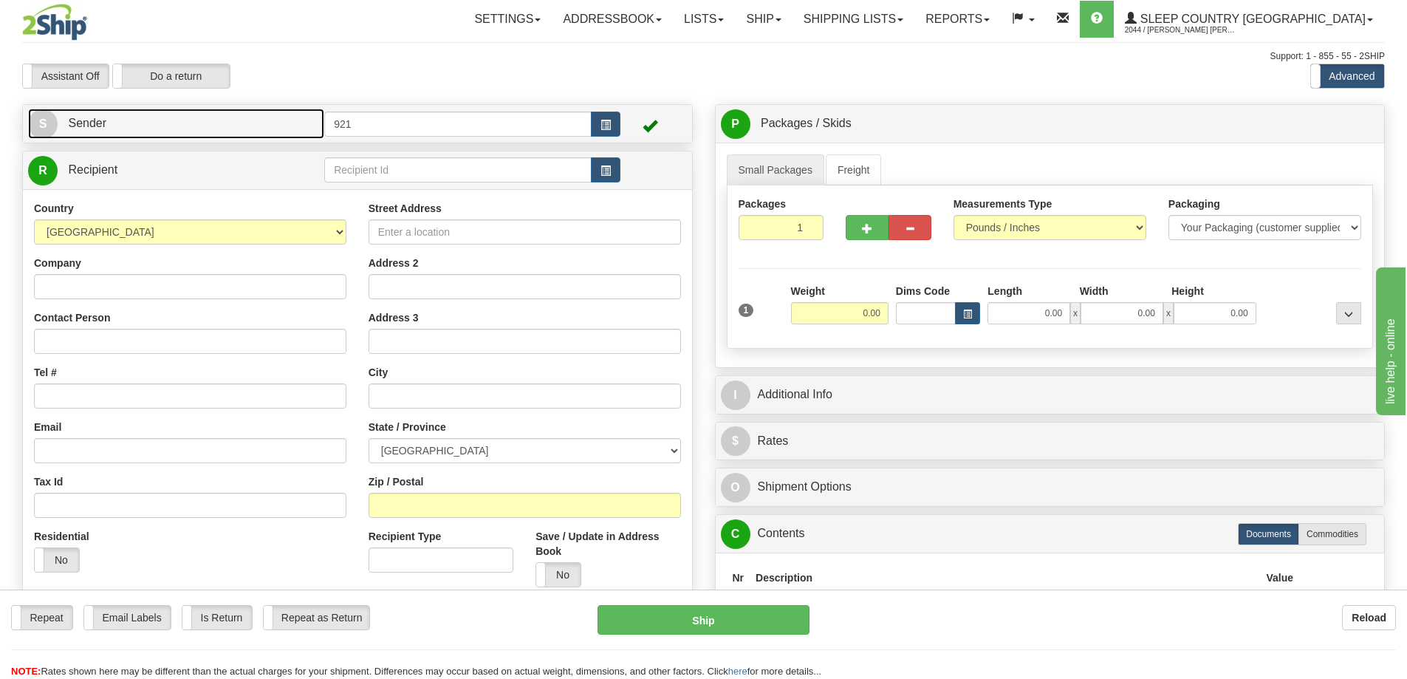
click at [140, 116] on link "S Sender" at bounding box center [176, 124] width 296 height 30
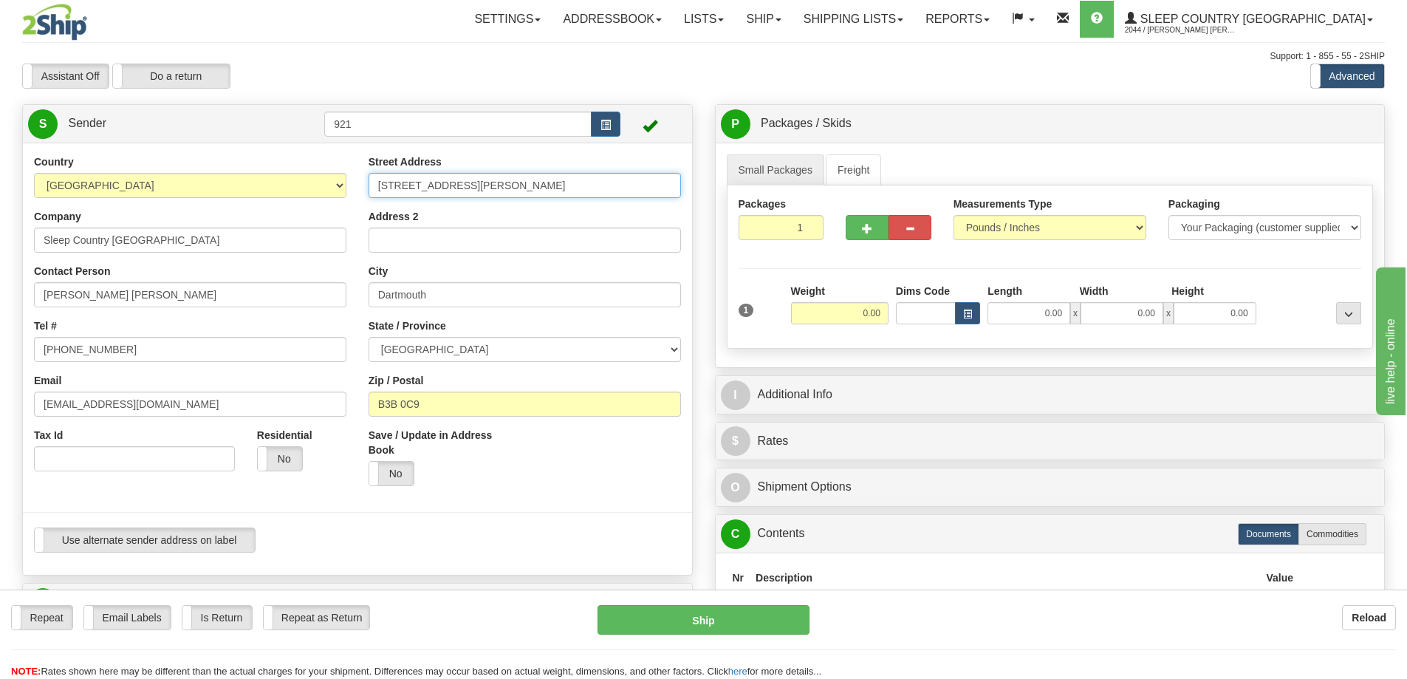
drag, startPoint x: 518, startPoint y: 177, endPoint x: 258, endPoint y: 196, distance: 259.9
click at [258, 196] on div "Country AFGHANISTAN ALAND ISLANDS ALBANIA ALGERIA AMERICAN SAMOA ANDORRA ANGOLA…" at bounding box center [357, 358] width 669 height 409
drag, startPoint x: 434, startPoint y: 289, endPoint x: 345, endPoint y: 312, distance: 92.1
click at [321, 306] on div "Country AFGHANISTAN ALAND ISLANDS ALBANIA ALGERIA AMERICAN SAMOA ANDORRA ANGOLA…" at bounding box center [357, 358] width 669 height 409
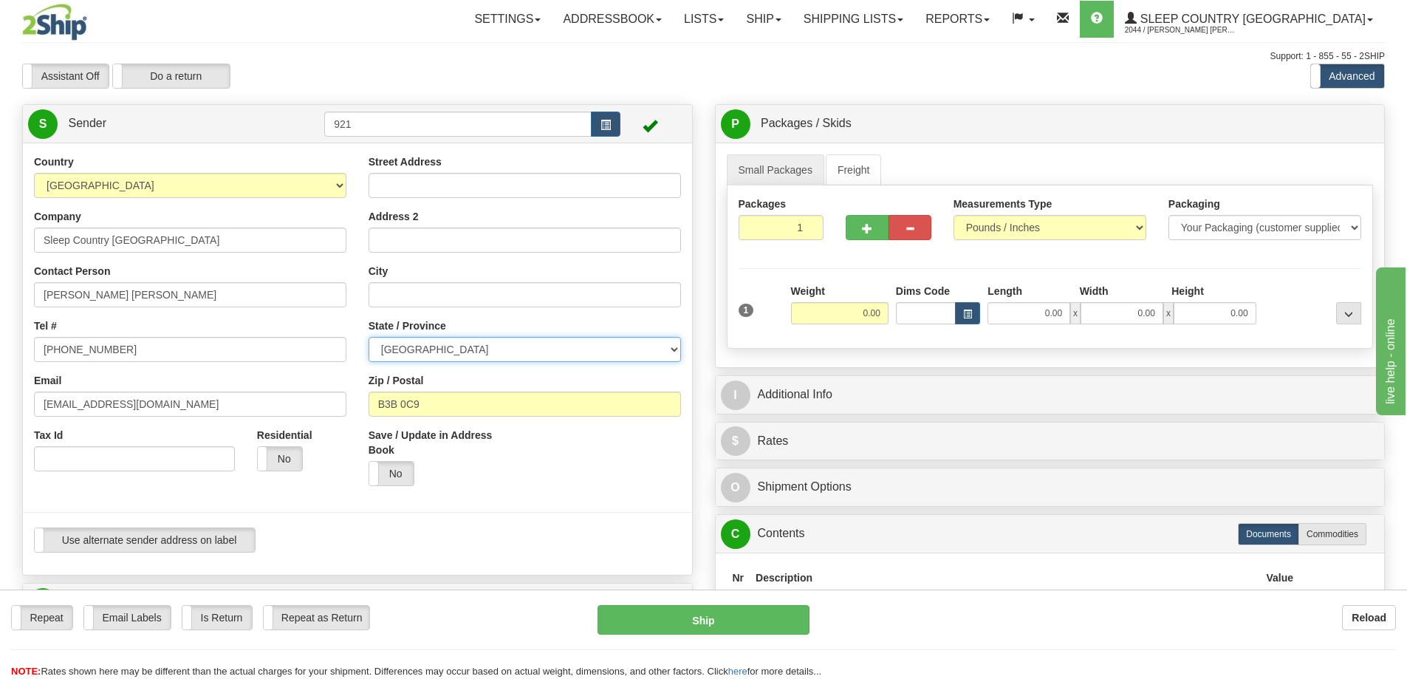
click at [445, 356] on select "ALBERTA BRITISH COLUMBIA MANITOBA NEW BRUNSWICK NEWFOUNDLAND NOVA SCOTIA NUNAVU…" at bounding box center [525, 349] width 312 height 25
select select "AB"
click at [369, 337] on select "ALBERTA BRITISH COLUMBIA MANITOBA NEW BRUNSWICK NEWFOUNDLAND NOVA SCOTIA NUNAVU…" at bounding box center [525, 349] width 312 height 25
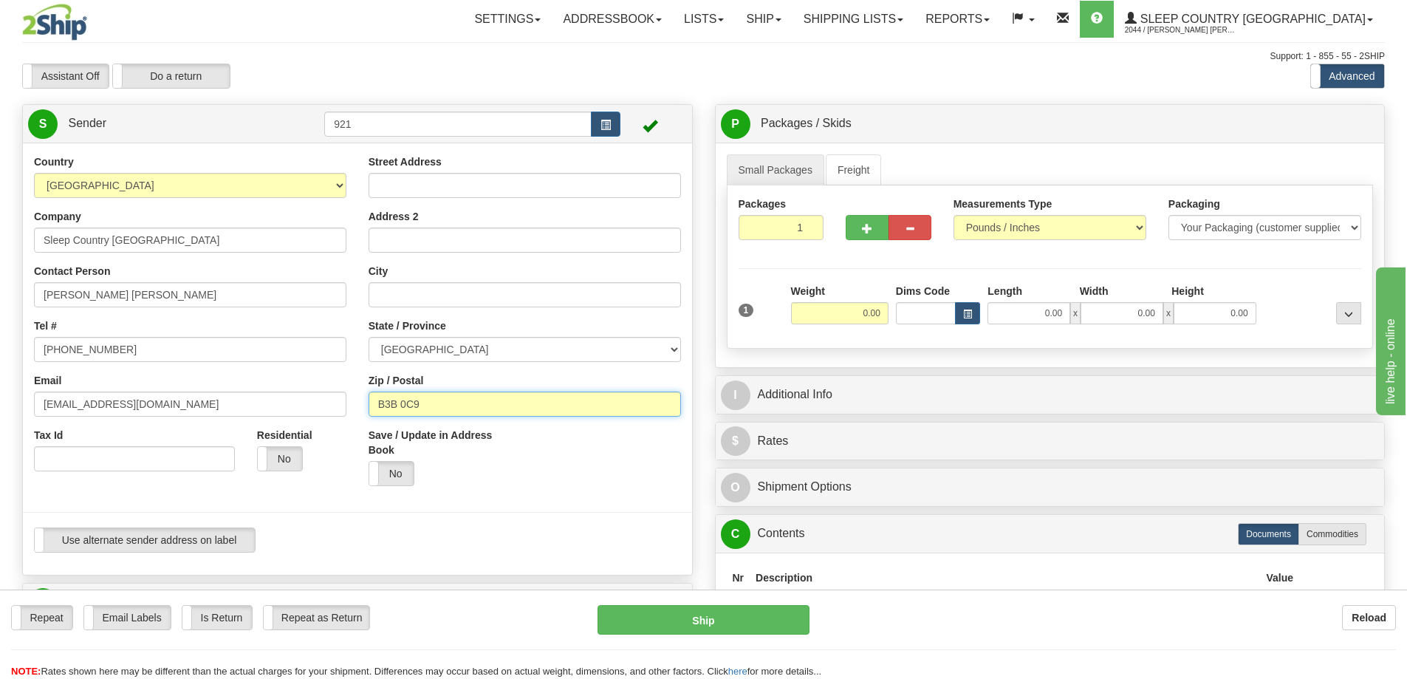
drag, startPoint x: 444, startPoint y: 405, endPoint x: 335, endPoint y: 407, distance: 108.6
click at [335, 407] on div "Country AFGHANISTAN ALAND ISLANDS ALBANIA ALGERIA AMERICAN SAMOA ANDORRA ANGOLA…" at bounding box center [357, 358] width 669 height 409
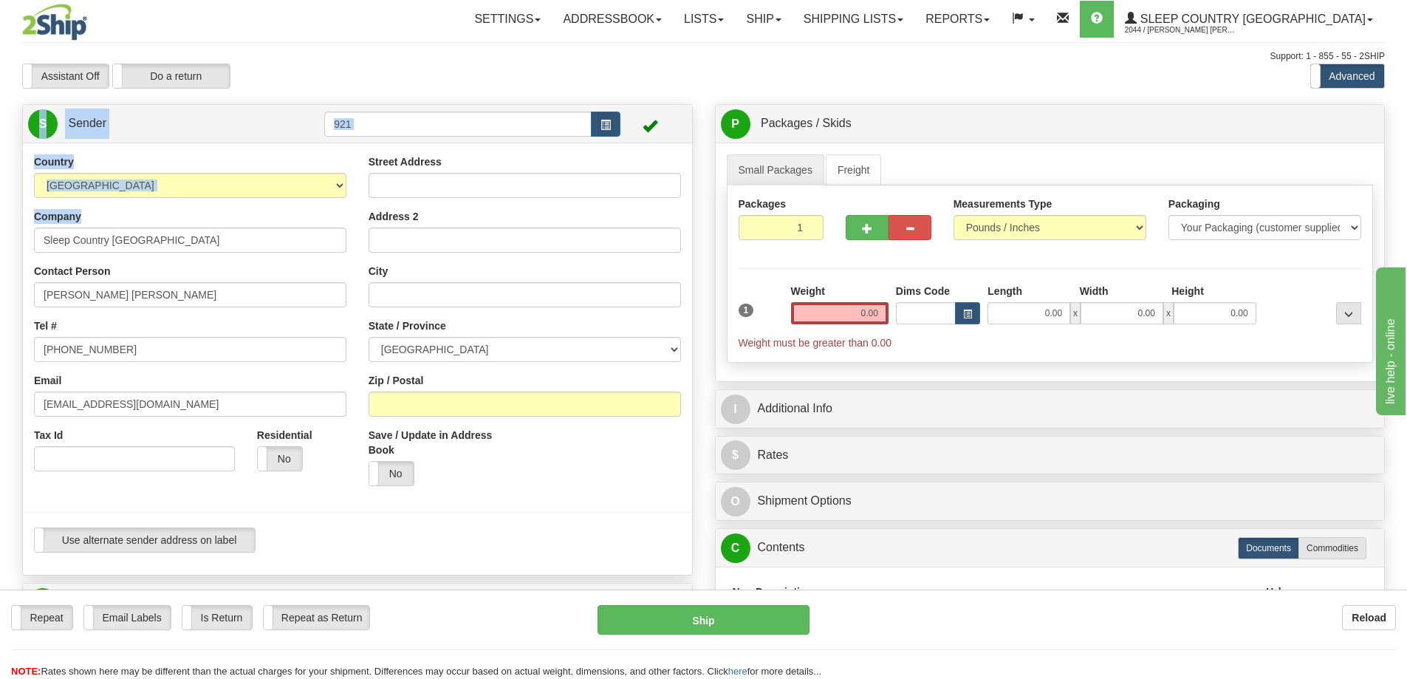
drag, startPoint x: 149, startPoint y: 233, endPoint x: -84, endPoint y: 232, distance: 233.4
click at [0, 232] on html "Training Course Close Toggle navigation Settings Shipping Preferences New Sende…" at bounding box center [703, 339] width 1407 height 679
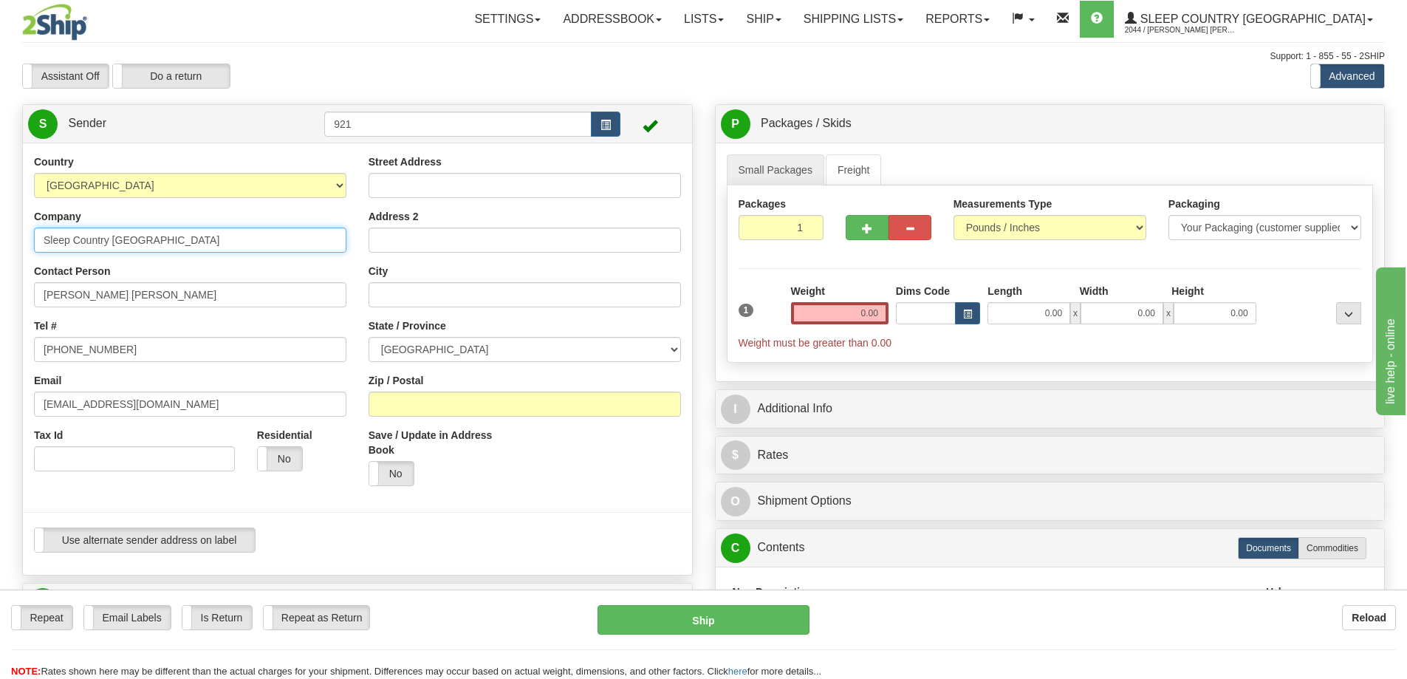
click at [179, 245] on input "Sleep Country [GEOGRAPHIC_DATA]" at bounding box center [190, 239] width 312 height 25
drag, startPoint x: 208, startPoint y: 243, endPoint x: 16, endPoint y: 251, distance: 192.2
click at [0, 248] on html "Training Course Close Toggle navigation Settings Shipping Preferences New Sende…" at bounding box center [703, 339] width 1407 height 679
drag, startPoint x: 162, startPoint y: 291, endPoint x: 32, endPoint y: 329, distance: 135.5
click at [0, 301] on html "Training Course Close Toggle navigation Settings Shipping Preferences New Sende…" at bounding box center [703, 339] width 1407 height 679
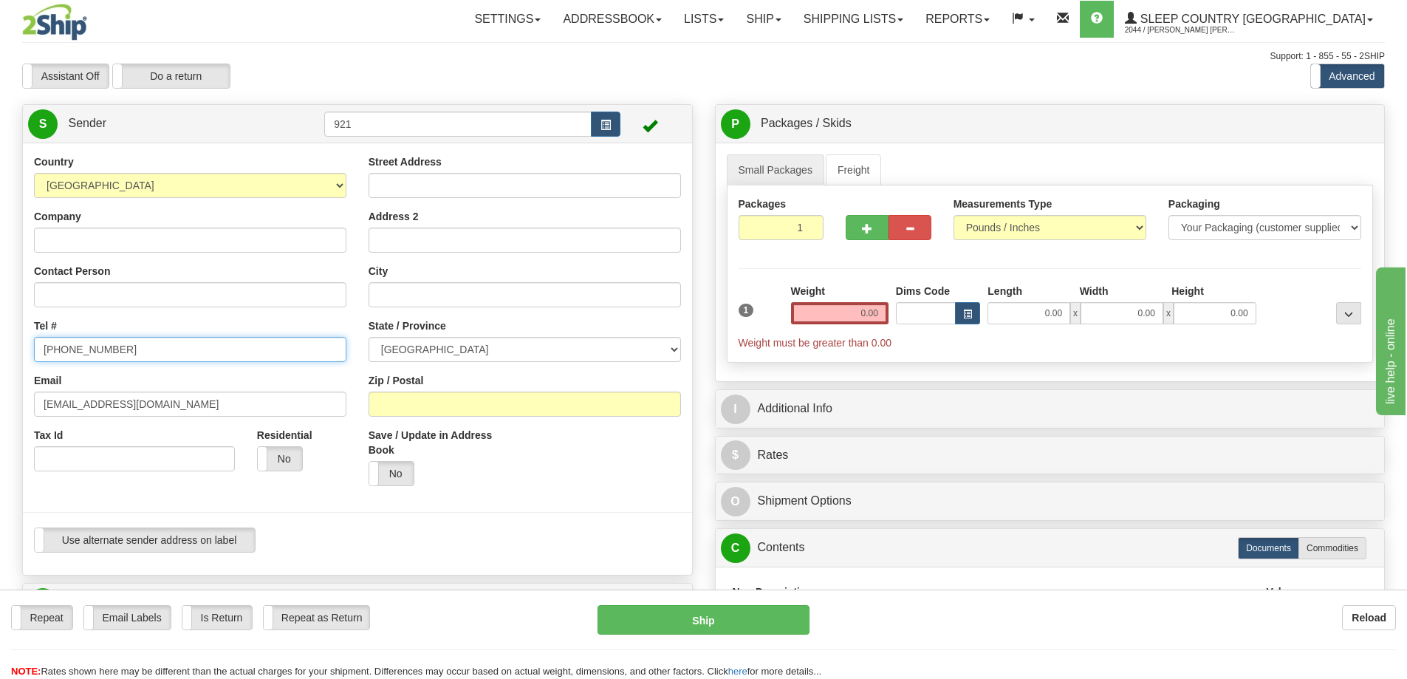
drag, startPoint x: 114, startPoint y: 359, endPoint x: 54, endPoint y: 351, distance: 61.1
click at [0, 352] on html "Training Course Close Toggle navigation Settings Shipping Preferences New Sende…" at bounding box center [703, 339] width 1407 height 679
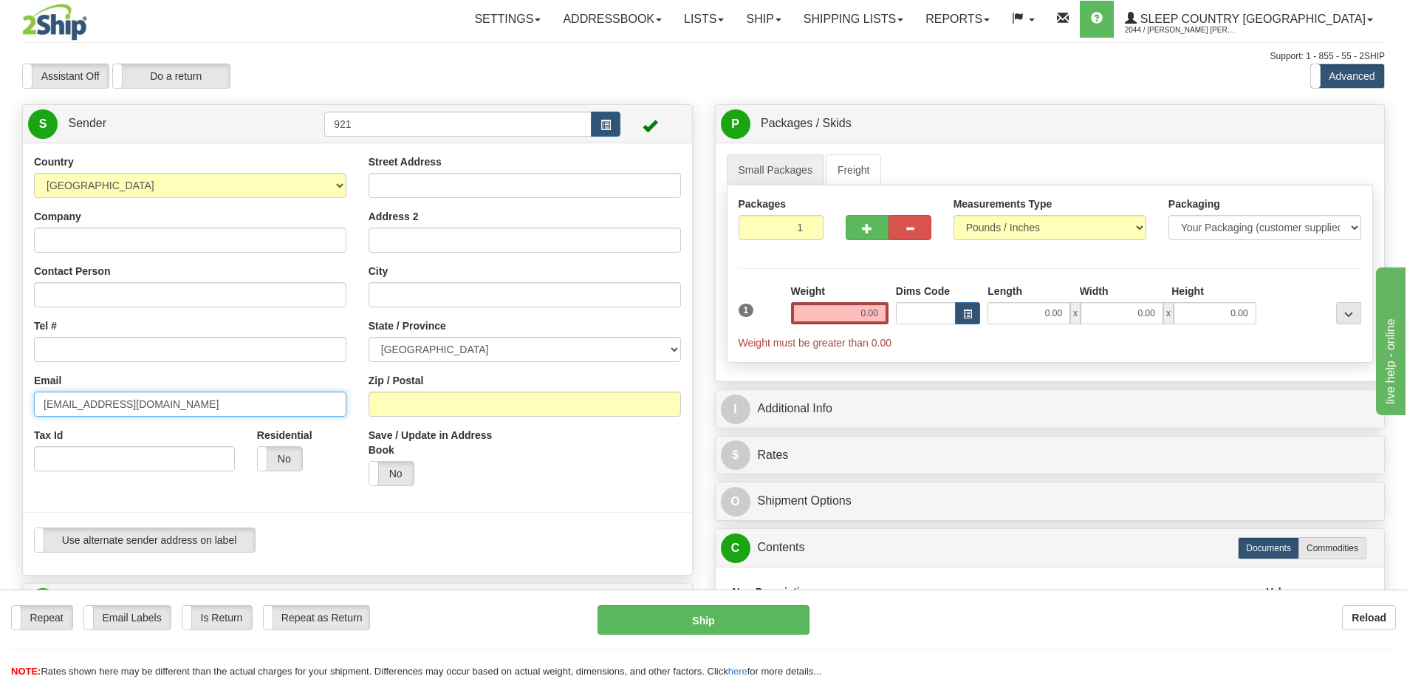
drag, startPoint x: 235, startPoint y: 405, endPoint x: -63, endPoint y: 399, distance: 297.7
click at [0, 399] on html "Training Course Close Toggle navigation Settings Shipping Preferences New Sende…" at bounding box center [703, 339] width 1407 height 679
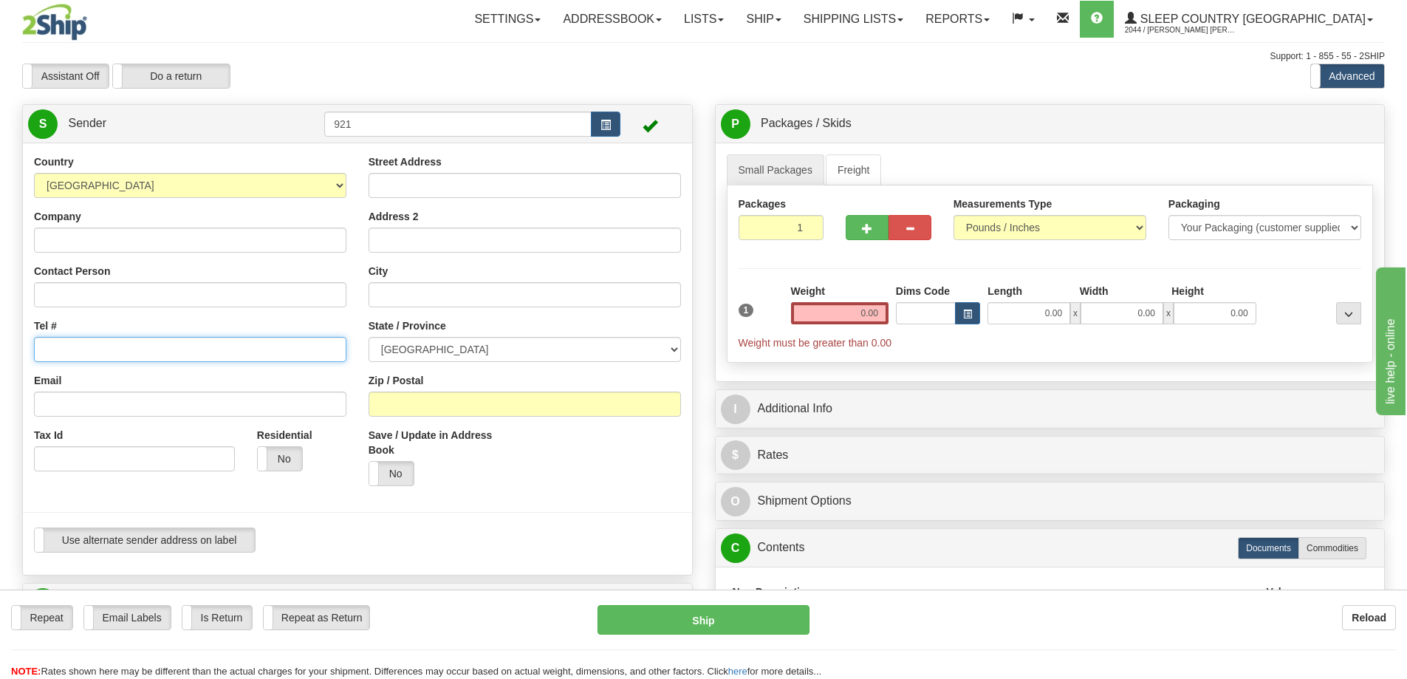
click at [88, 351] on input "Tel #" at bounding box center [190, 349] width 312 height 25
paste input "mccaigj@shaw.ca"
type input "mccaigj@shaw.ca"
click at [146, 609] on label "Email Labels" at bounding box center [127, 618] width 86 height 24
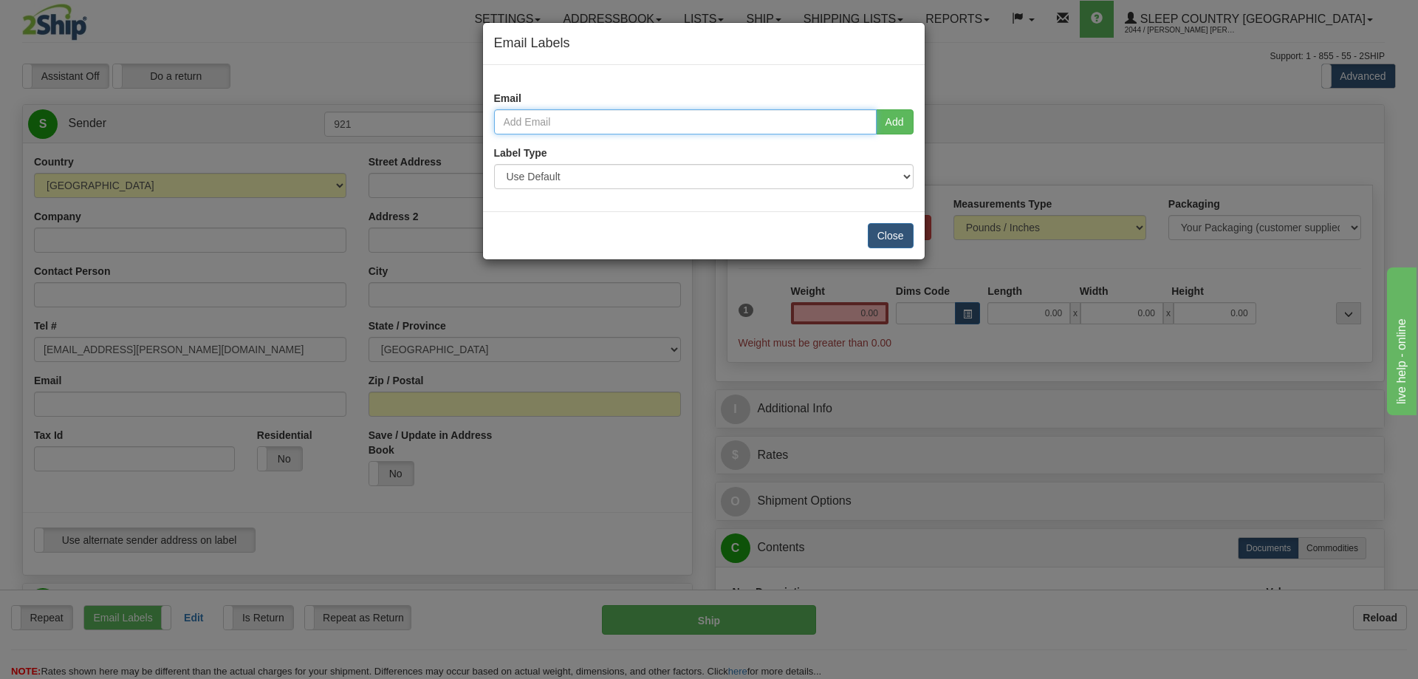
click at [607, 120] on input "email" at bounding box center [685, 121] width 383 height 25
paste input "mccaigj@shaw.ca"
type input "mccaigj@shaw.ca"
click at [899, 114] on button "Add" at bounding box center [895, 121] width 38 height 25
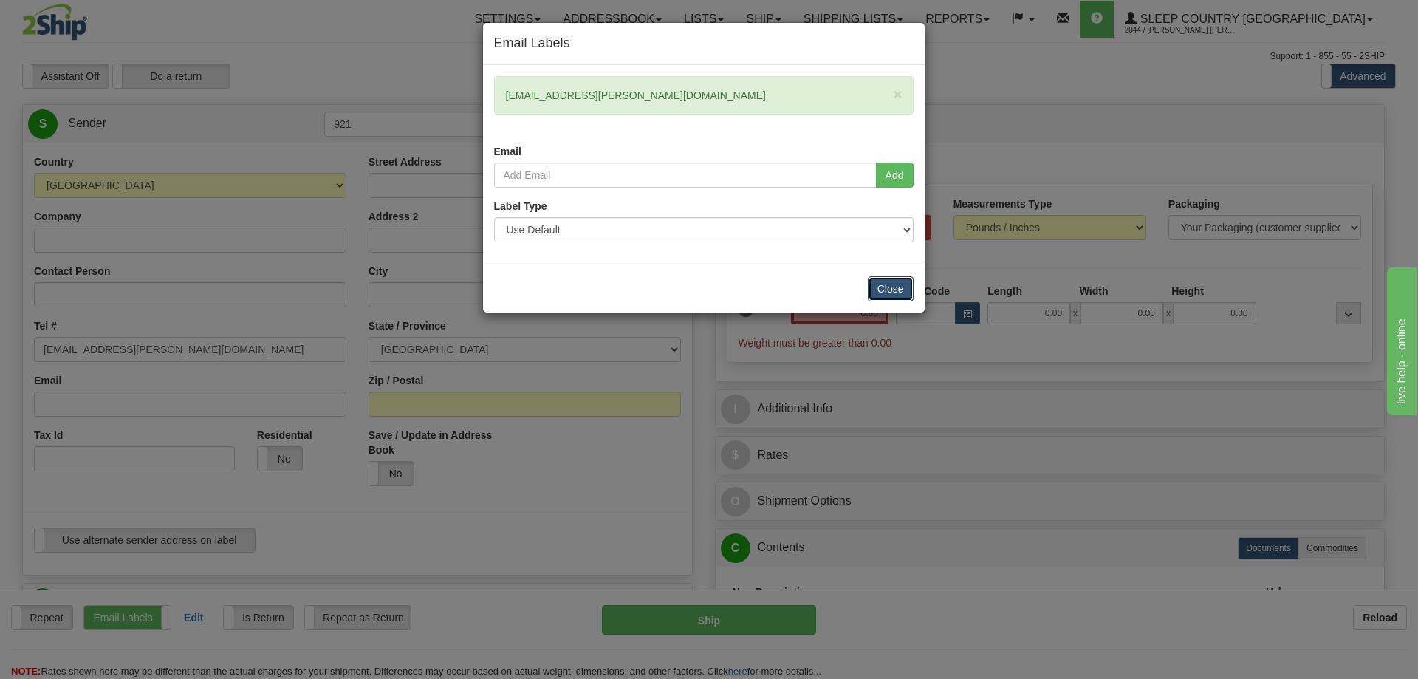
drag, startPoint x: 890, startPoint y: 286, endPoint x: 671, endPoint y: 289, distance: 219.4
click at [889, 285] on button "Close" at bounding box center [891, 288] width 46 height 25
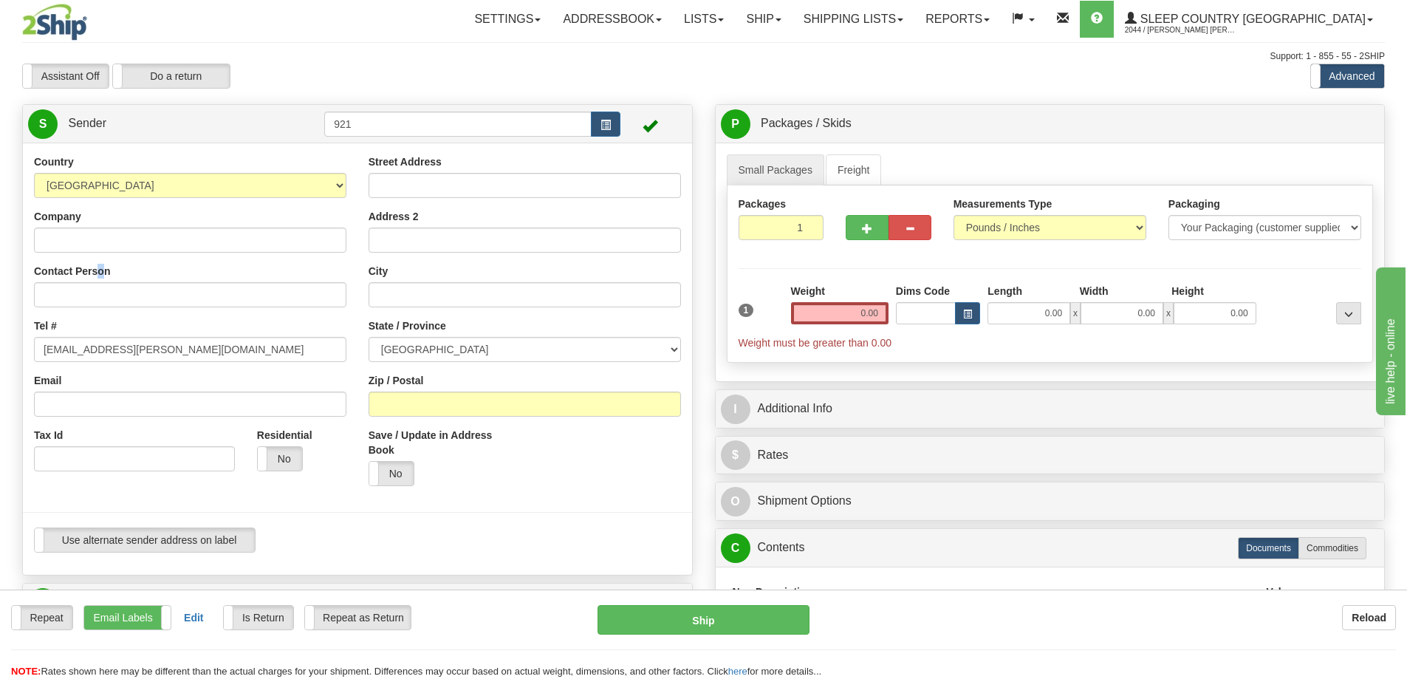
drag, startPoint x: 102, startPoint y: 264, endPoint x: 98, endPoint y: 257, distance: 8.3
click at [100, 262] on div "Country AFGHANISTAN ALAND ISLANDS ALBANIA ALGERIA AMERICAN SAMOA ANDORRA ANGOLA…" at bounding box center [190, 318] width 335 height 328
click at [92, 235] on input "Company" at bounding box center [190, 239] width 312 height 25
paste input "JOANNE MCCAIG"
type input "JOANNE MCCAIG"
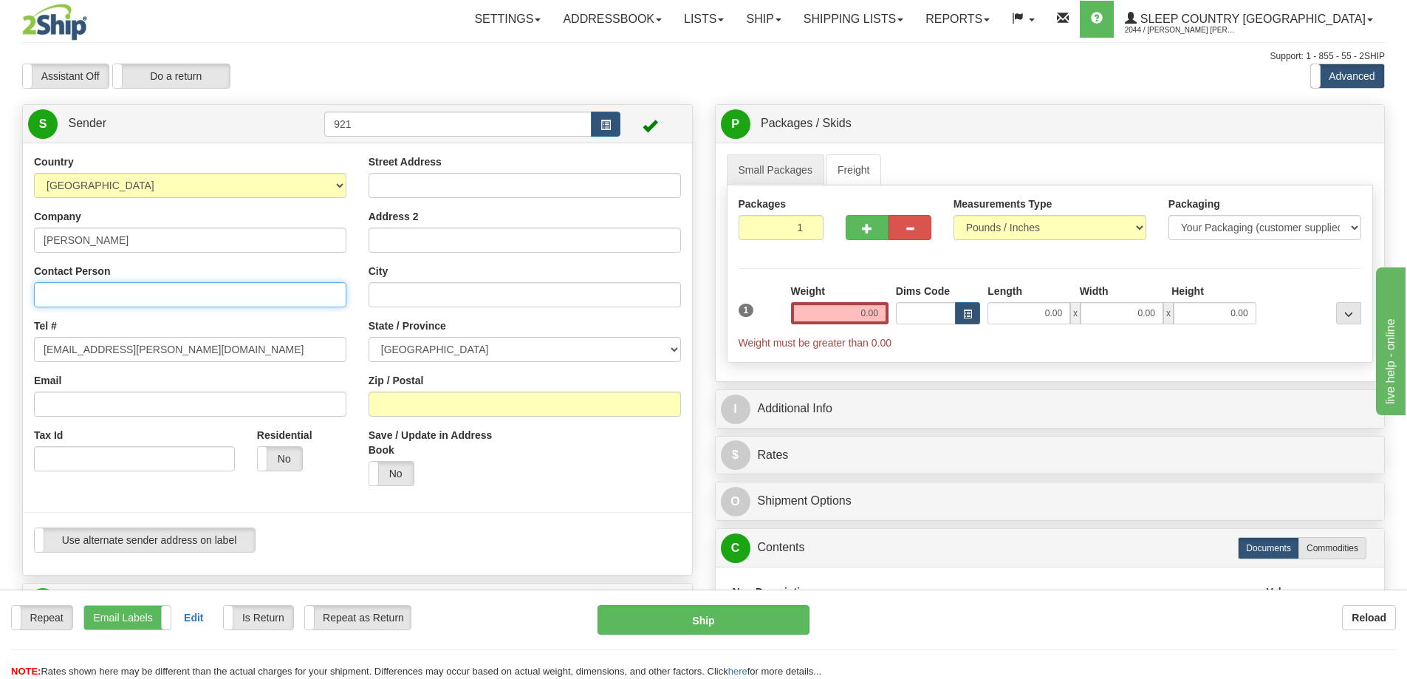
click at [89, 305] on input "Contact Person" at bounding box center [190, 294] width 312 height 25
paste input "JOANNE MCCAIG"
type input "JOANNE MCCAIG"
drag, startPoint x: 133, startPoint y: 343, endPoint x: -4, endPoint y: 355, distance: 137.2
click at [0, 355] on html "Training Course Close Toggle navigation Settings Shipping Preferences New Sende…" at bounding box center [703, 339] width 1407 height 679
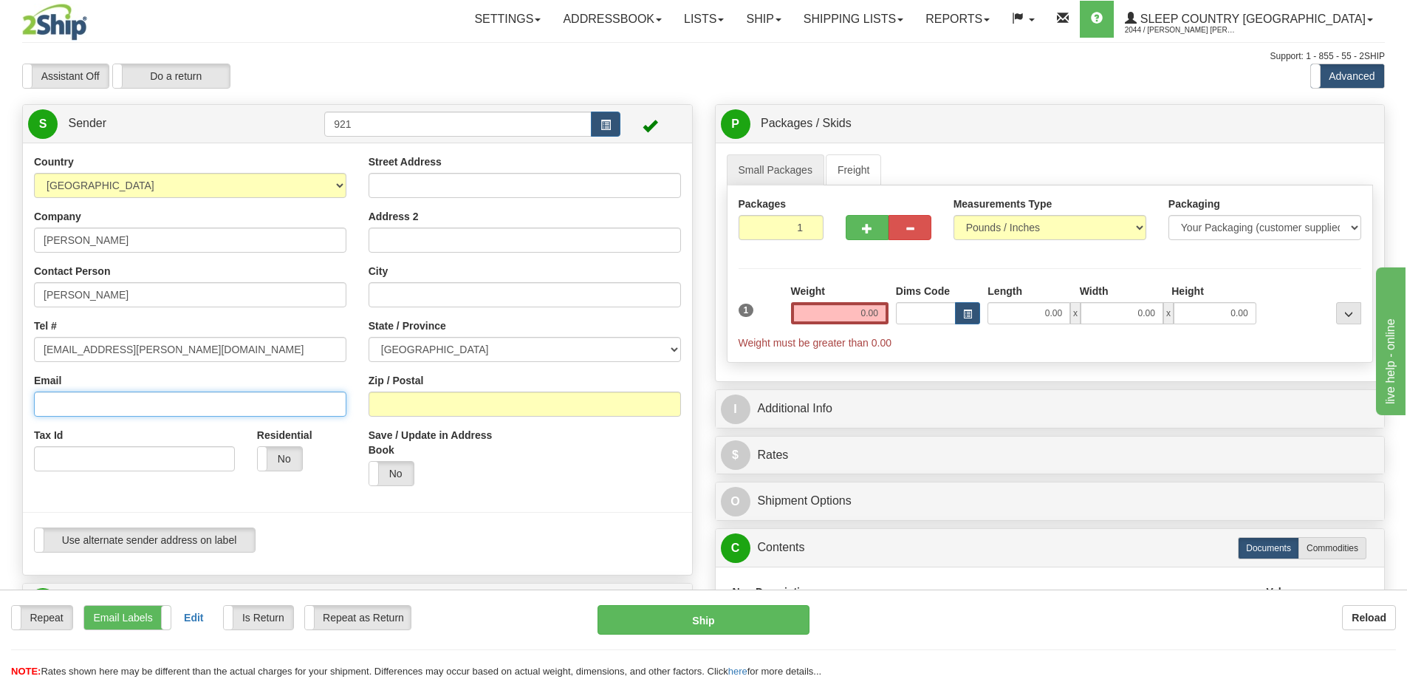
drag, startPoint x: 120, startPoint y: 410, endPoint x: 69, endPoint y: 400, distance: 52.0
click at [117, 409] on input "Email" at bounding box center [190, 403] width 312 height 25
paste input "mccaigj@shaw.ca"
type input "mccaigj@shaw.ca"
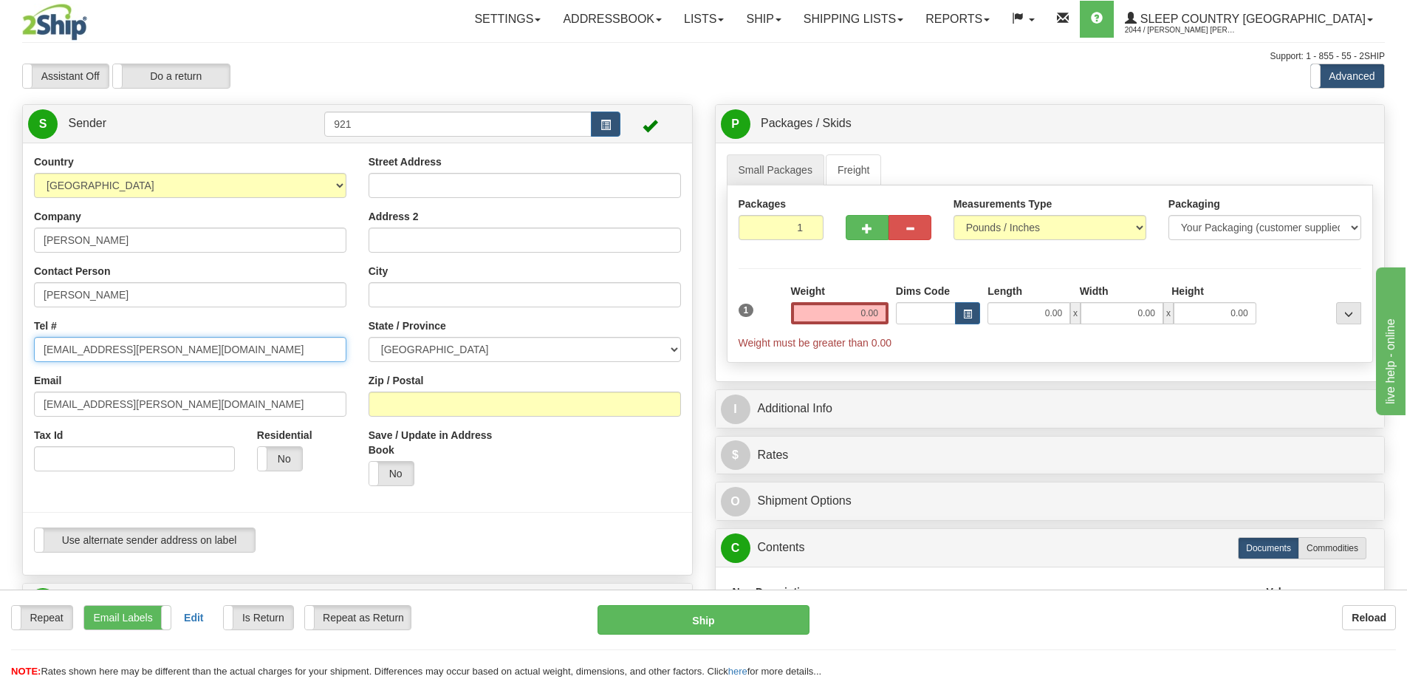
drag, startPoint x: 135, startPoint y: 347, endPoint x: -37, endPoint y: 343, distance: 172.1
click at [0, 343] on html "Training Course Close Toggle navigation Settings Shipping Preferences New Sende…" at bounding box center [703, 339] width 1407 height 679
paste input "403 700-6554"
type input "403 700-6554"
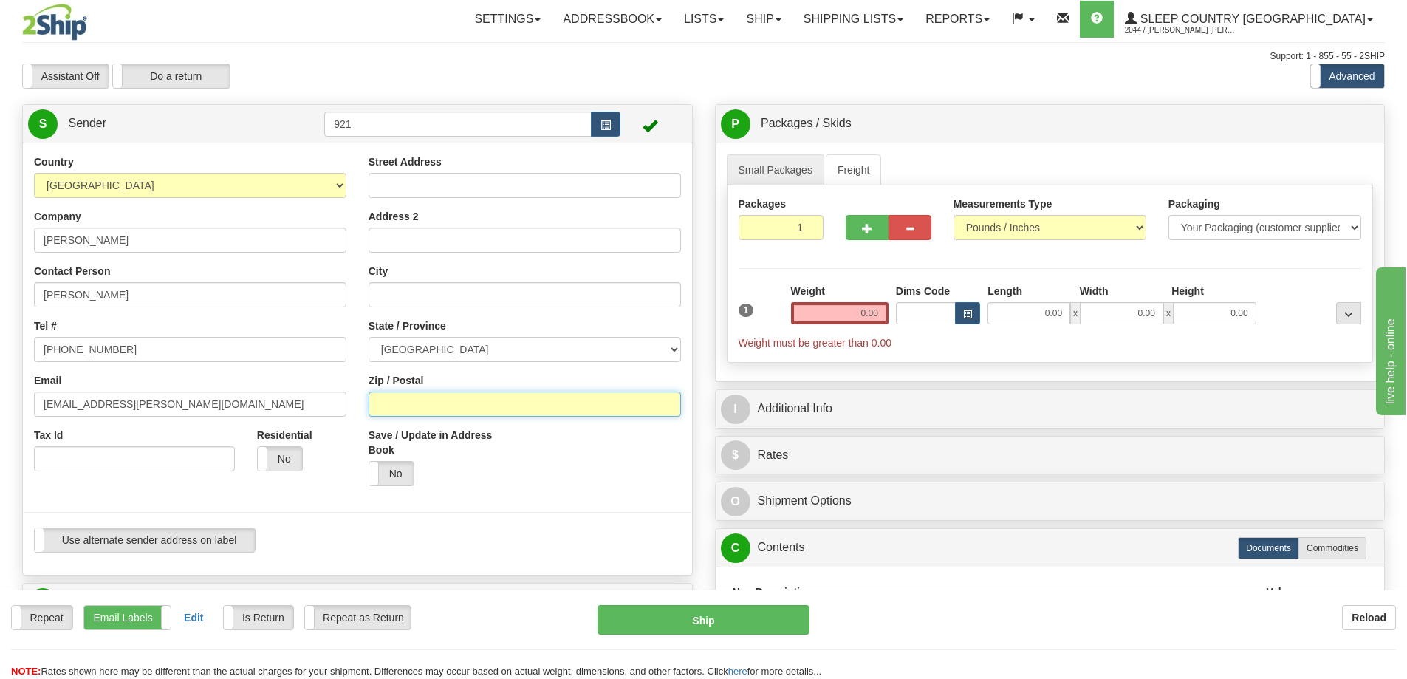
click at [402, 400] on input "Zip / Postal" at bounding box center [525, 403] width 312 height 25
paste input "T2N 1X8"
type input "T2N 1X8"
click at [394, 302] on input "City" at bounding box center [525, 294] width 312 height 25
paste input "CALGARY"
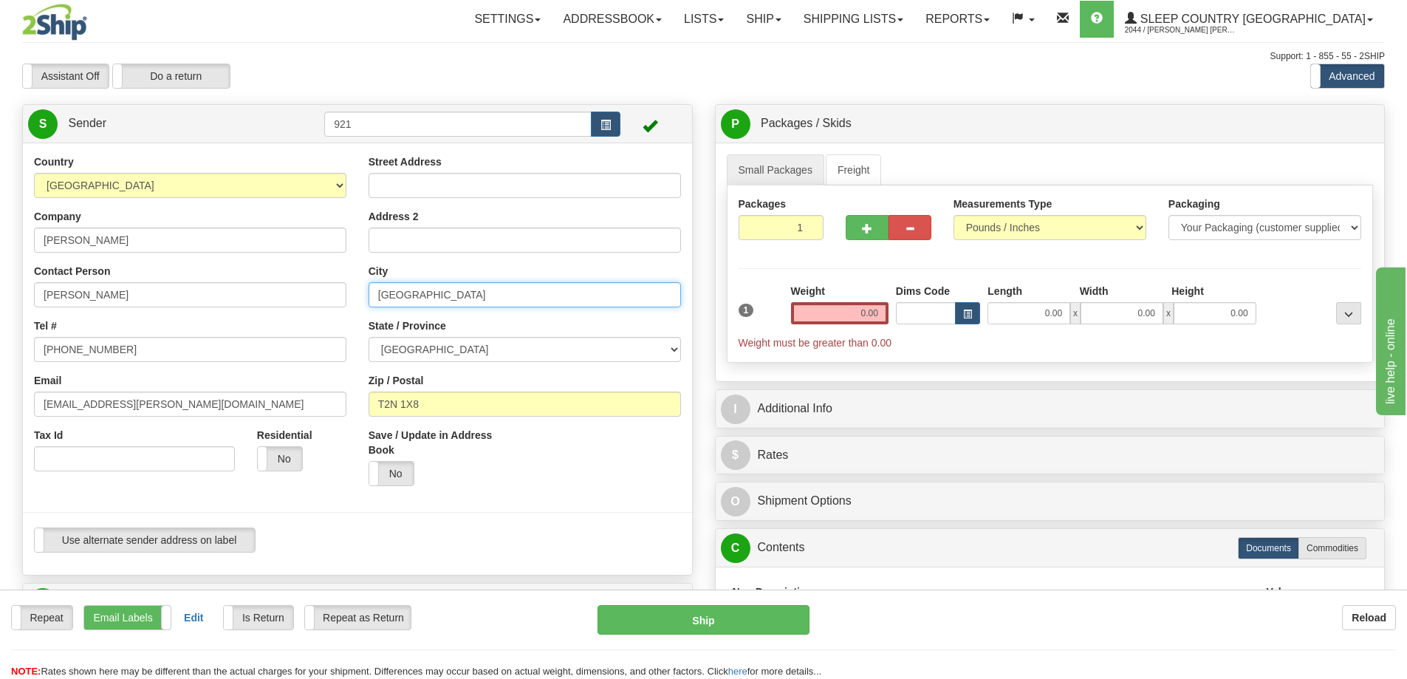
type input "CALGARY"
click at [439, 165] on label "Street Address" at bounding box center [405, 161] width 73 height 15
click at [439, 173] on input "Street Address" at bounding box center [525, 185] width 312 height 25
click at [434, 179] on input "Street Address" at bounding box center [525, 185] width 312 height 25
paste input "222 11A ST NW"
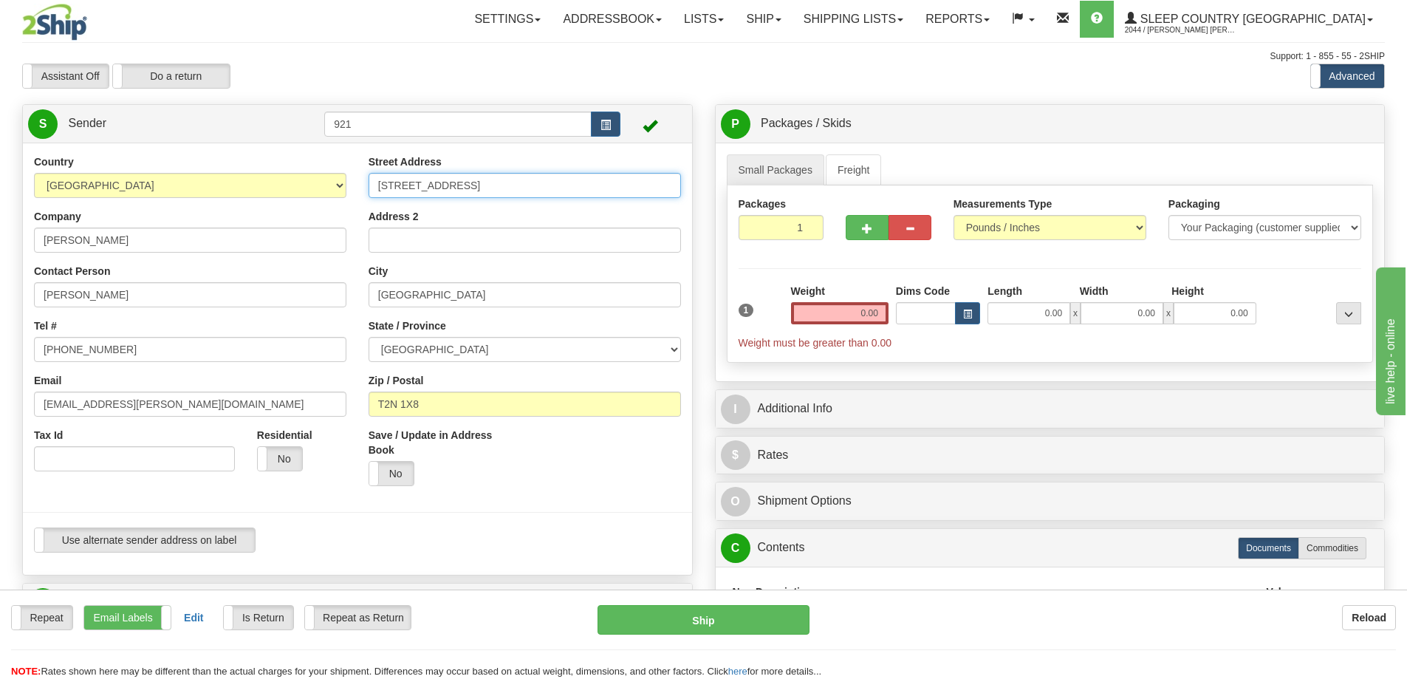
type input "222 11A ST NW"
click at [702, 258] on div at bounding box center [357, 340] width 691 height 373
click at [812, 309] on input "0.00" at bounding box center [839, 313] width 97 height 22
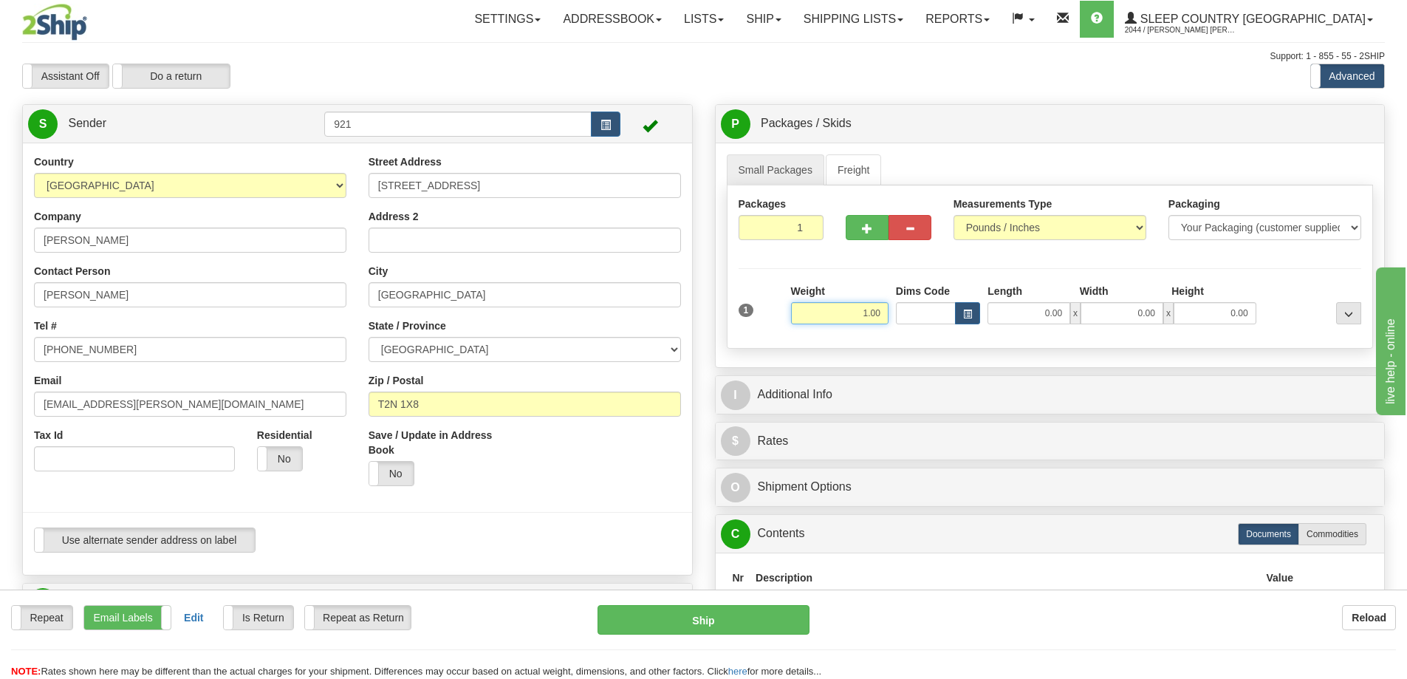
type input "1.00"
click at [712, 269] on div "P Packages / Skids 1 Packages - Weight: 0.00 Lbs 1 Skids - Weight: NaN Lbs Ship…" at bounding box center [1050, 407] width 693 height 606
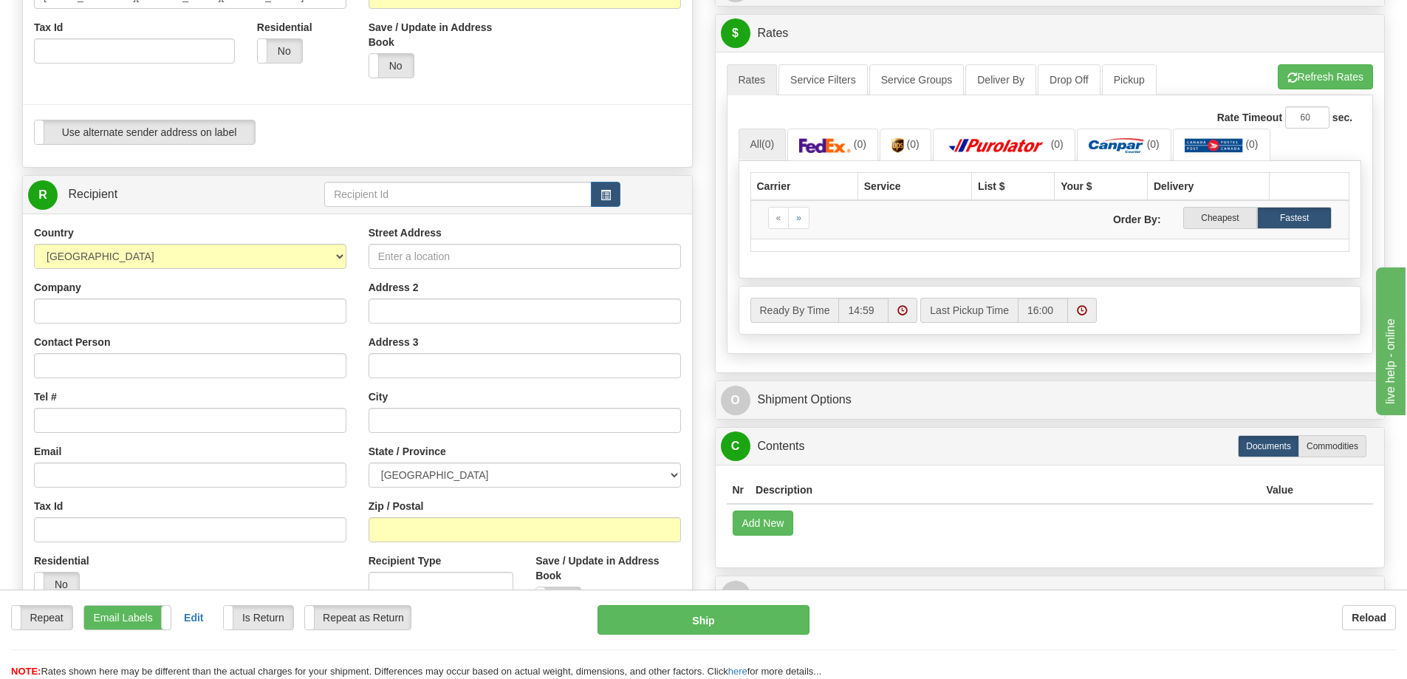
scroll to position [443, 0]
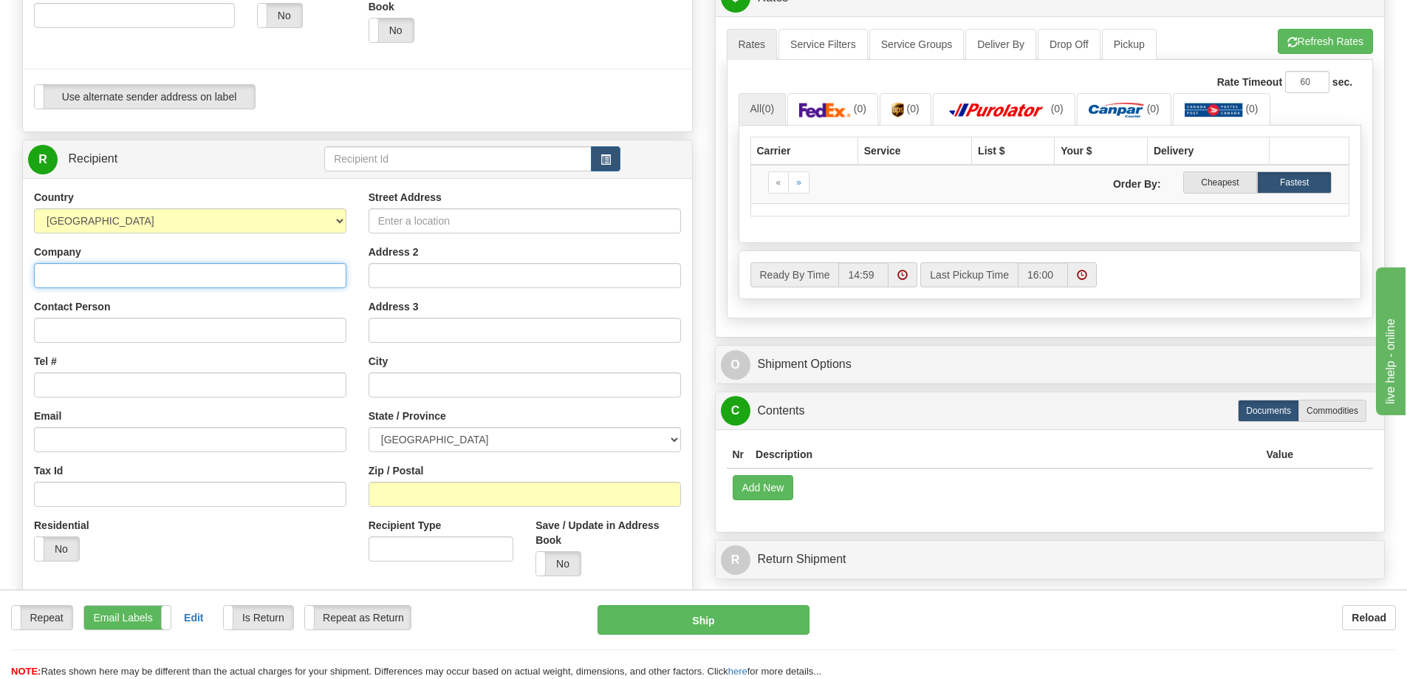
click at [62, 271] on input "Company" at bounding box center [190, 275] width 312 height 25
type input "Sleep Country [GEOGRAPHIC_DATA]"
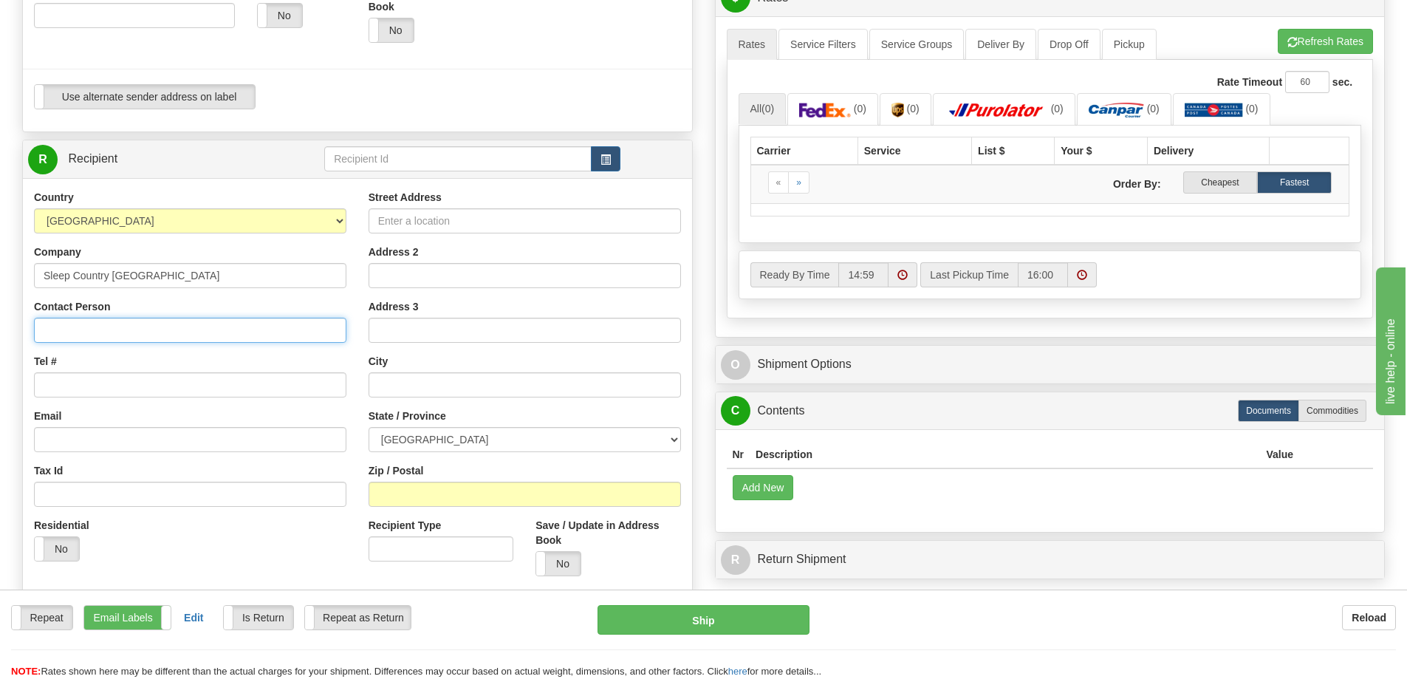
click at [130, 329] on input "Contact Person" at bounding box center [190, 330] width 312 height 25
type input "Shipping department"
click at [78, 388] on input "Tel #" at bounding box center [190, 384] width 312 height 25
type input "1-888-753-3788"
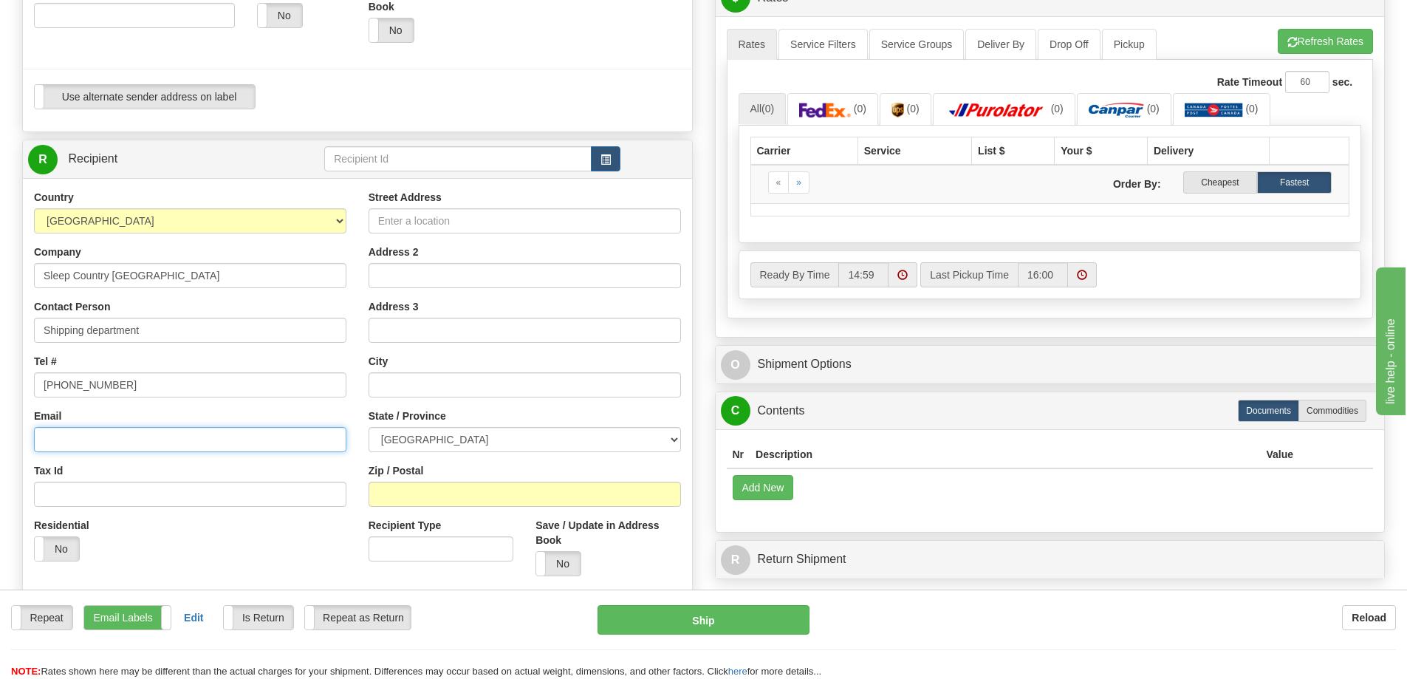
click at [95, 439] on input "Email" at bounding box center [190, 439] width 312 height 25
type input "CS@SUPPORT.SLEEPCOUNTRY.CA"
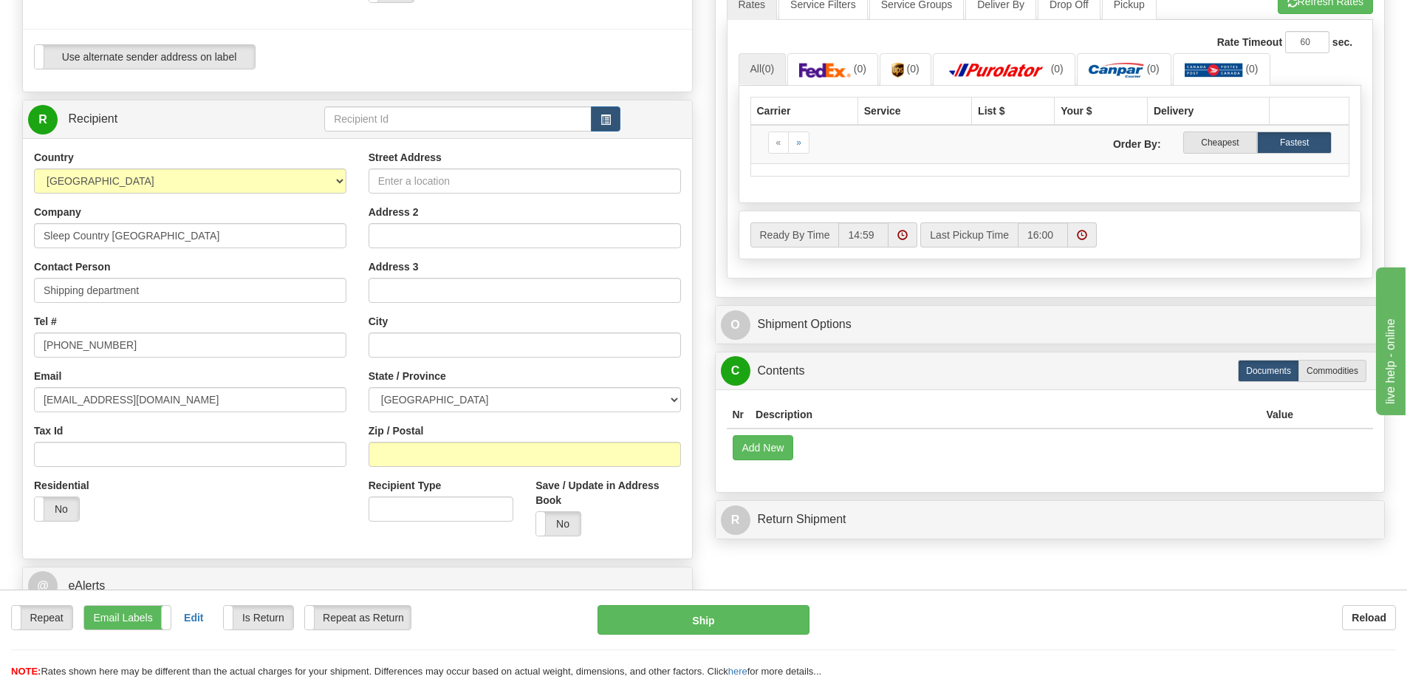
scroll to position [517, 0]
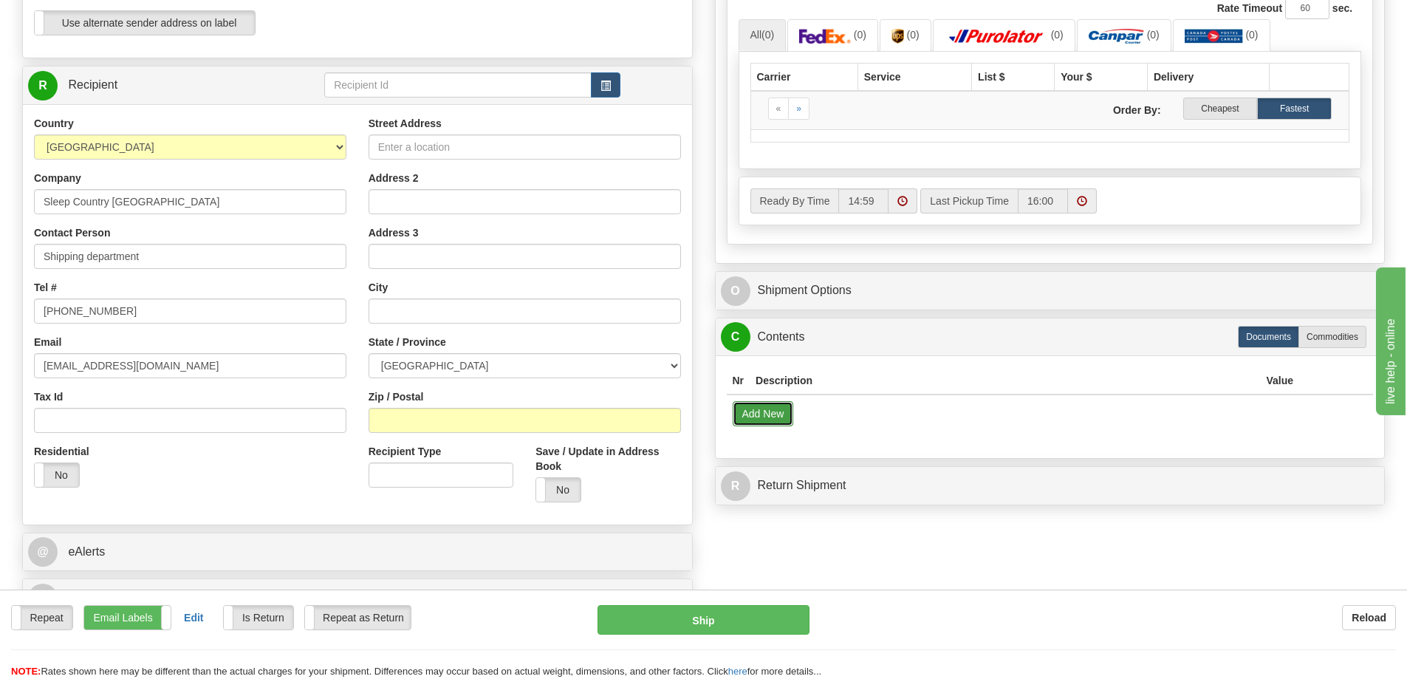
click at [770, 417] on button "Add New" at bounding box center [763, 413] width 61 height 25
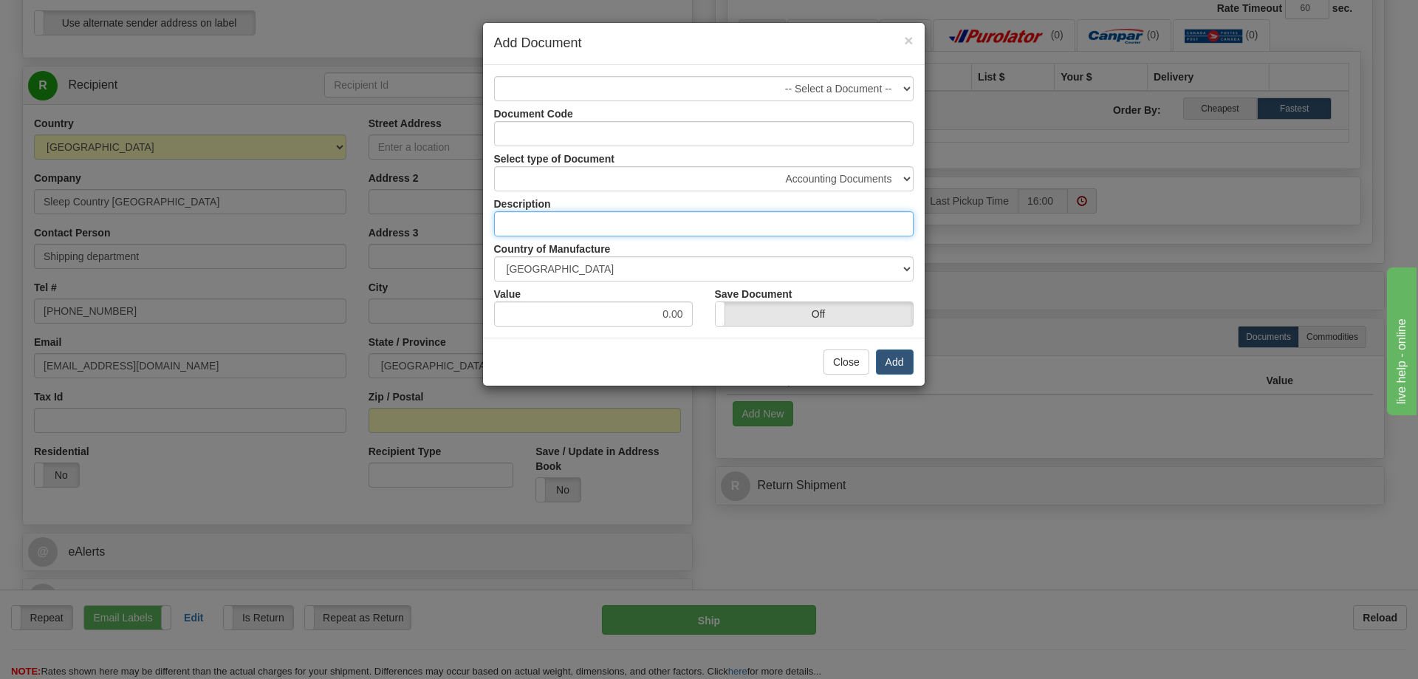
click at [575, 222] on input "text" at bounding box center [703, 223] width 419 height 25
paste input "22CRWCB-GR"
type input "22CRWCB-GR"
click at [894, 364] on button "Add" at bounding box center [895, 361] width 38 height 25
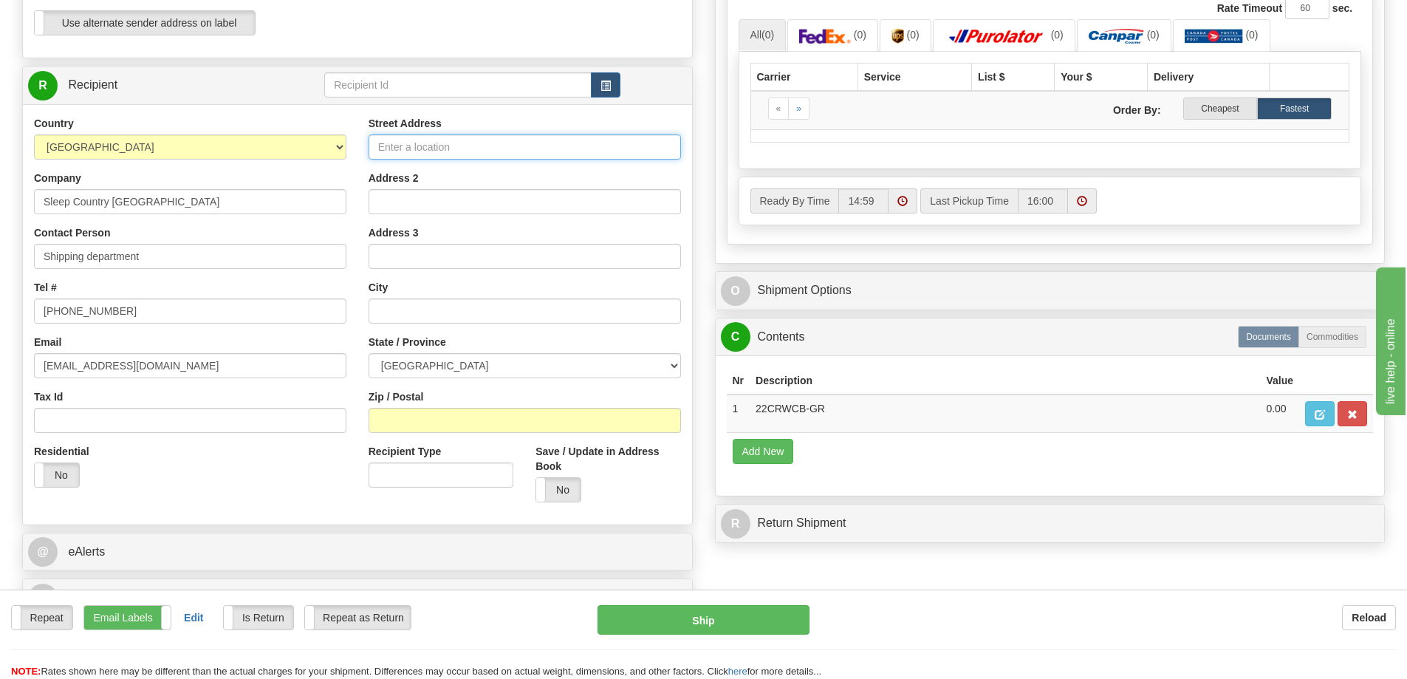
click at [421, 138] on input "Street Address" at bounding box center [525, 146] width 312 height 25
type input "11 DUFFERIN PL SE"
click at [397, 321] on input "text" at bounding box center [525, 310] width 312 height 25
type input "CALGARY"
click at [417, 360] on select "ALBERTA BRITISH COLUMBIA MANITOBA NEW BRUNSWICK NEWFOUNDLAND NOVA SCOTIA NUNAVU…" at bounding box center [525, 365] width 312 height 25
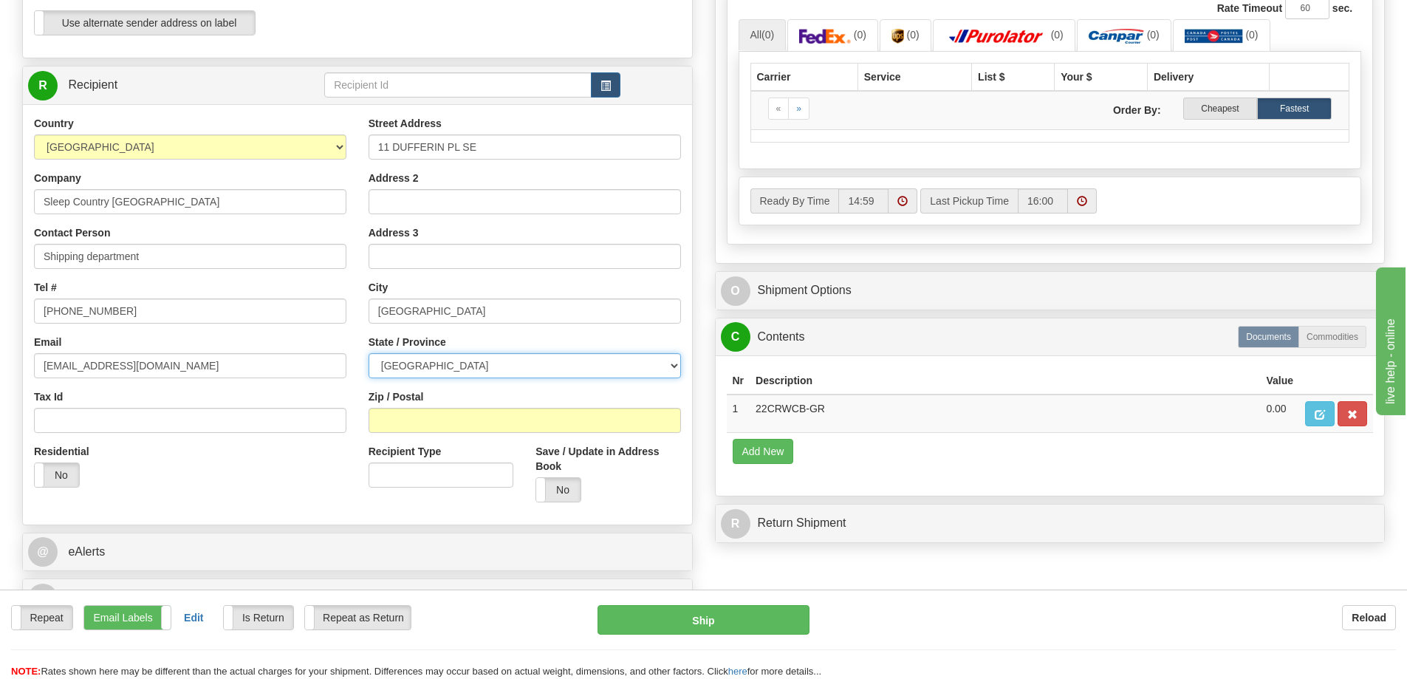
click at [369, 353] on select "ALBERTA BRITISH COLUMBIA MANITOBA NEW BRUNSWICK NEWFOUNDLAND NOVA SCOTIA NUNAVU…" at bounding box center [525, 365] width 312 height 25
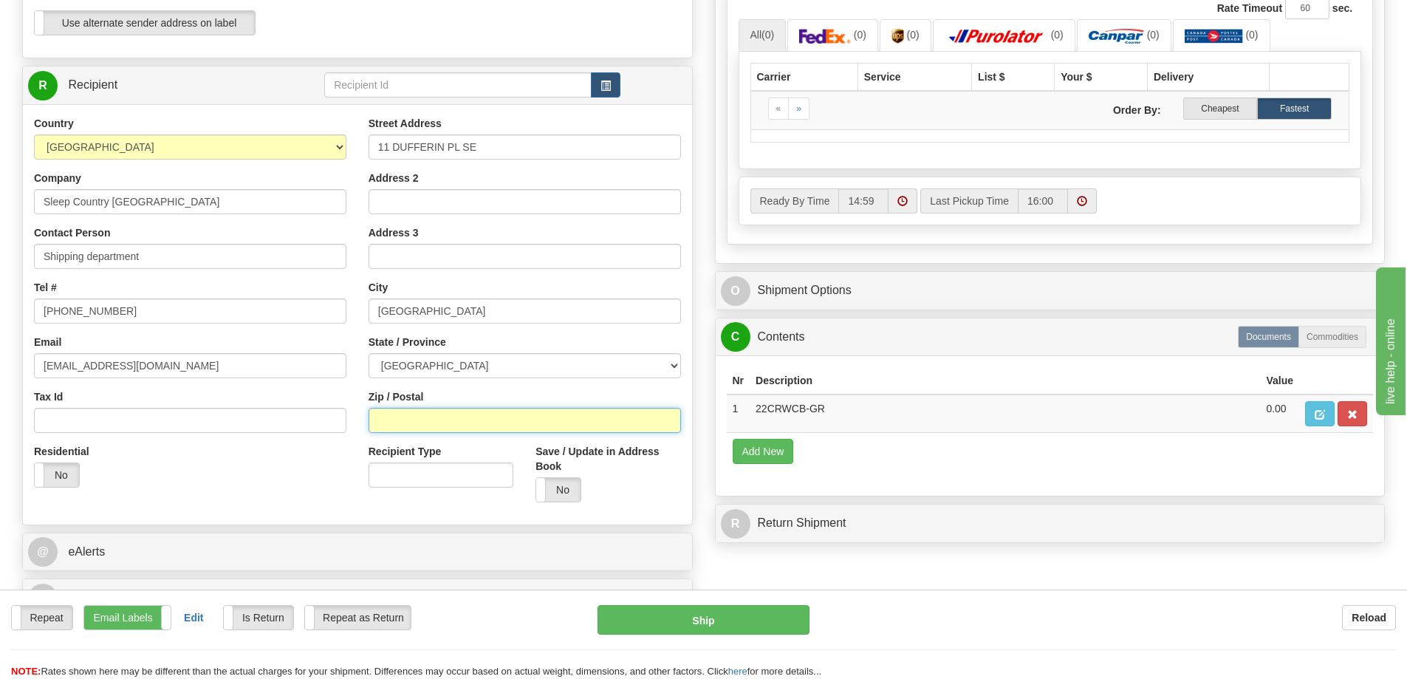
click at [414, 429] on input "Zip / Postal" at bounding box center [525, 420] width 312 height 25
type input "T2C 4W3"
click at [328, 473] on div "Residential Yes No" at bounding box center [190, 471] width 335 height 55
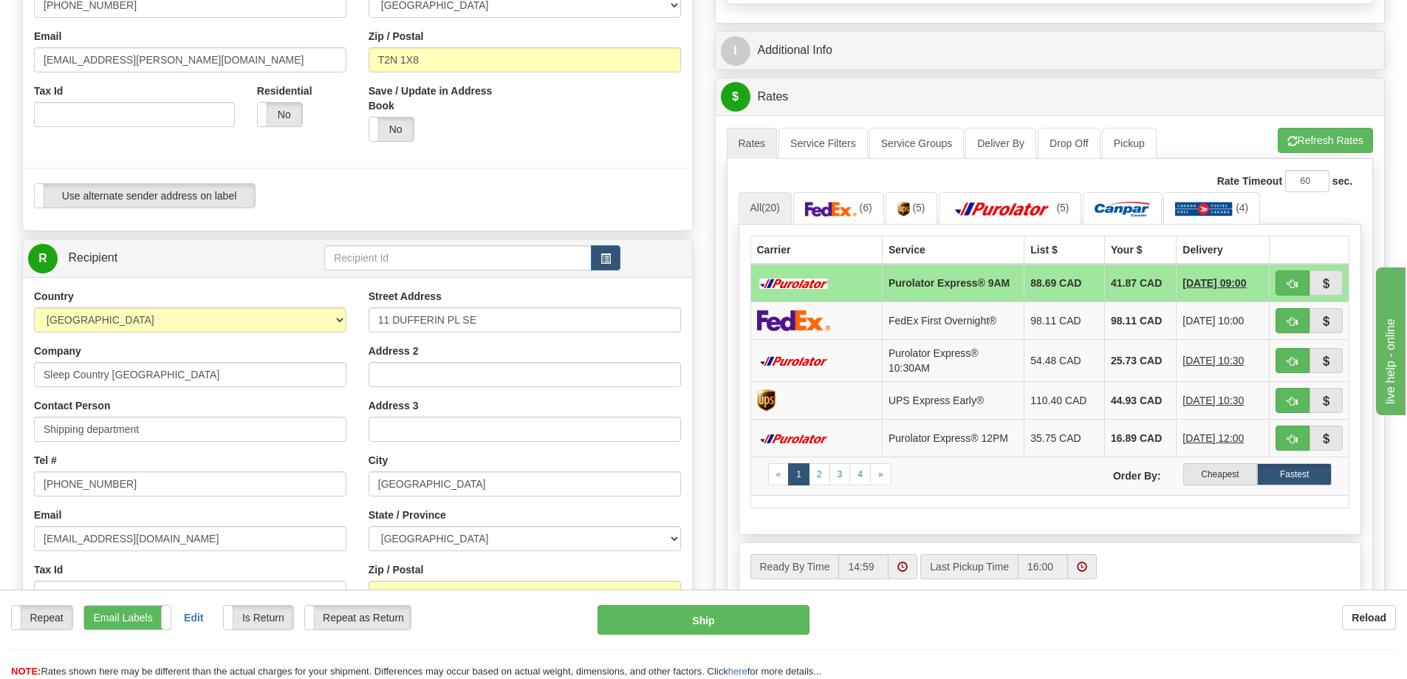
scroll to position [443, 0]
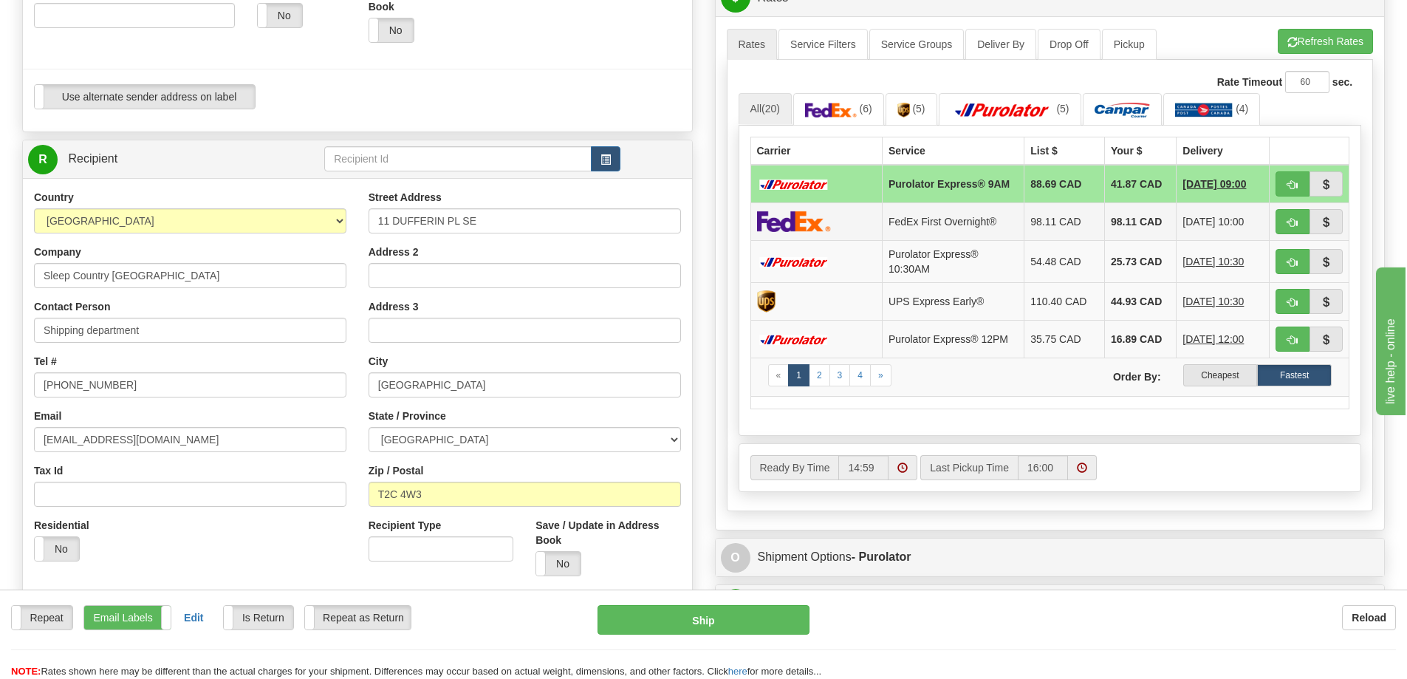
click at [932, 227] on td "FedEx First Overnight®" at bounding box center [953, 221] width 142 height 38
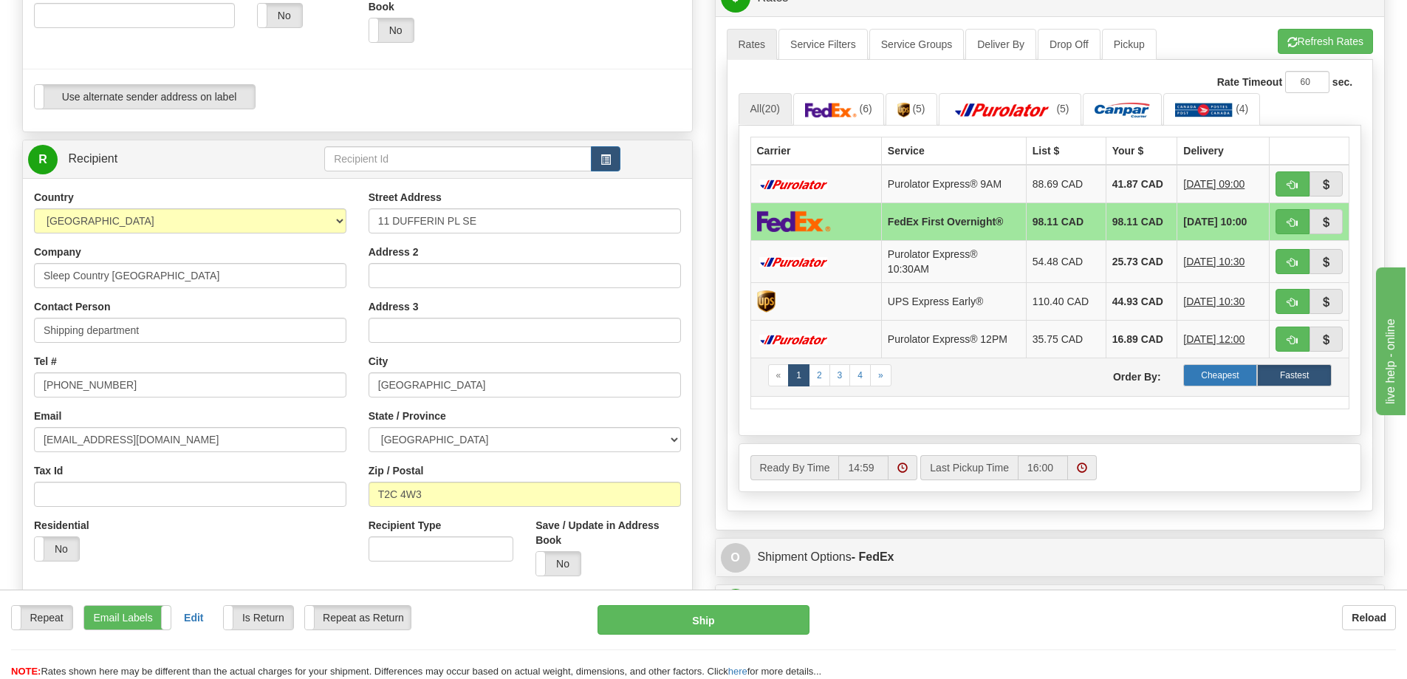
click at [1233, 379] on label "Cheapest" at bounding box center [1220, 375] width 75 height 22
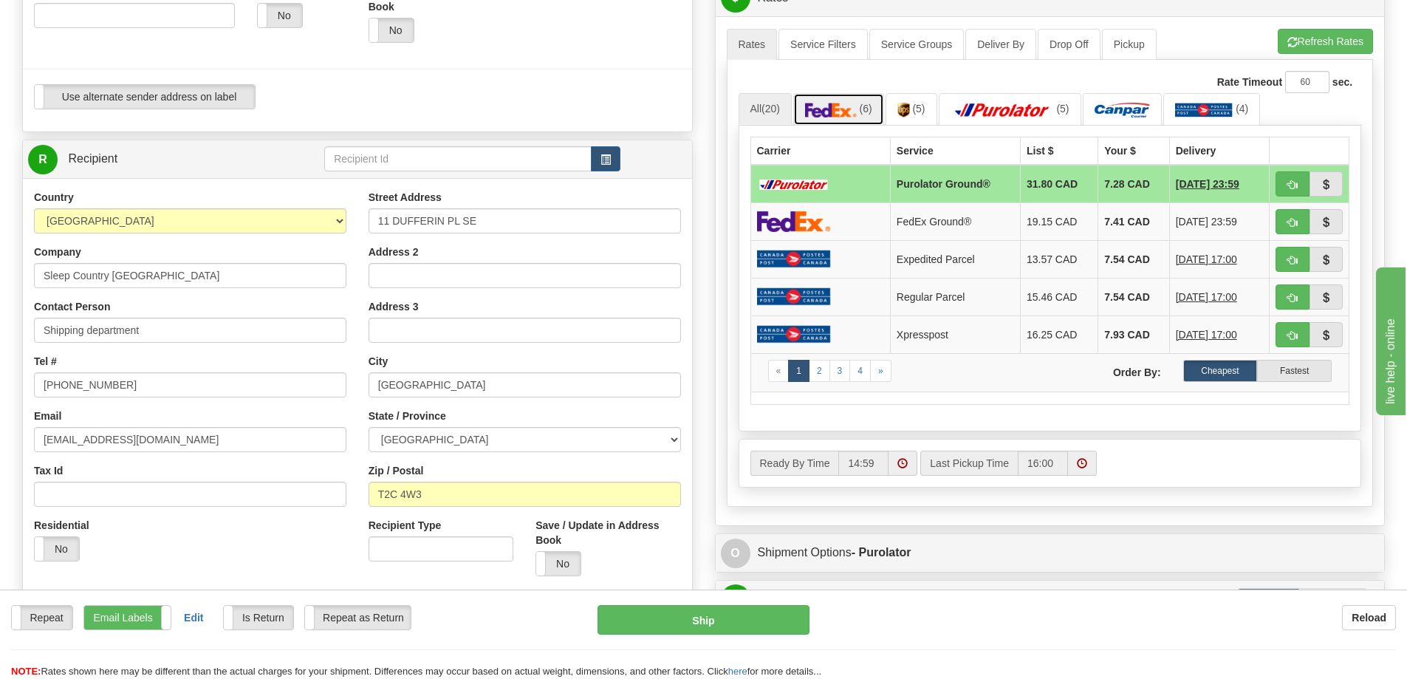
drag, startPoint x: 859, startPoint y: 104, endPoint x: 892, endPoint y: 129, distance: 41.2
click at [860, 104] on link "(6)" at bounding box center [838, 109] width 91 height 32
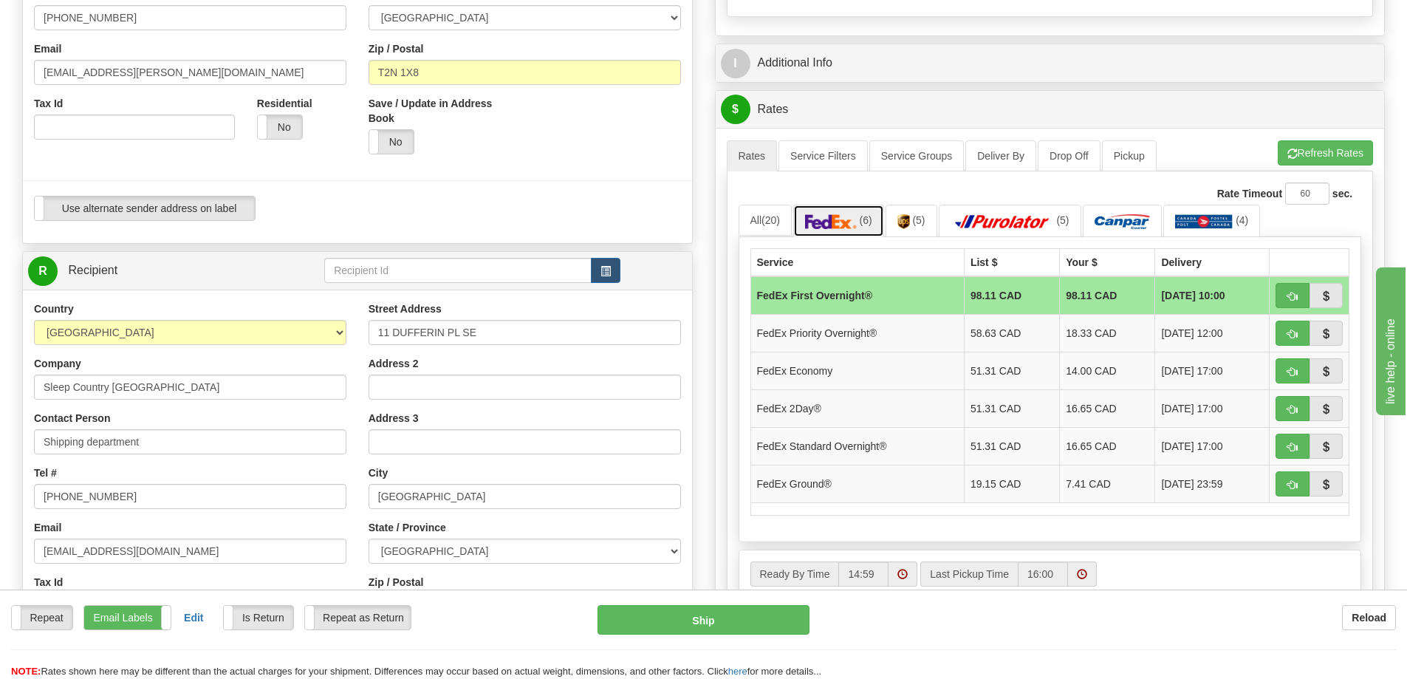
scroll to position [295, 0]
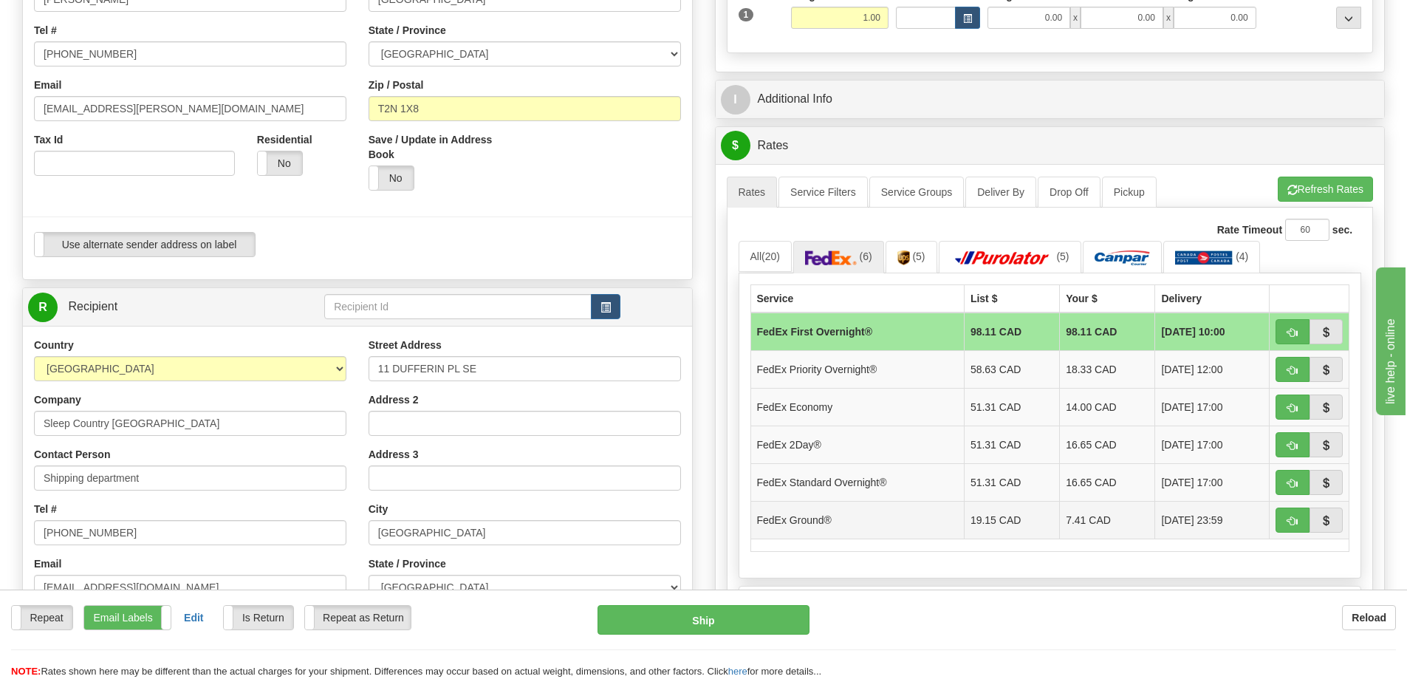
click at [988, 530] on td "19.15 CAD" at bounding box center [1011, 520] width 95 height 38
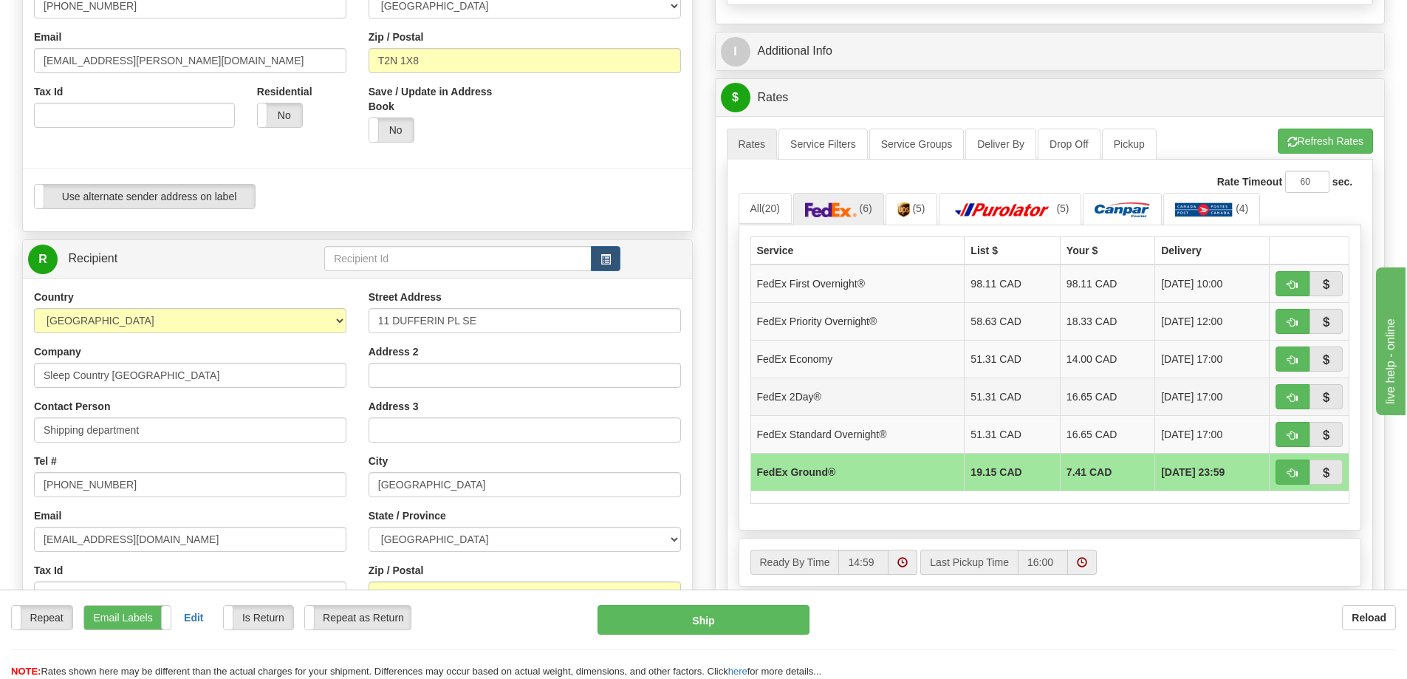
scroll to position [369, 0]
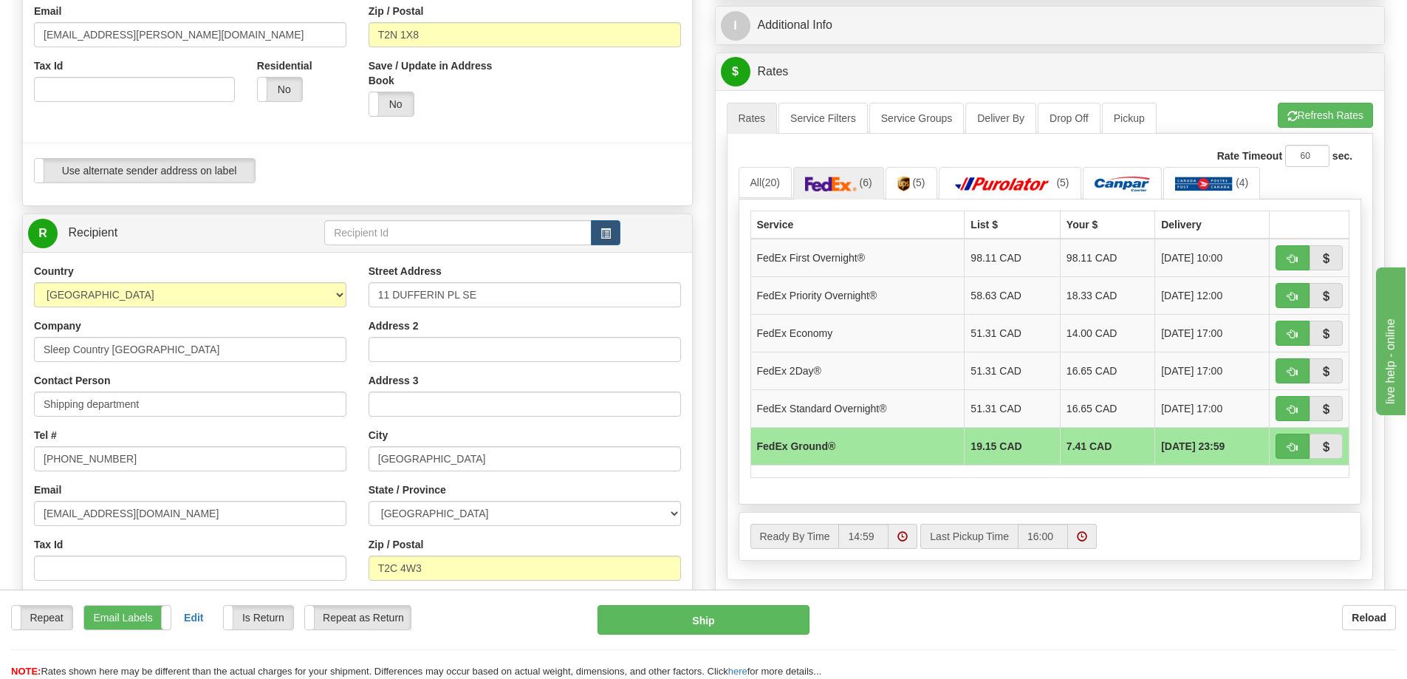
click at [712, 332] on div "P Packages / Skids 1 Packages - Weight: 1.00 Lbs 1 Skids - Weight: NaN Lbs Ship…" at bounding box center [1050, 310] width 693 height 1151
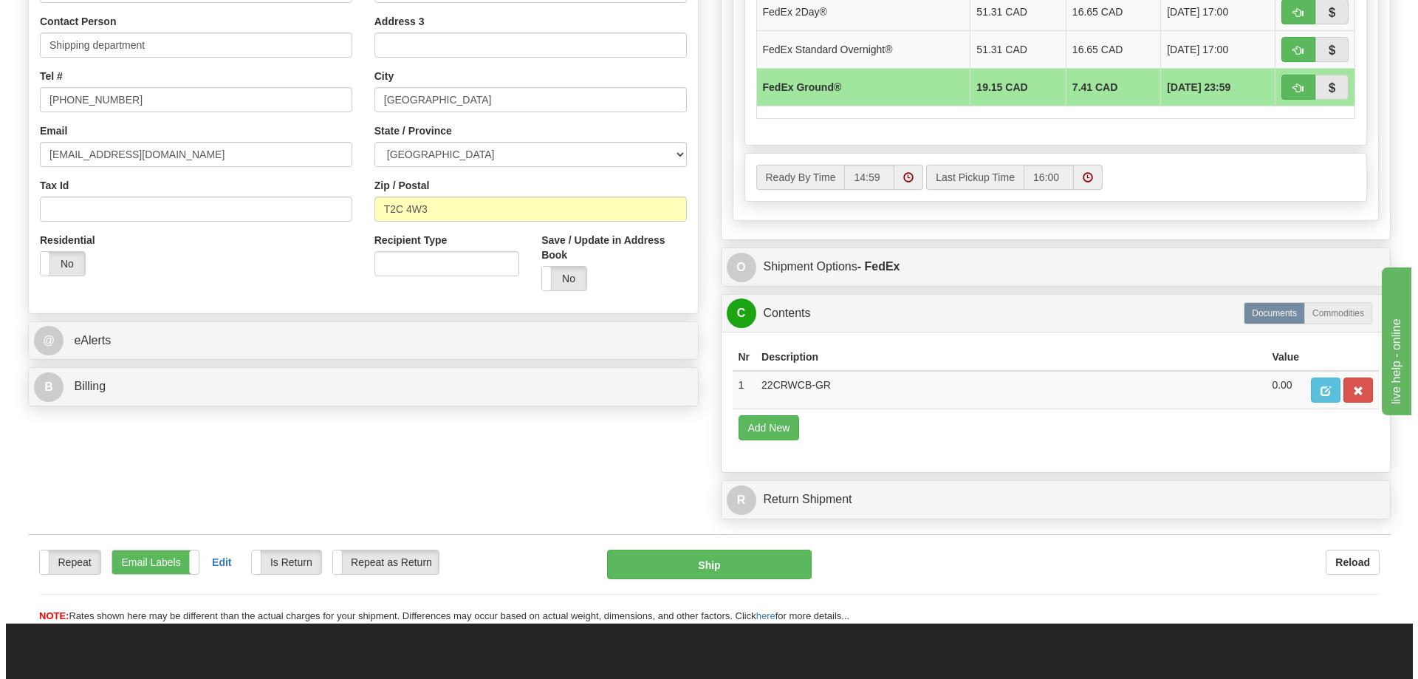
scroll to position [739, 0]
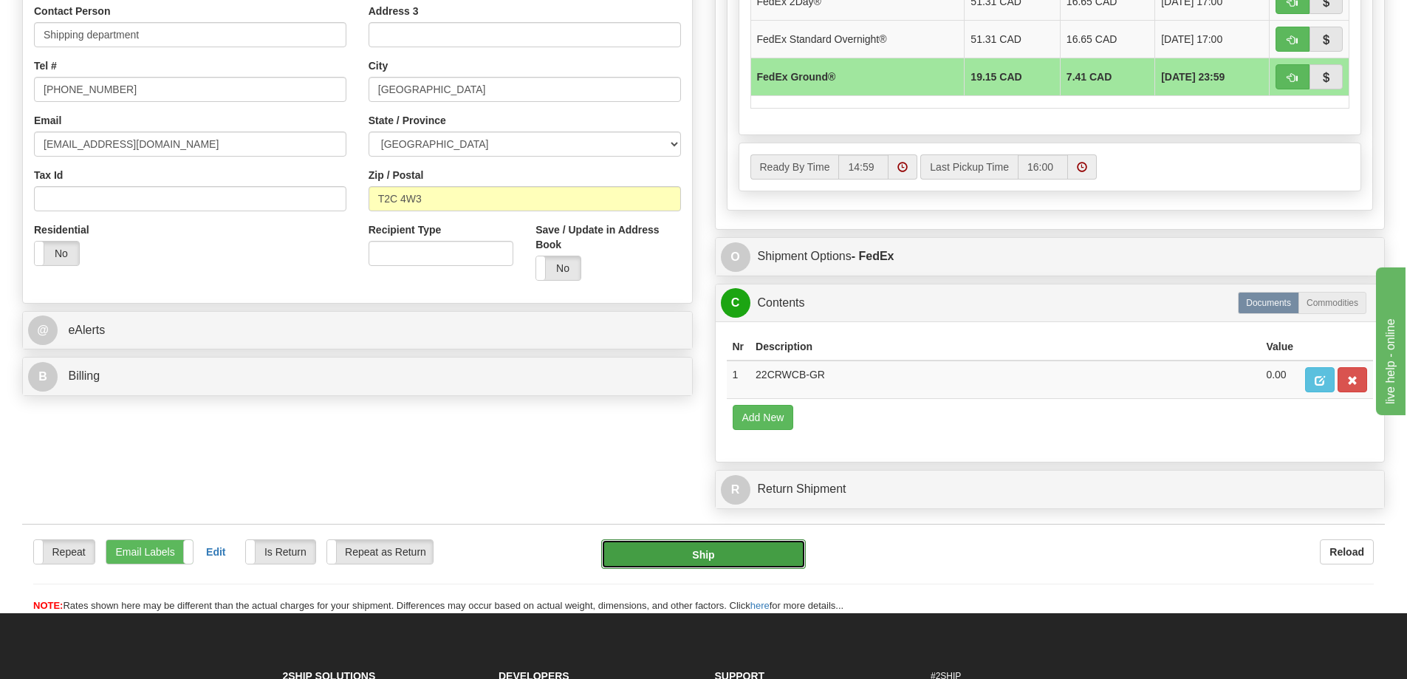
click at [665, 561] on button "Ship" at bounding box center [703, 554] width 205 height 30
type input "92"
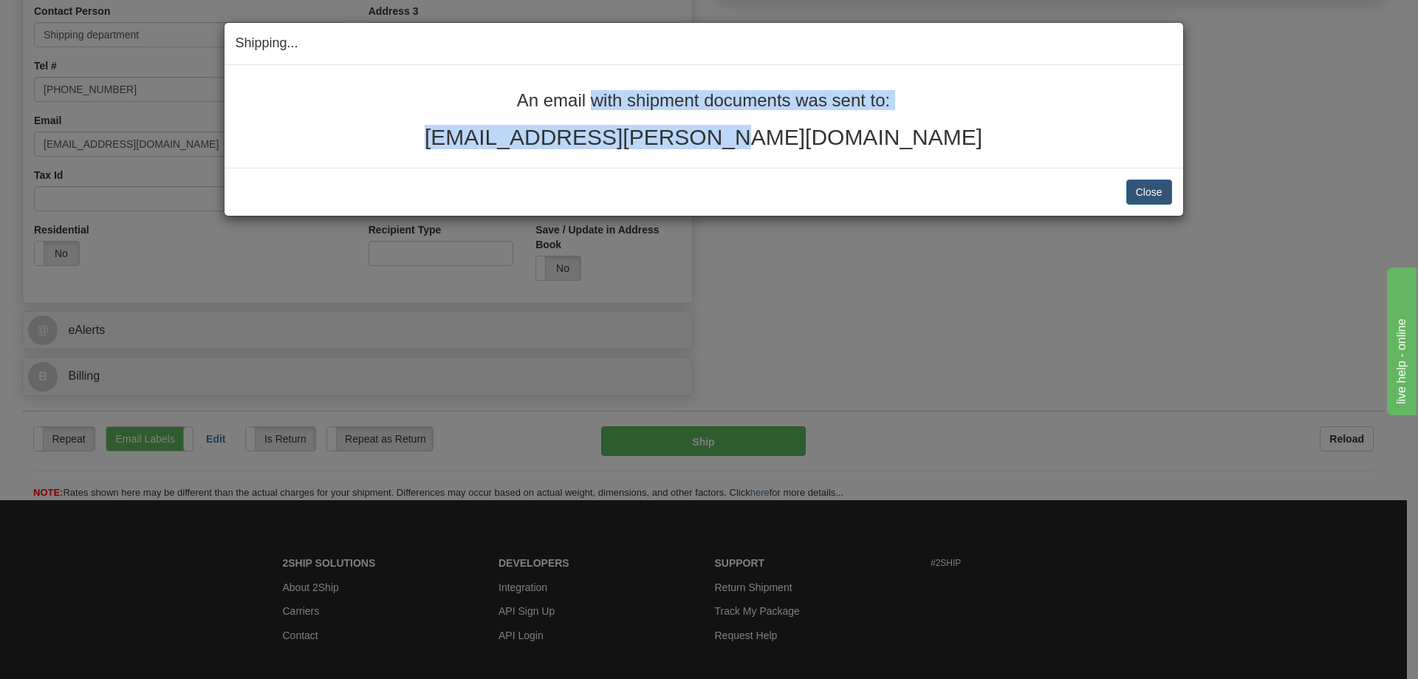
drag, startPoint x: 793, startPoint y: 134, endPoint x: 510, endPoint y: 105, distance: 285.0
click at [510, 105] on div "An email with shipment documents was sent to: mccaigj@shaw.ca" at bounding box center [704, 120] width 936 height 58
copy div "An email with shipment documents was sent to: mccaigj@shaw.ca"
click at [1164, 185] on button "Close" at bounding box center [1149, 191] width 46 height 25
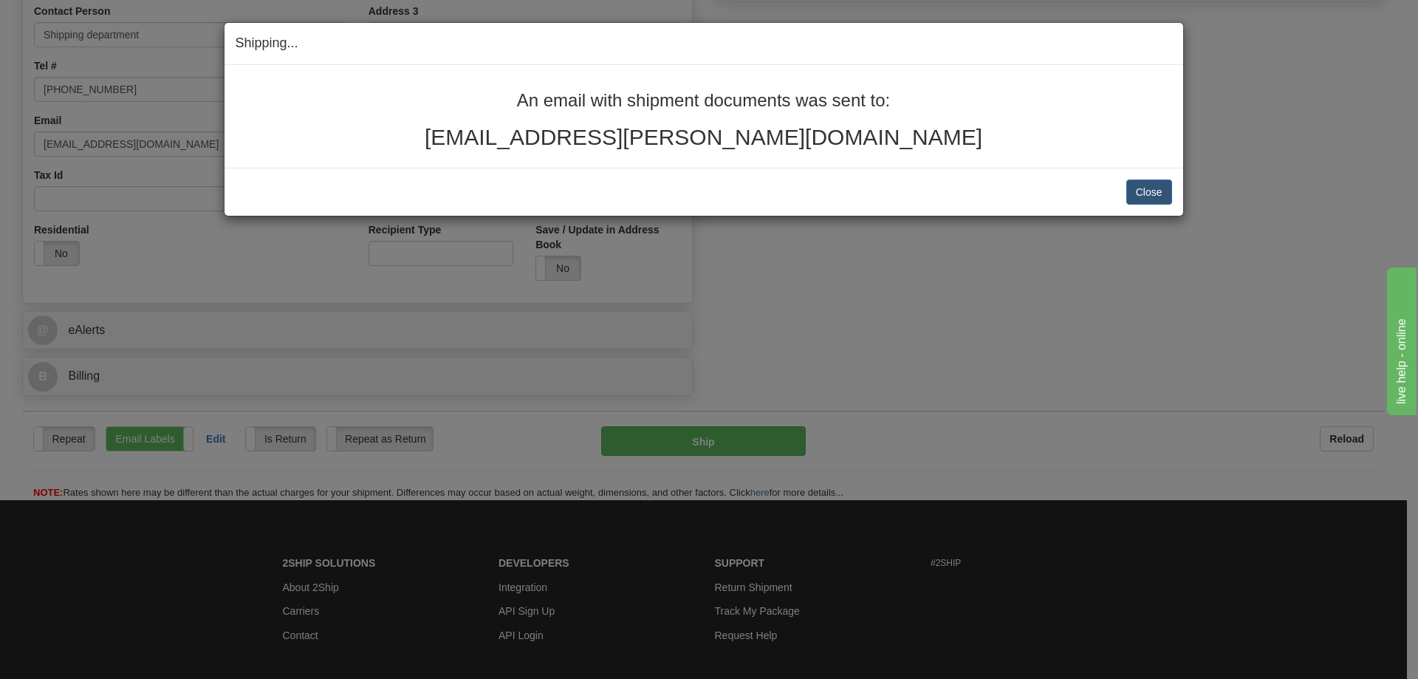
click at [1120, 277] on div "Shipping... Your SHIPMENT will EXPIRE in An email with shipment documents was s…" at bounding box center [709, 339] width 1418 height 679
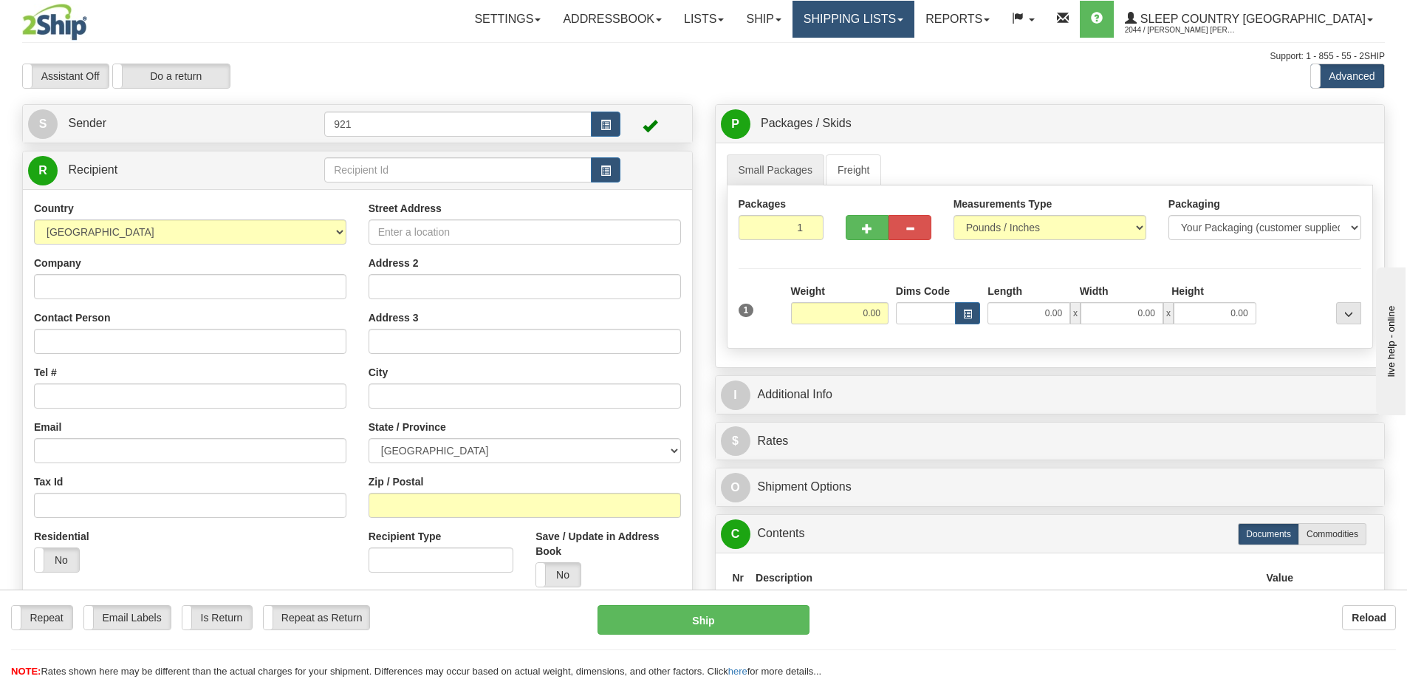
click at [903, 21] on link "Shipping lists" at bounding box center [853, 19] width 122 height 37
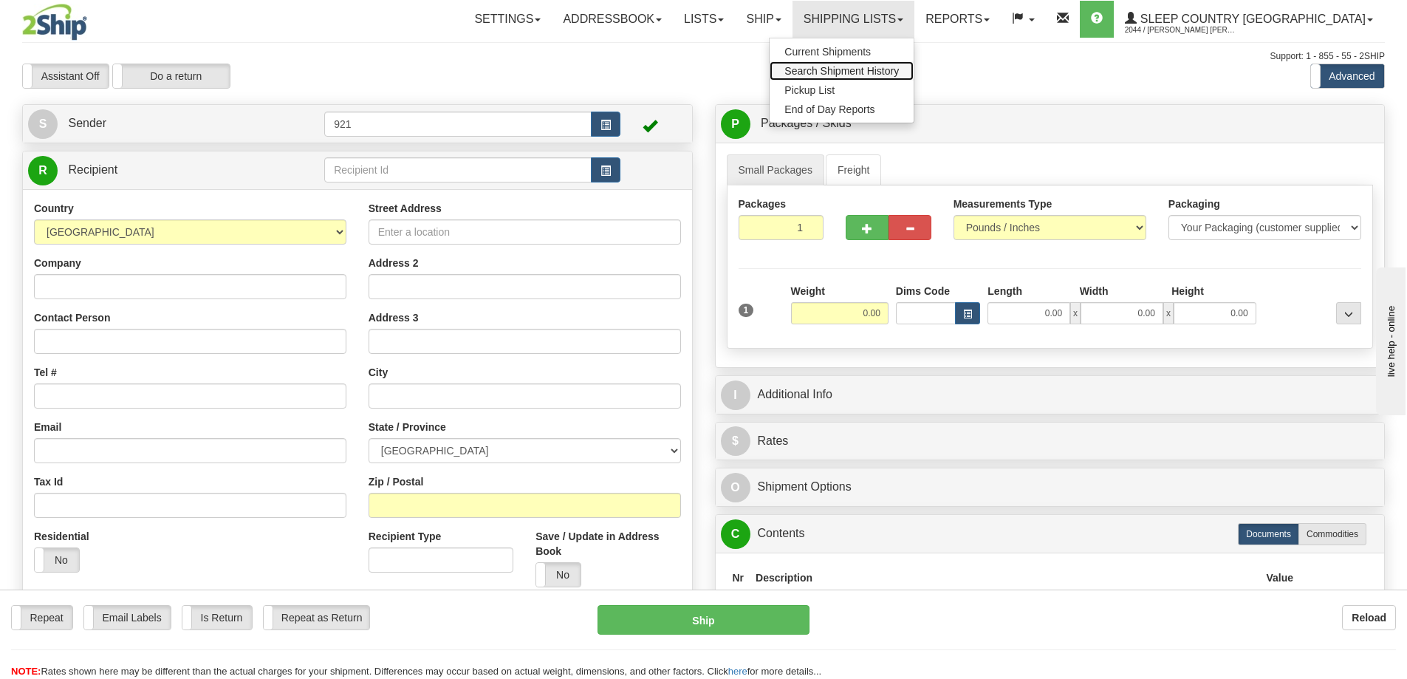
click at [899, 69] on span "Search Shipment History" at bounding box center [841, 71] width 114 height 12
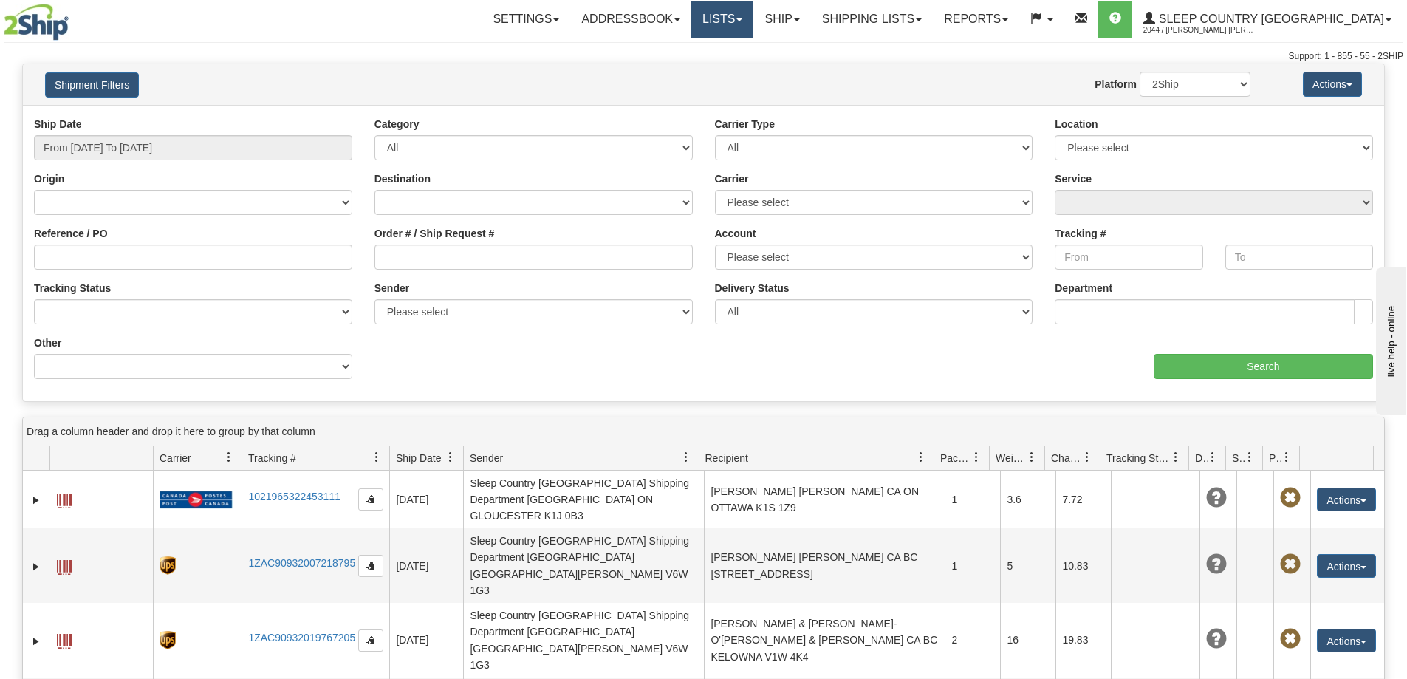
click at [753, 17] on link "Lists" at bounding box center [722, 19] width 62 height 37
